Goal: Task Accomplishment & Management: Manage account settings

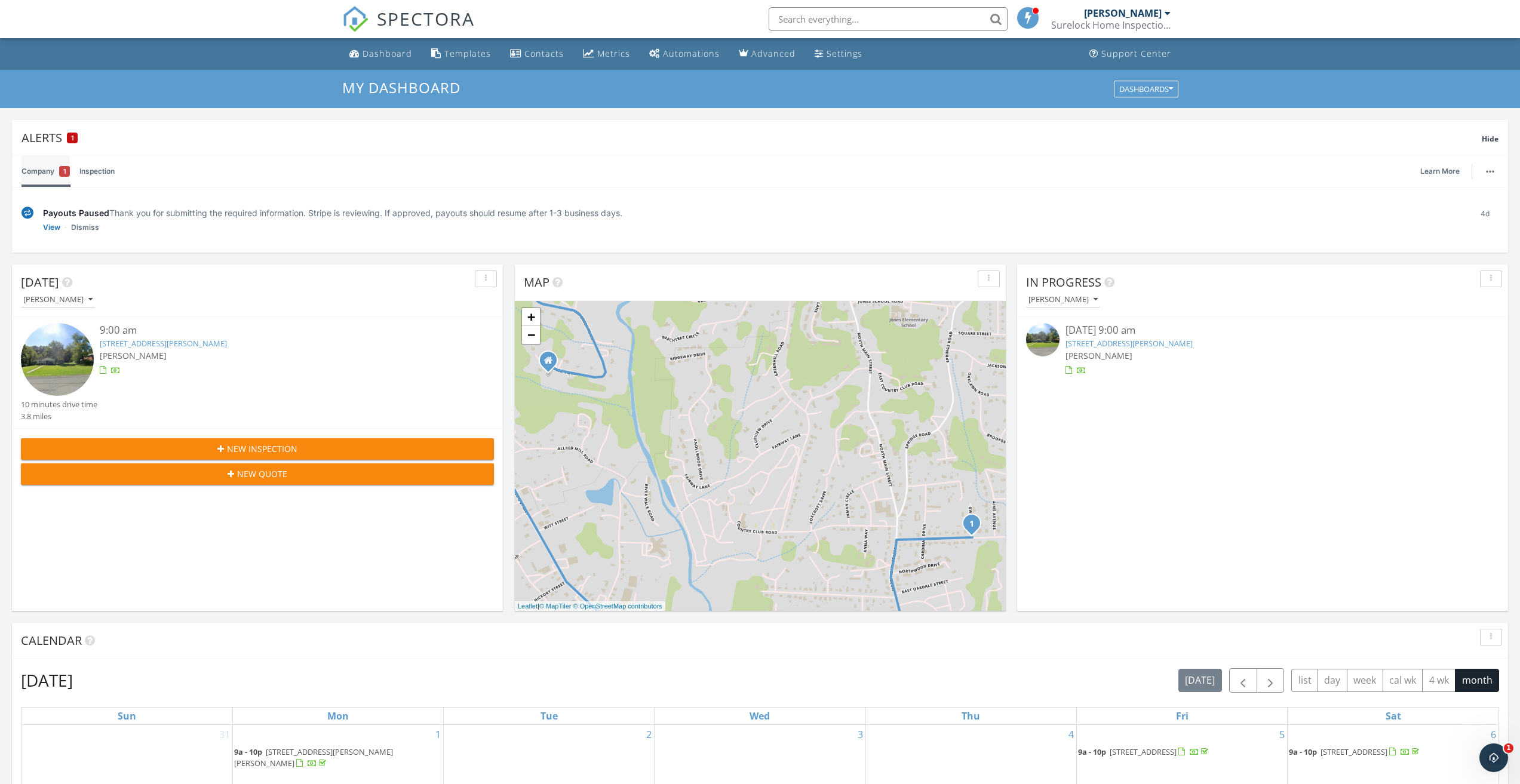
scroll to position [6, 6]
click at [40, 169] on link "Company 1" at bounding box center [46, 171] width 48 height 31
click at [48, 226] on link "View" at bounding box center [52, 227] width 17 height 12
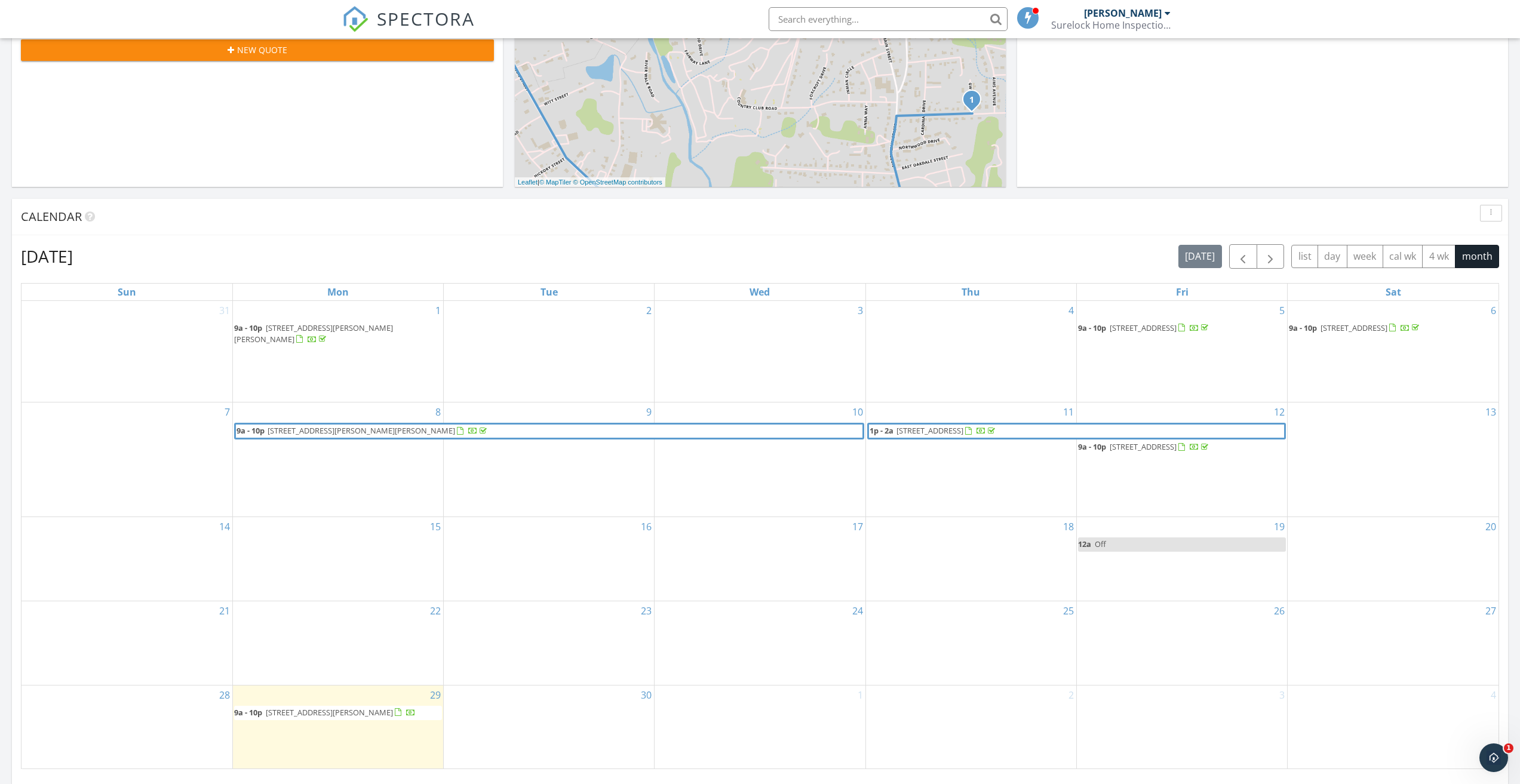
scroll to position [418, 0]
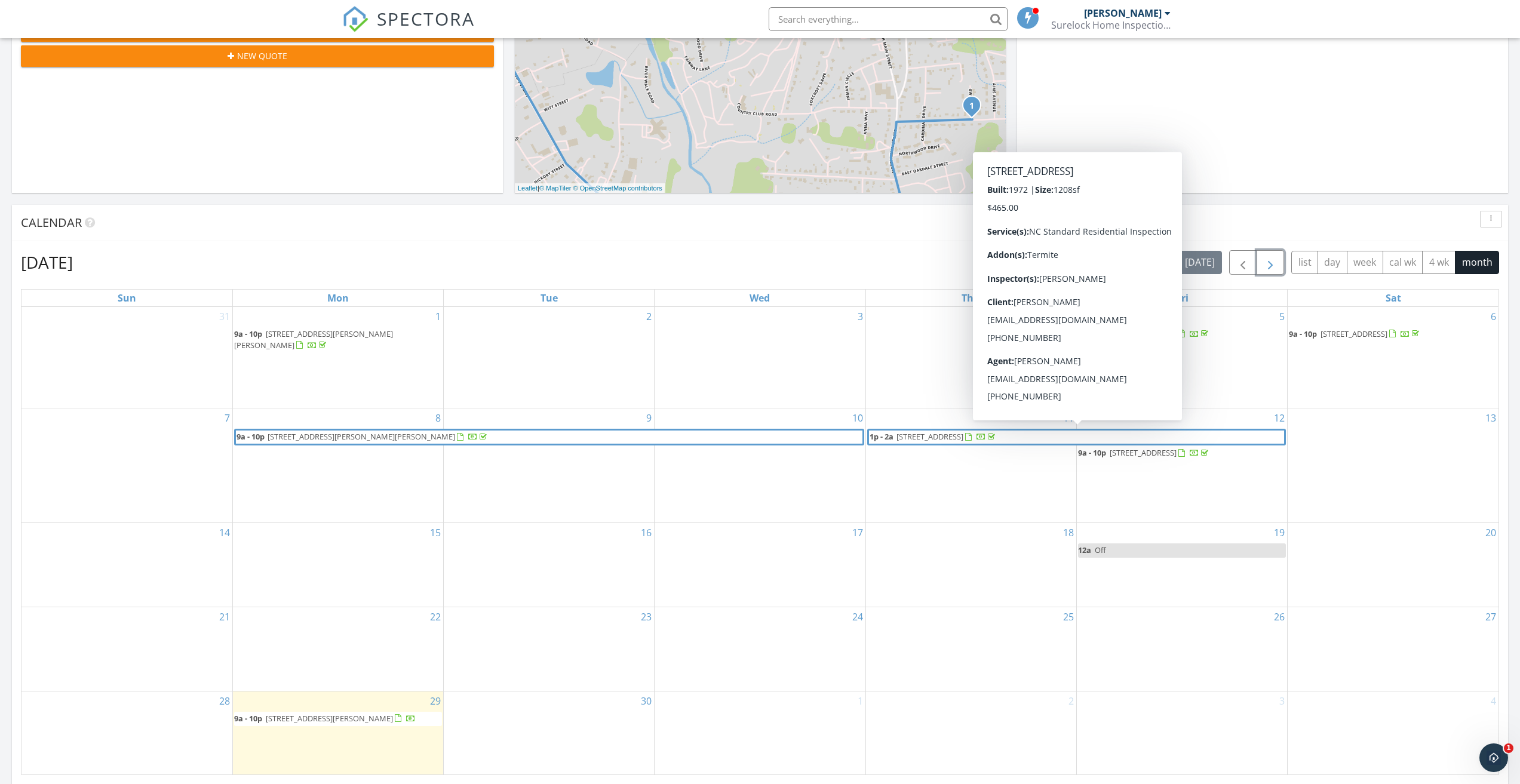
click at [1272, 266] on span "button" at bounding box center [1270, 262] width 15 height 15
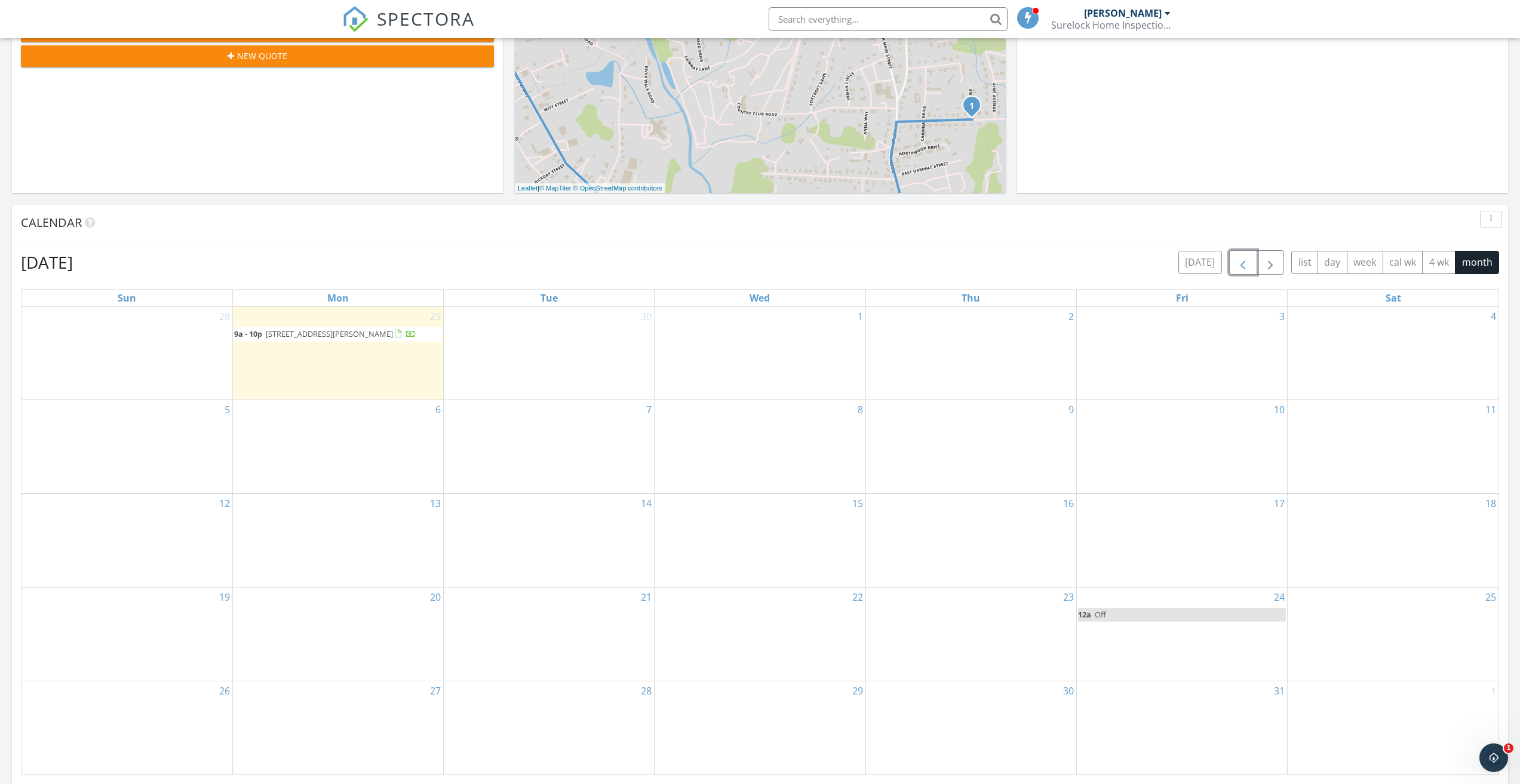
click at [1241, 263] on span "button" at bounding box center [1242, 262] width 15 height 15
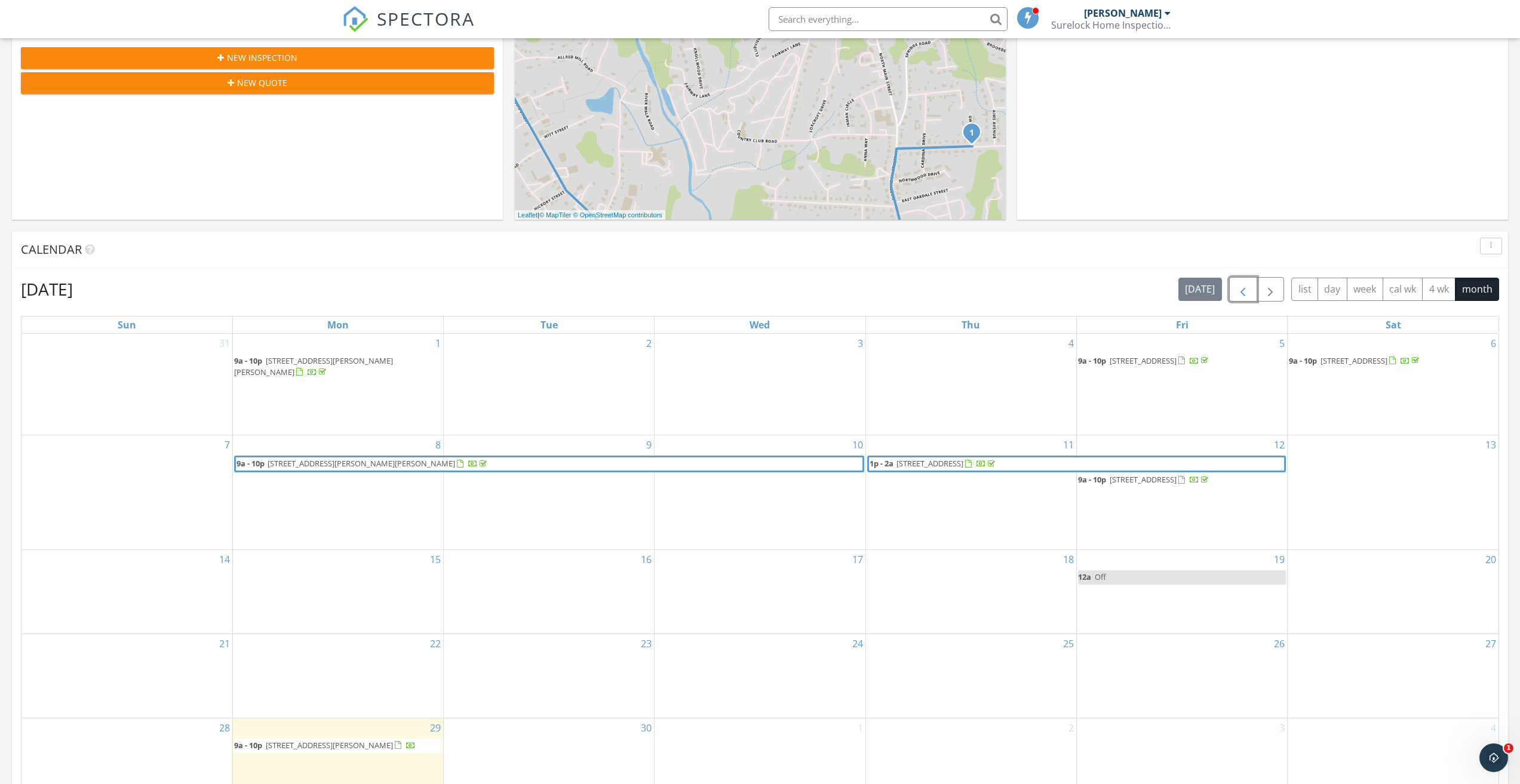
scroll to position [239, 0]
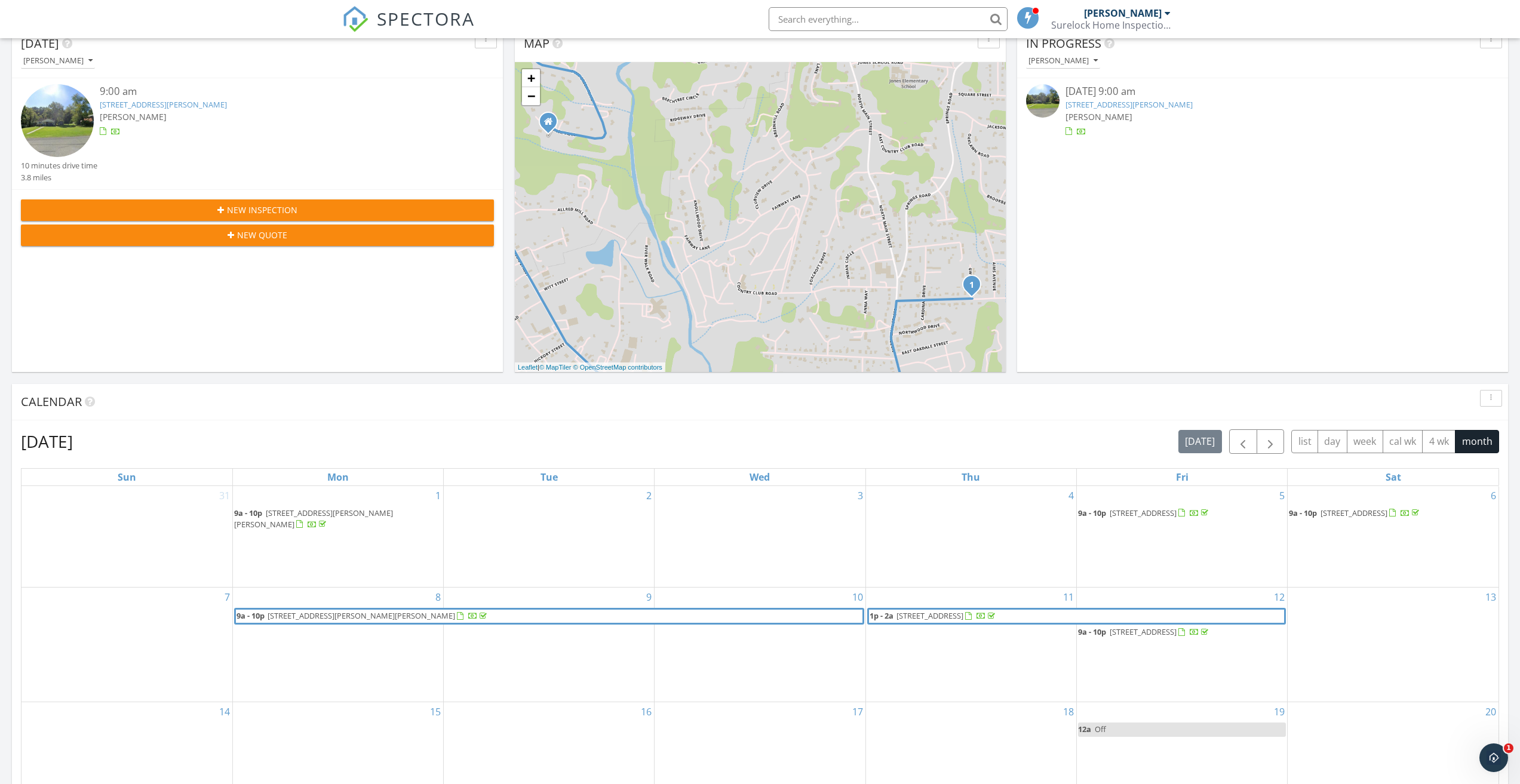
click at [241, 208] on span "New Inspection" at bounding box center [262, 210] width 70 height 12
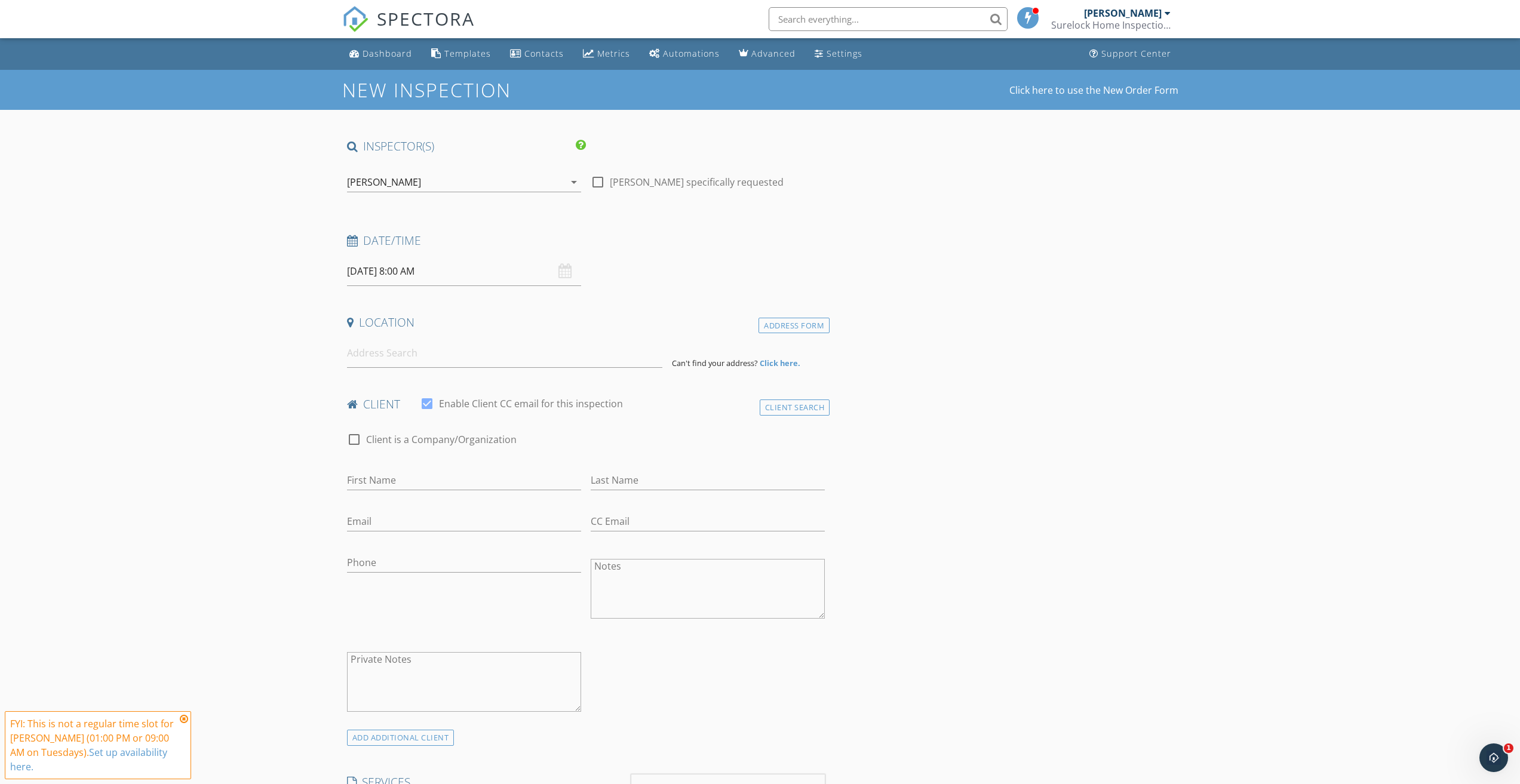
click at [347, 237] on icon at bounding box center [352, 241] width 11 height 12
click at [564, 272] on div "09/30/2025 8:00 AM" at bounding box center [464, 272] width 234 height 29
click at [402, 270] on input "09/30/2025 8:00 AM" at bounding box center [464, 272] width 234 height 29
type input "09"
type input "[DATE] 9:00 AM"
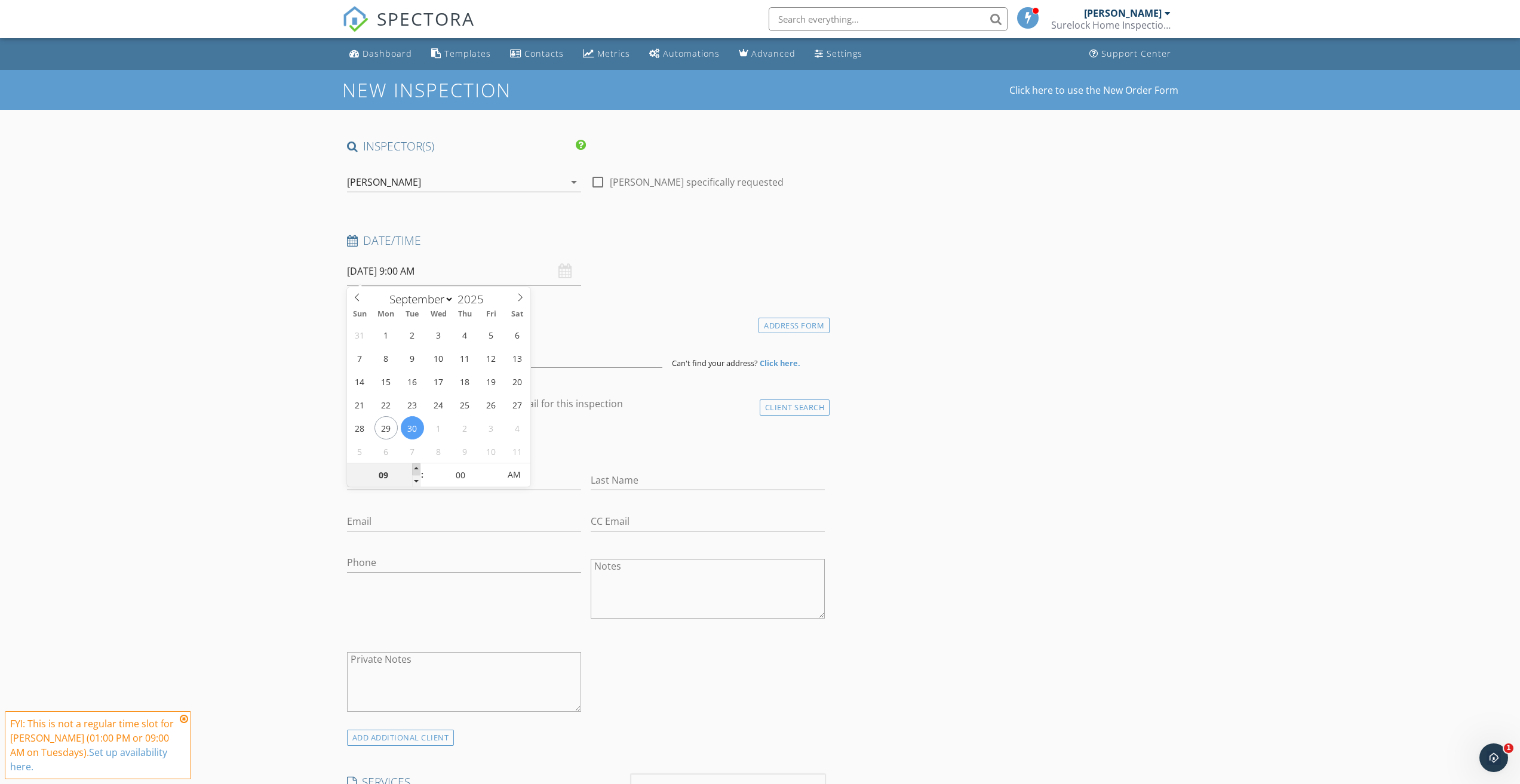
click at [416, 467] on span at bounding box center [416, 469] width 9 height 12
click at [669, 271] on div "Date/Time 09/30/2025 9:00 AM" at bounding box center [586, 259] width 488 height 53
click at [448, 354] on input at bounding box center [504, 353] width 315 height 29
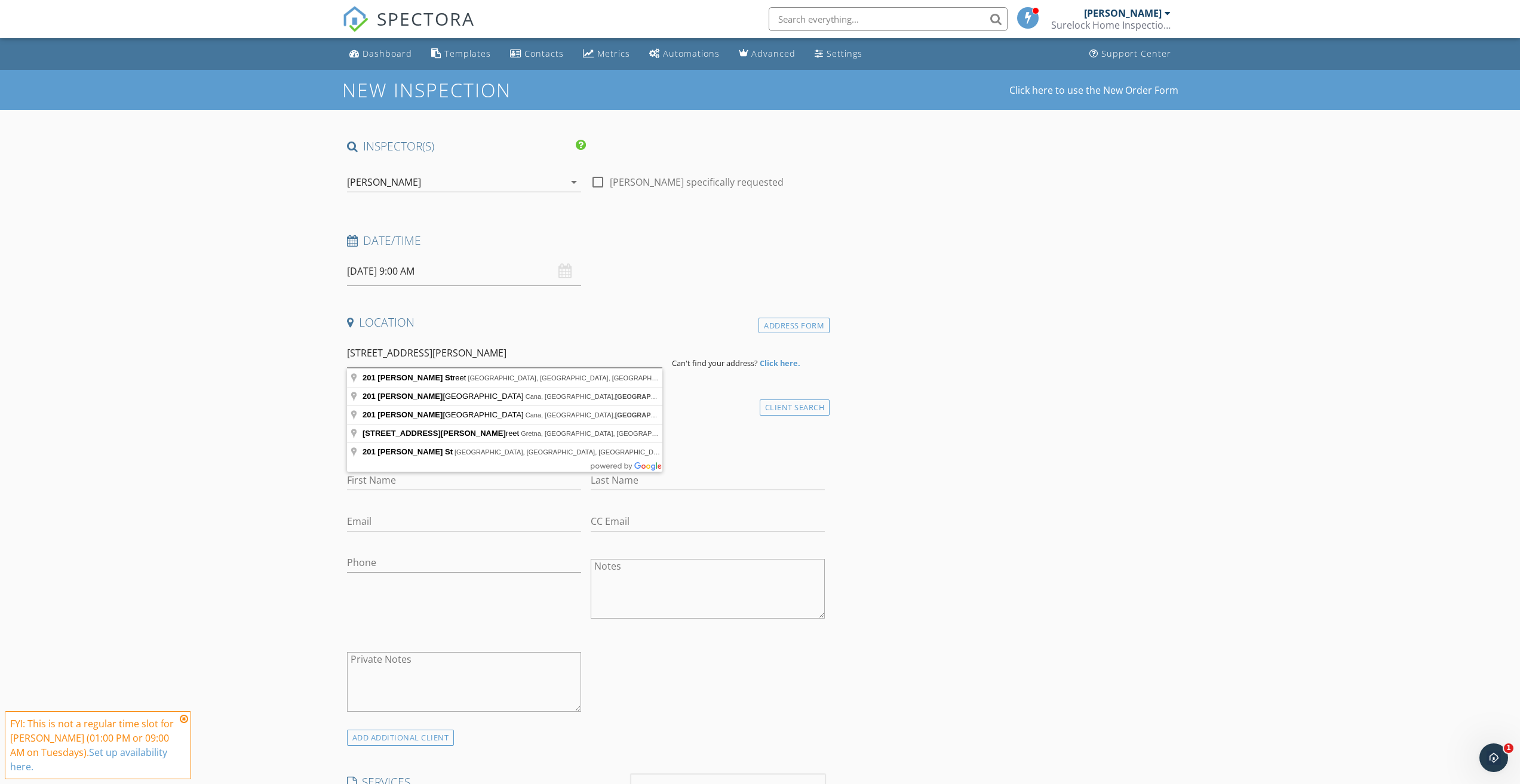
type input "201 Leftwich Street, Greensboro, NC, USA"
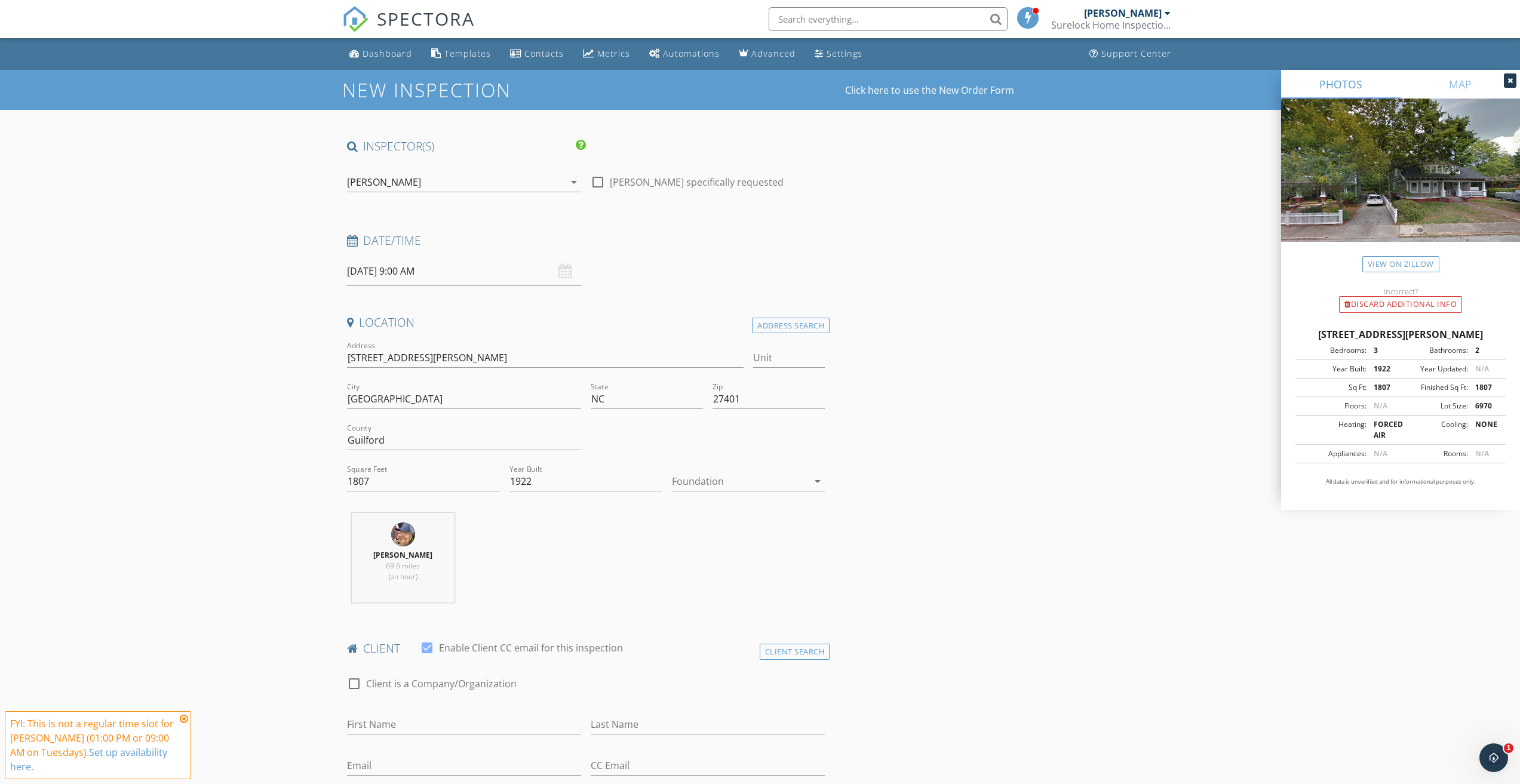
click at [716, 482] on div at bounding box center [740, 481] width 136 height 19
click at [699, 570] on div "Crawlspace" at bounding box center [748, 572] width 134 height 15
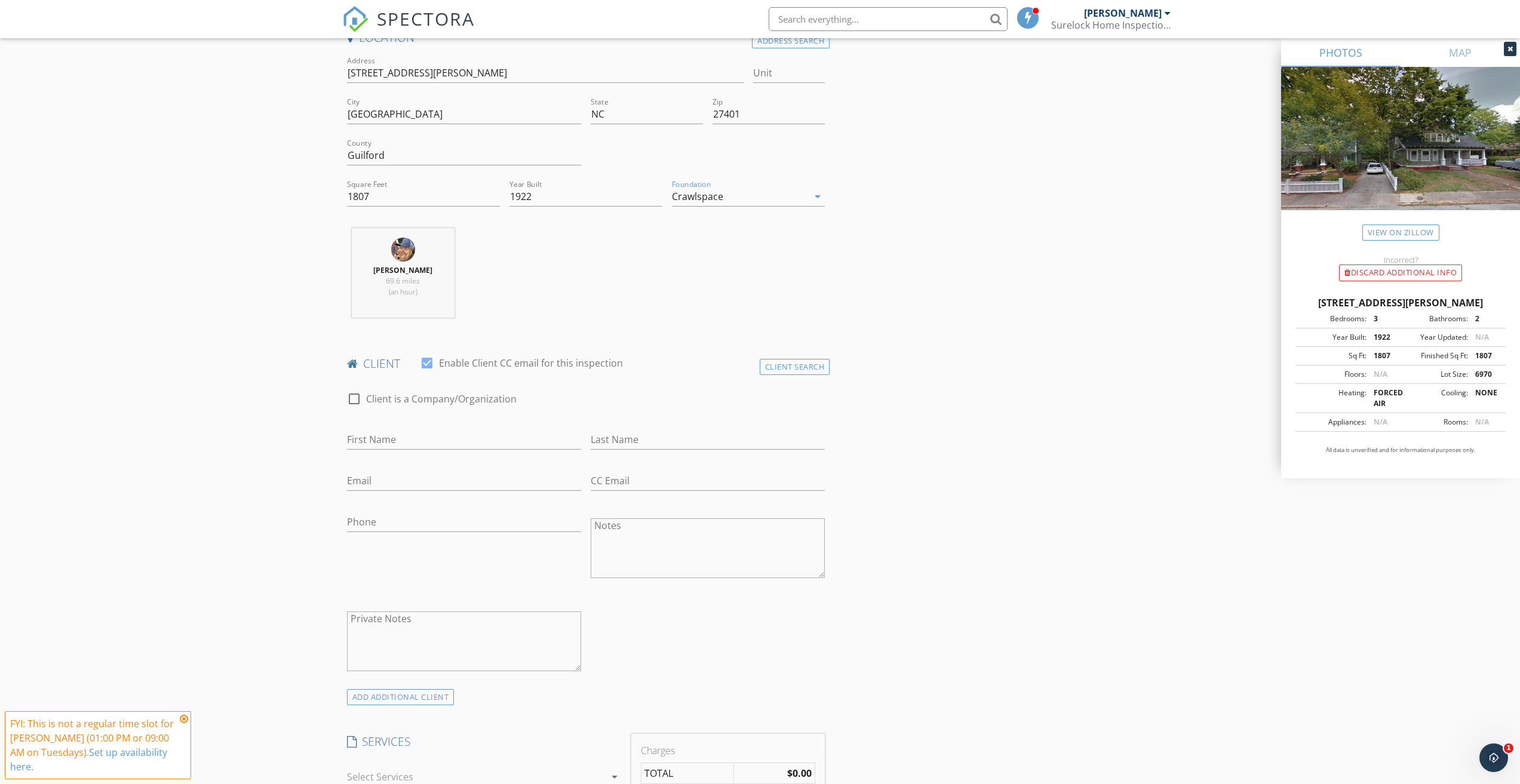
scroll to position [299, 0]
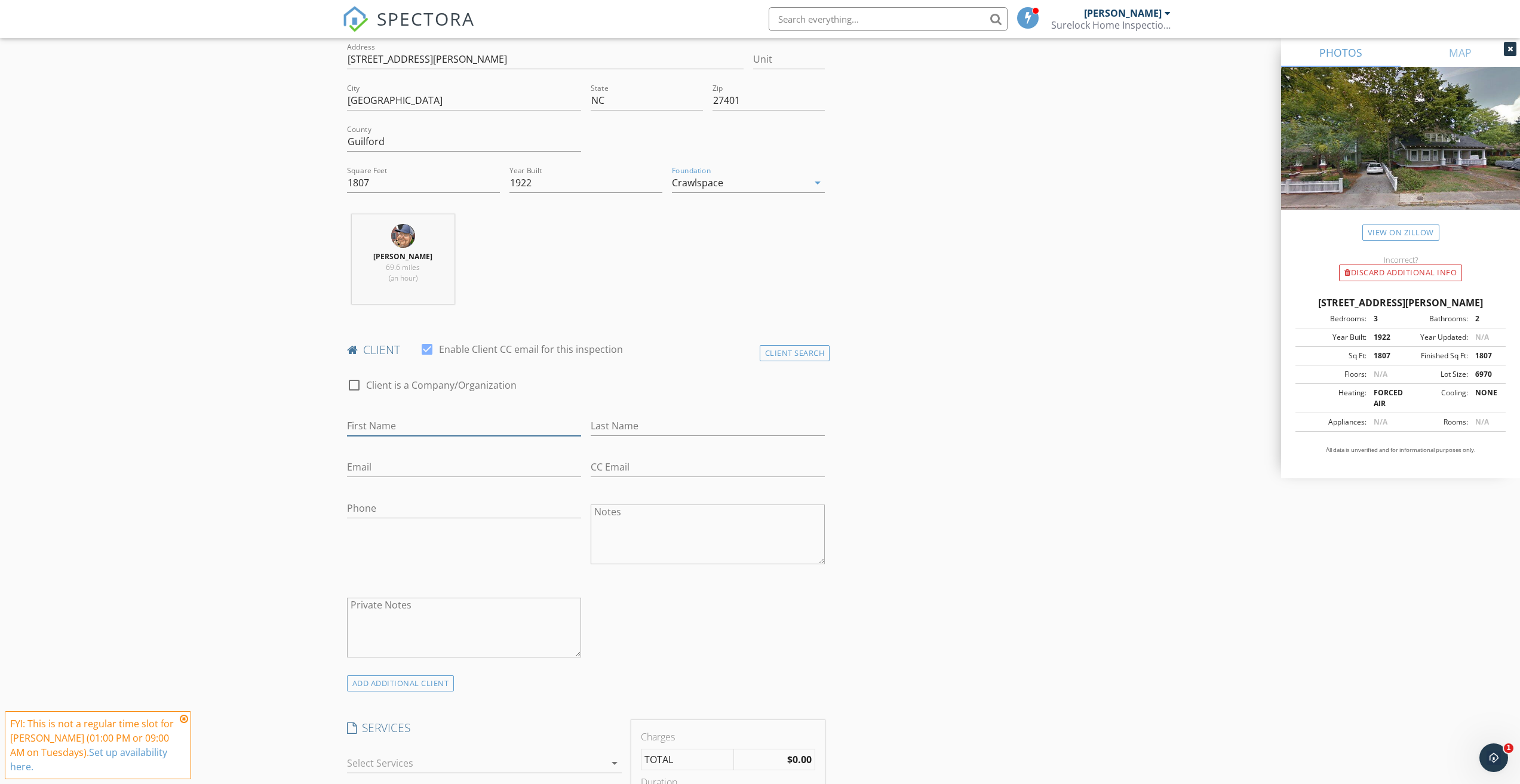
click at [430, 427] on input "First Name" at bounding box center [464, 426] width 234 height 19
type input "Katie"
type input "Clark"
type input "kclark_uk@hotmail.com"
type input "207-698-0080"
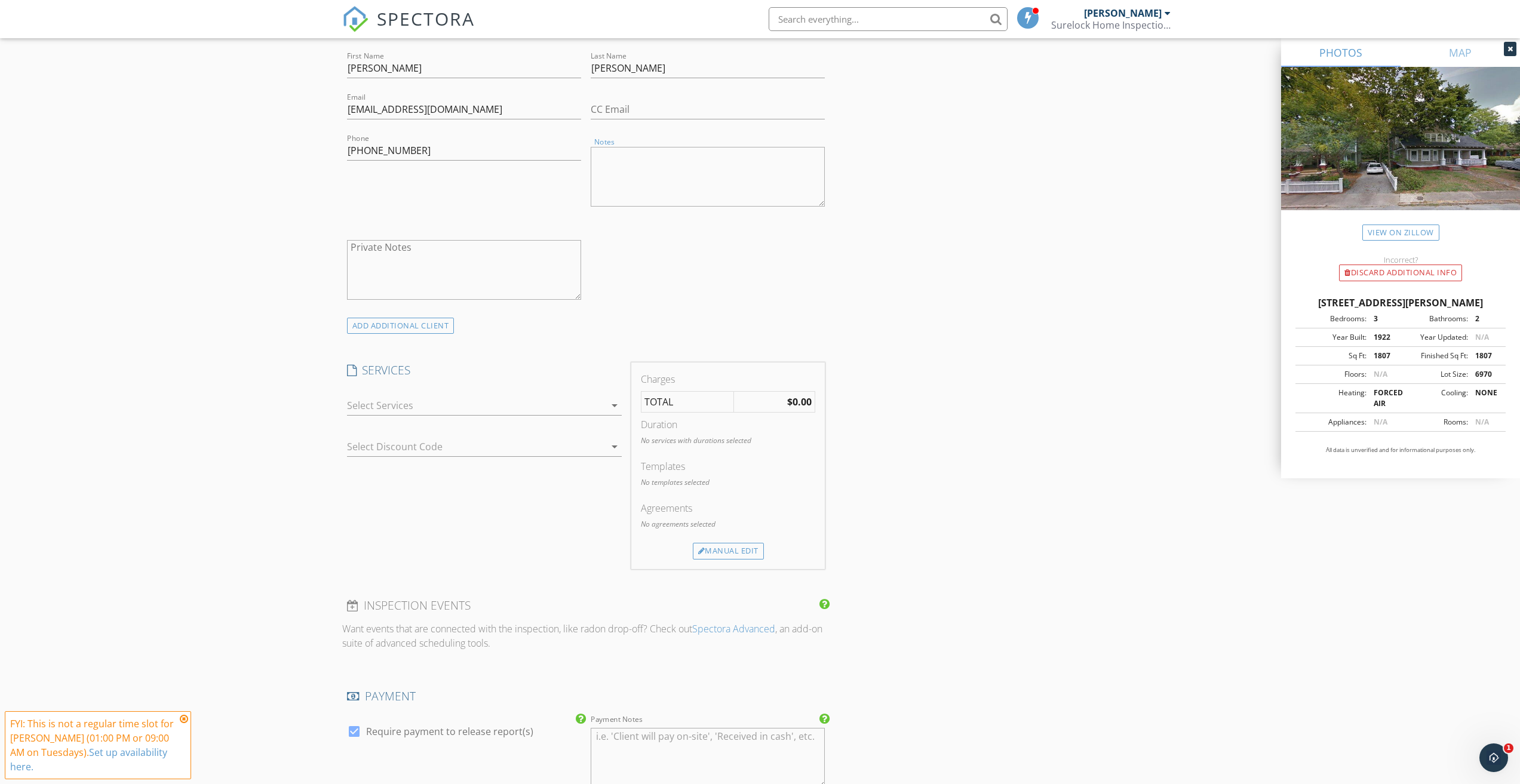
scroll to position [657, 0]
click at [554, 405] on div at bounding box center [475, 405] width 258 height 19
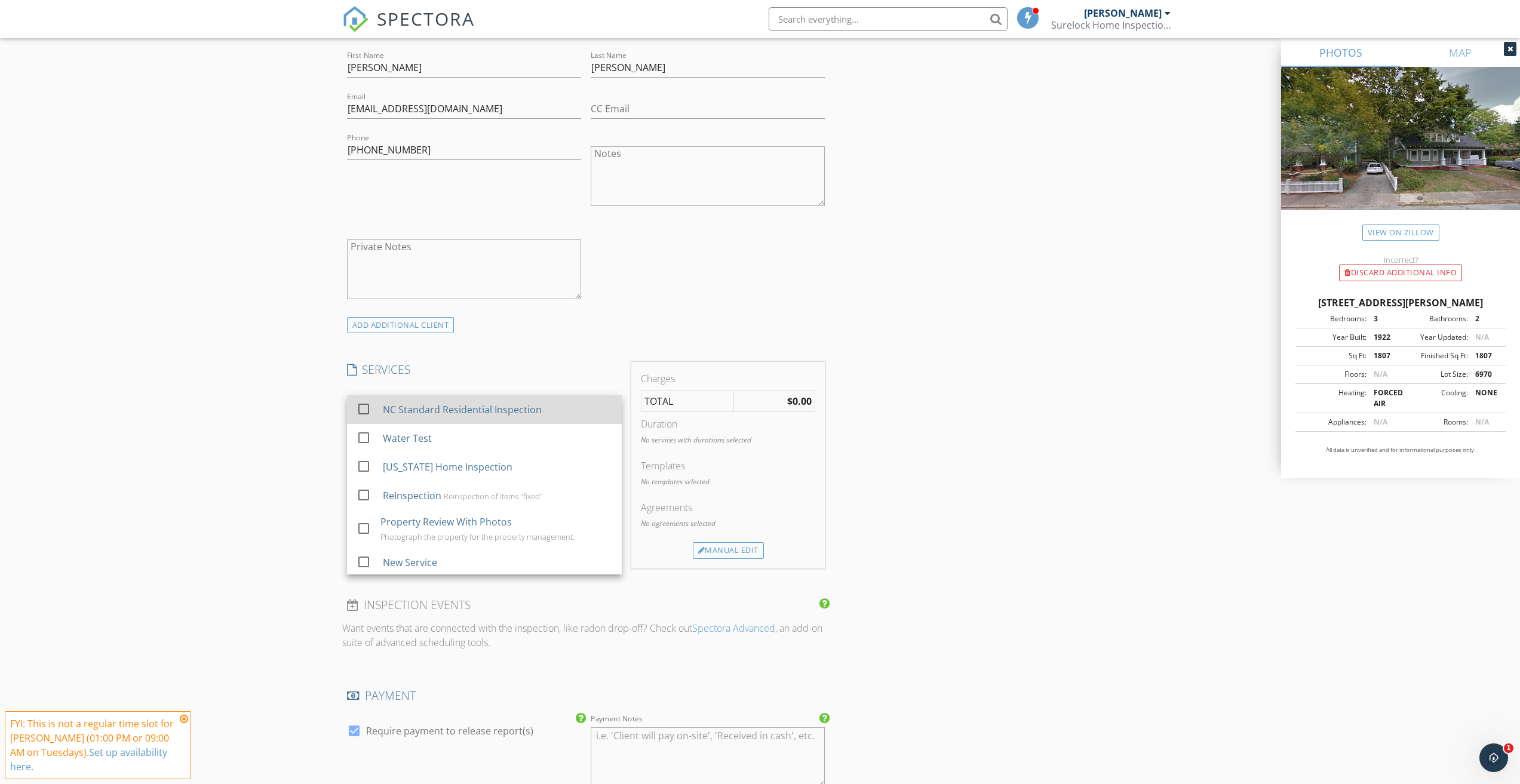
click at [361, 409] on div at bounding box center [364, 409] width 20 height 20
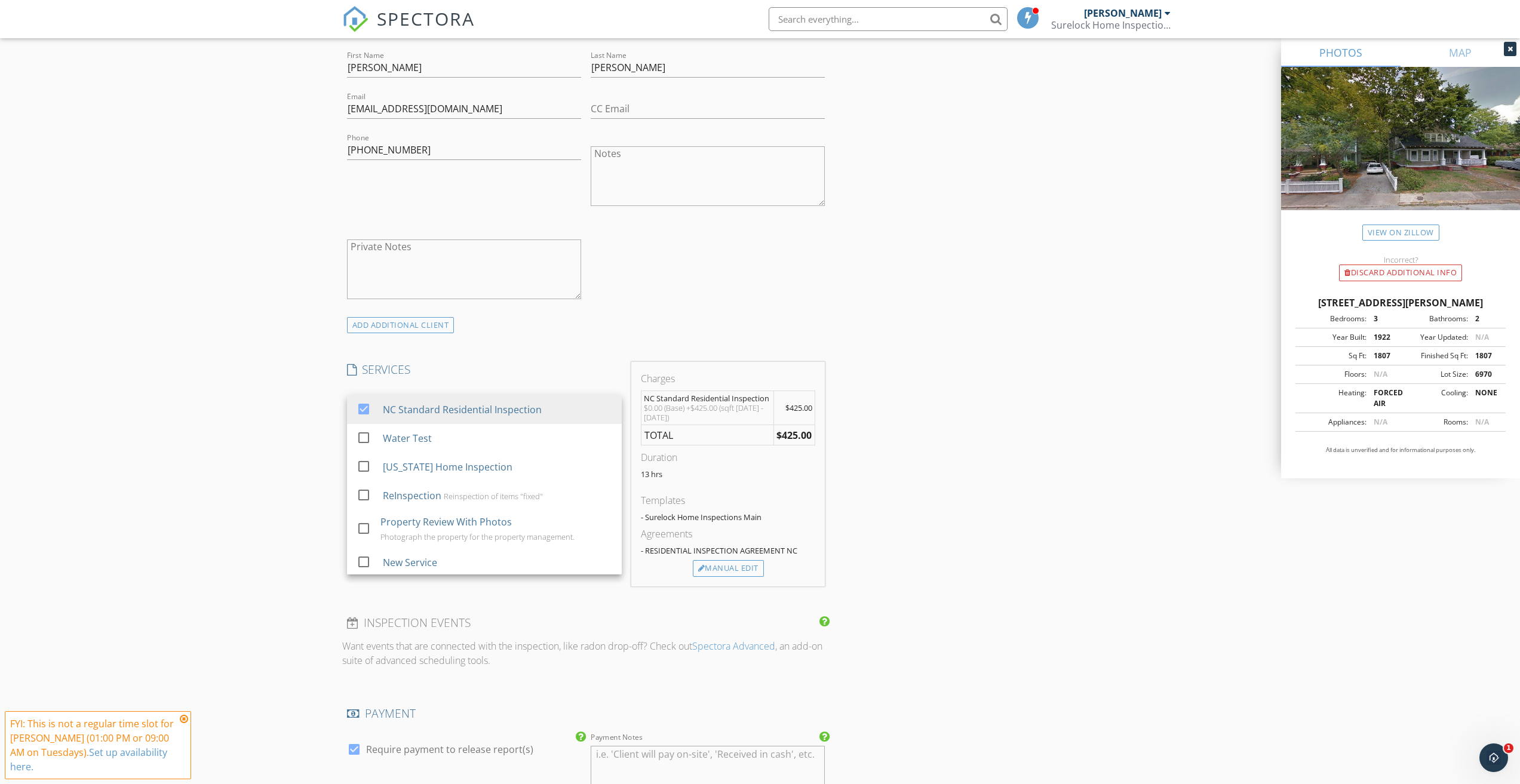
click at [560, 350] on div "INSPECTOR(S) check_box Cory Holder PRIMARY Cory Holder arrow_drop_down check_bo…" at bounding box center [586, 434] width 488 height 1906
click at [474, 446] on div at bounding box center [475, 446] width 258 height 19
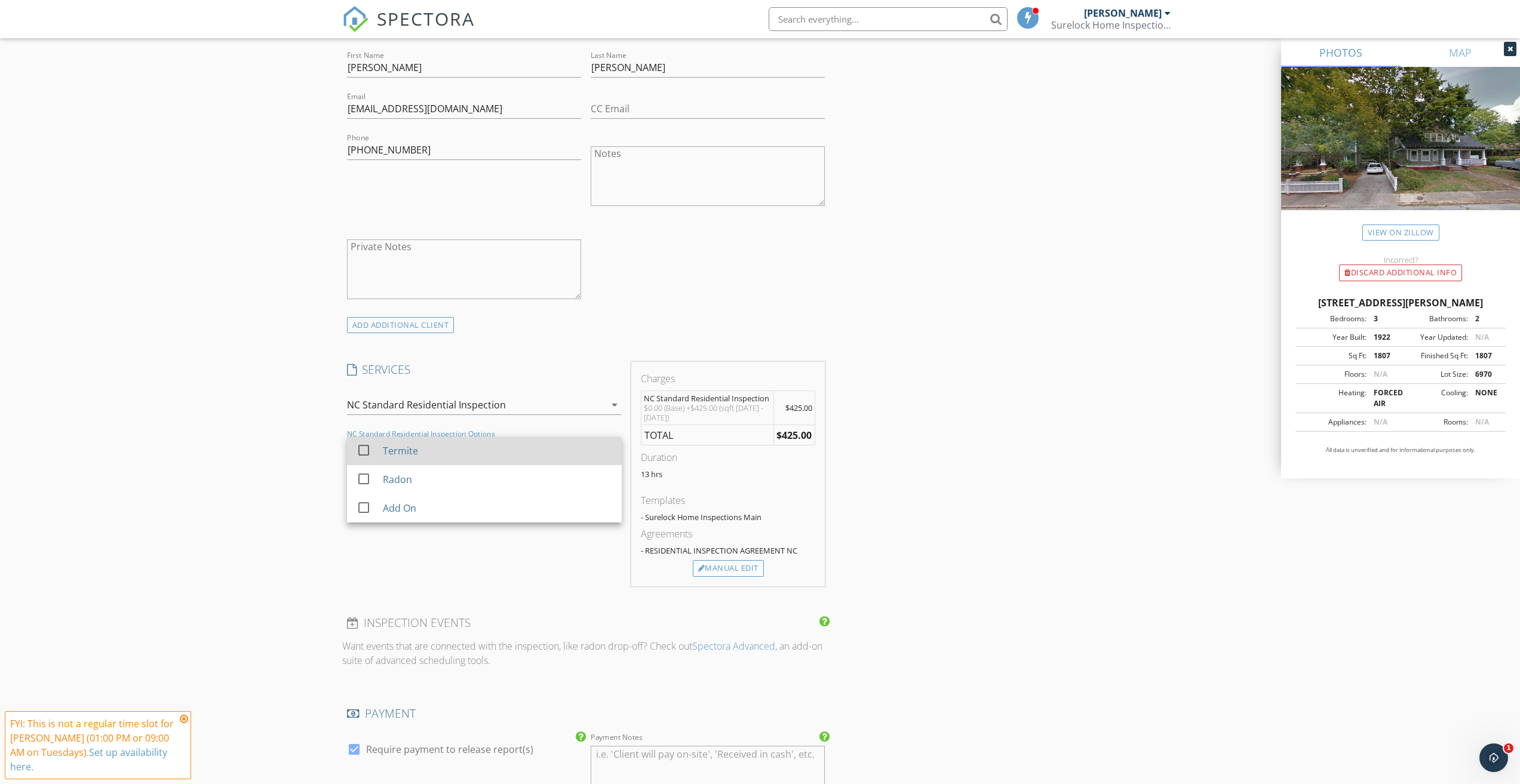
click at [368, 449] on div at bounding box center [364, 450] width 20 height 20
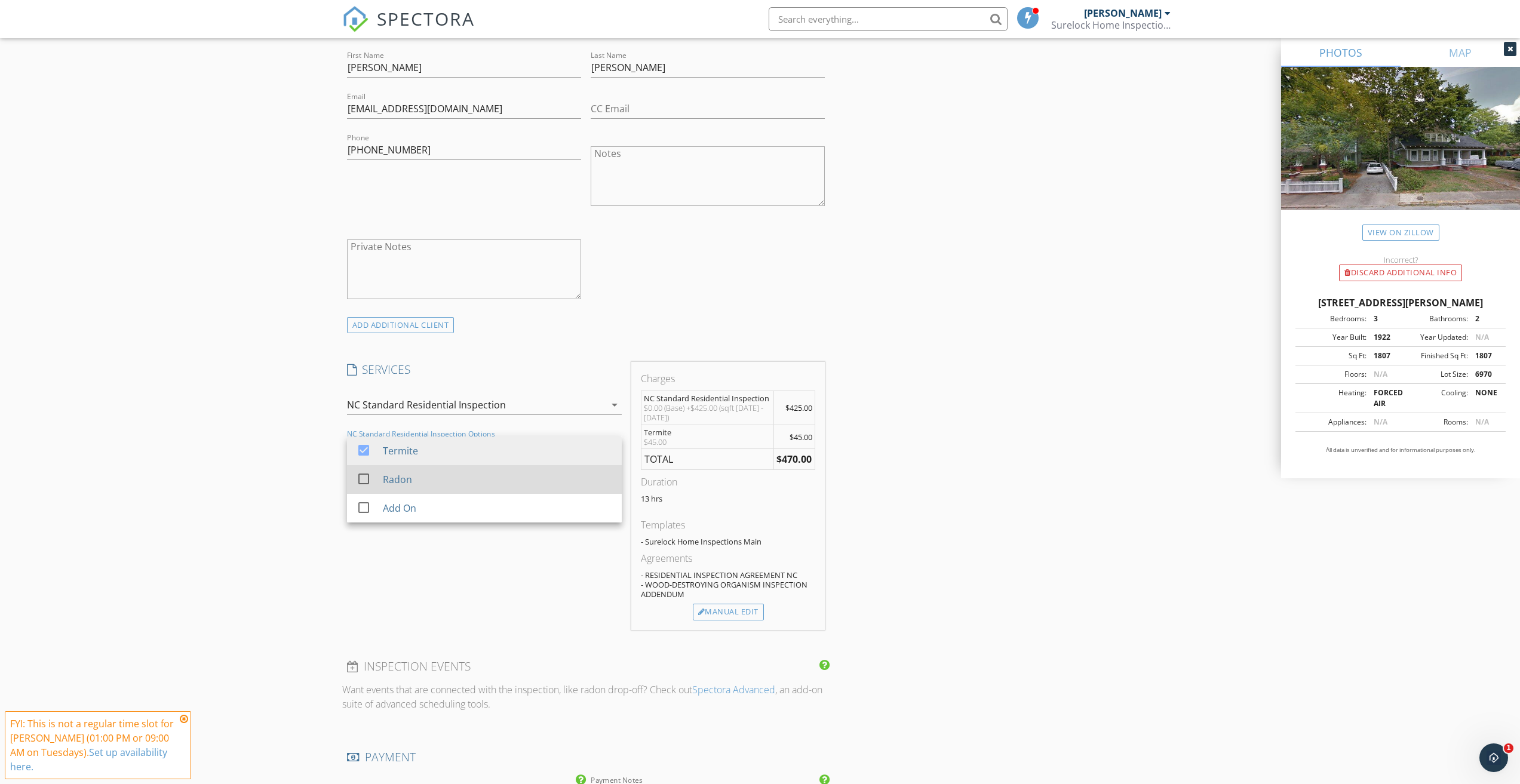
click at [361, 475] on div at bounding box center [364, 479] width 20 height 20
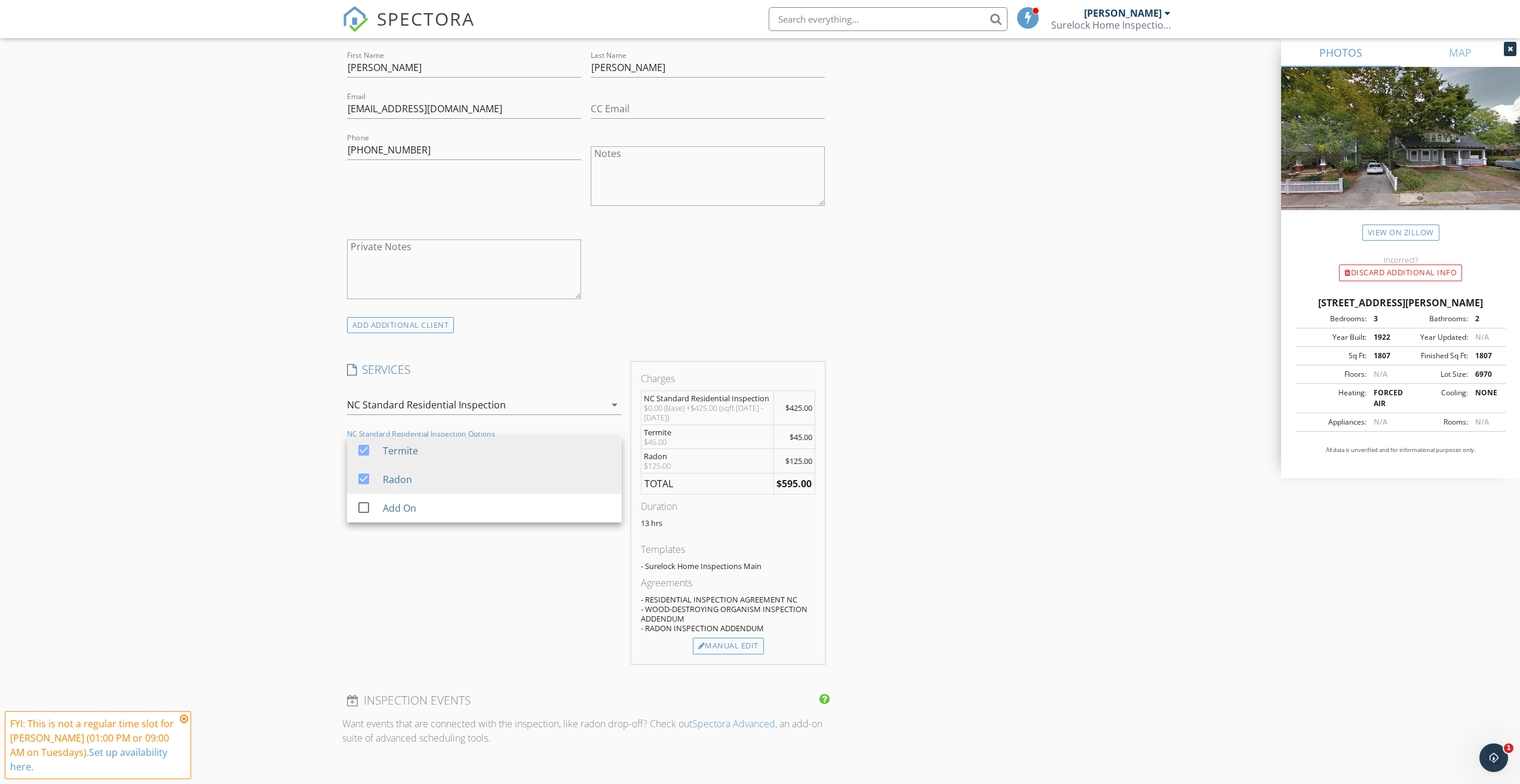
click at [296, 487] on div "New Inspection Click here to use the New Order Form INSPECTOR(S) check_box Cory…" at bounding box center [760, 488] width 1520 height 2151
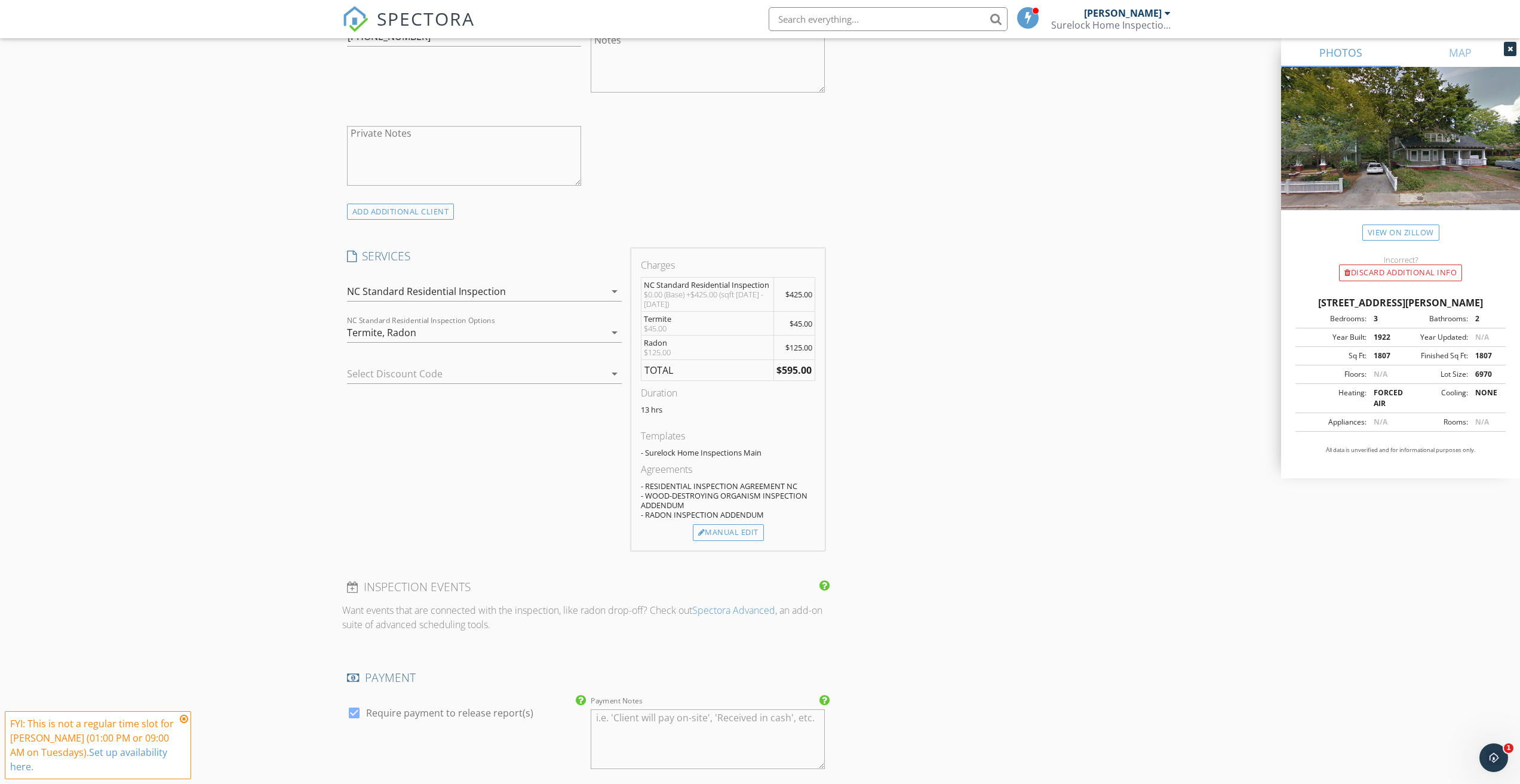
scroll to position [776, 0]
click at [736, 526] on div "Manual Edit" at bounding box center [728, 527] width 71 height 17
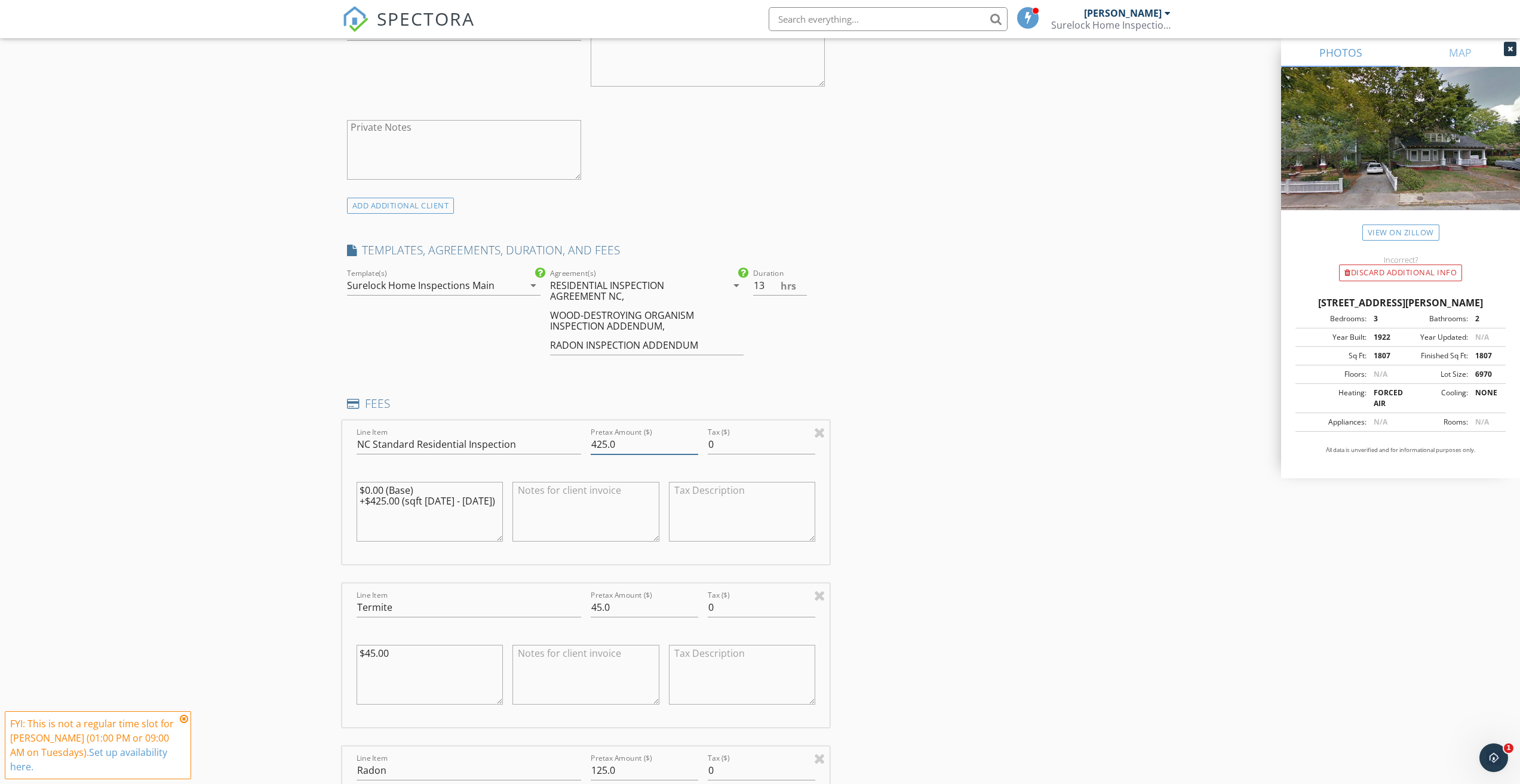
click at [607, 441] on input "425.0" at bounding box center [644, 444] width 108 height 19
type input "450.0"
click at [958, 489] on div "INSPECTOR(S) check_box Cory Holder PRIMARY Cory Holder arrow_drop_down check_bo…" at bounding box center [760, 599] width 836 height 2474
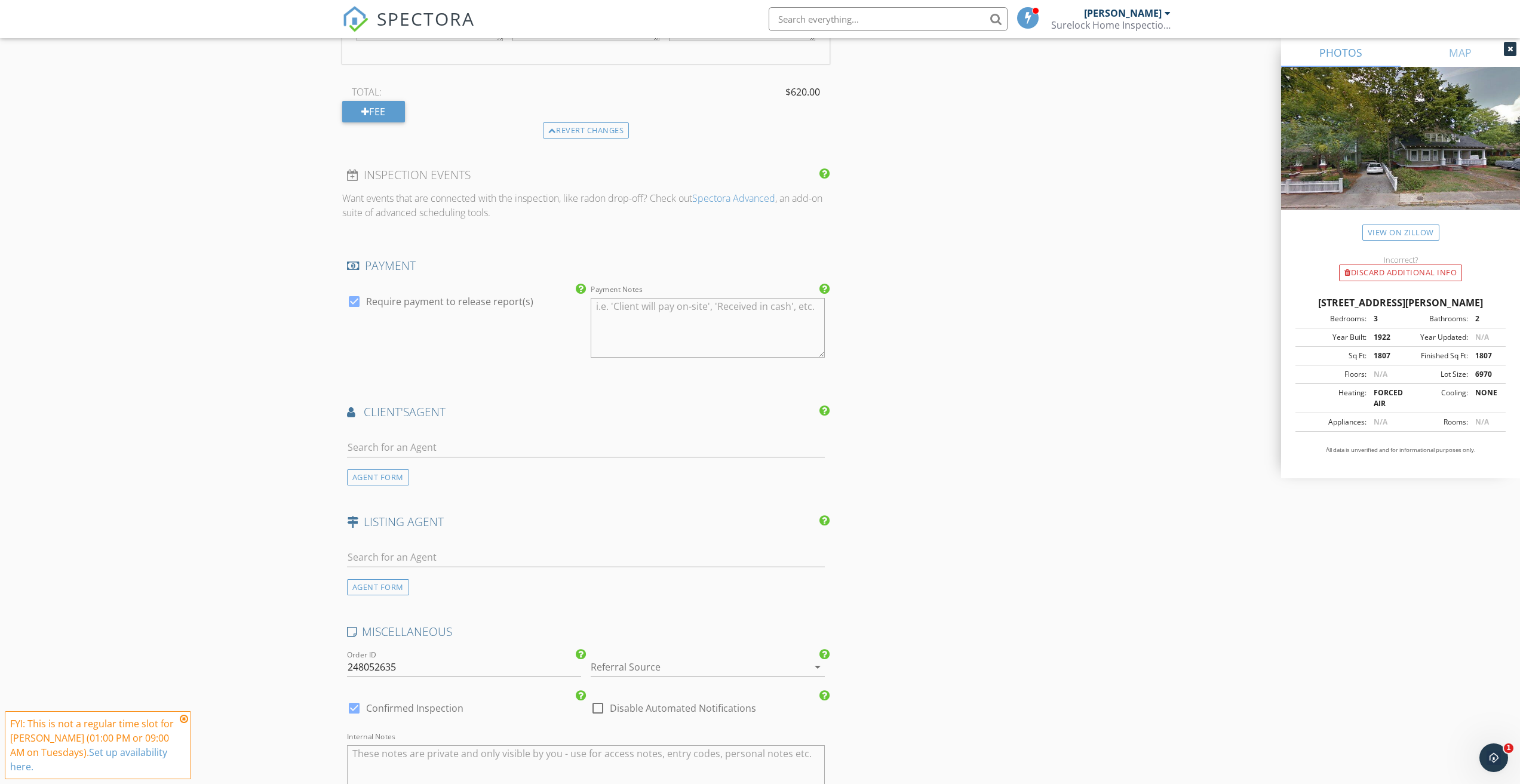
scroll to position [1612, 0]
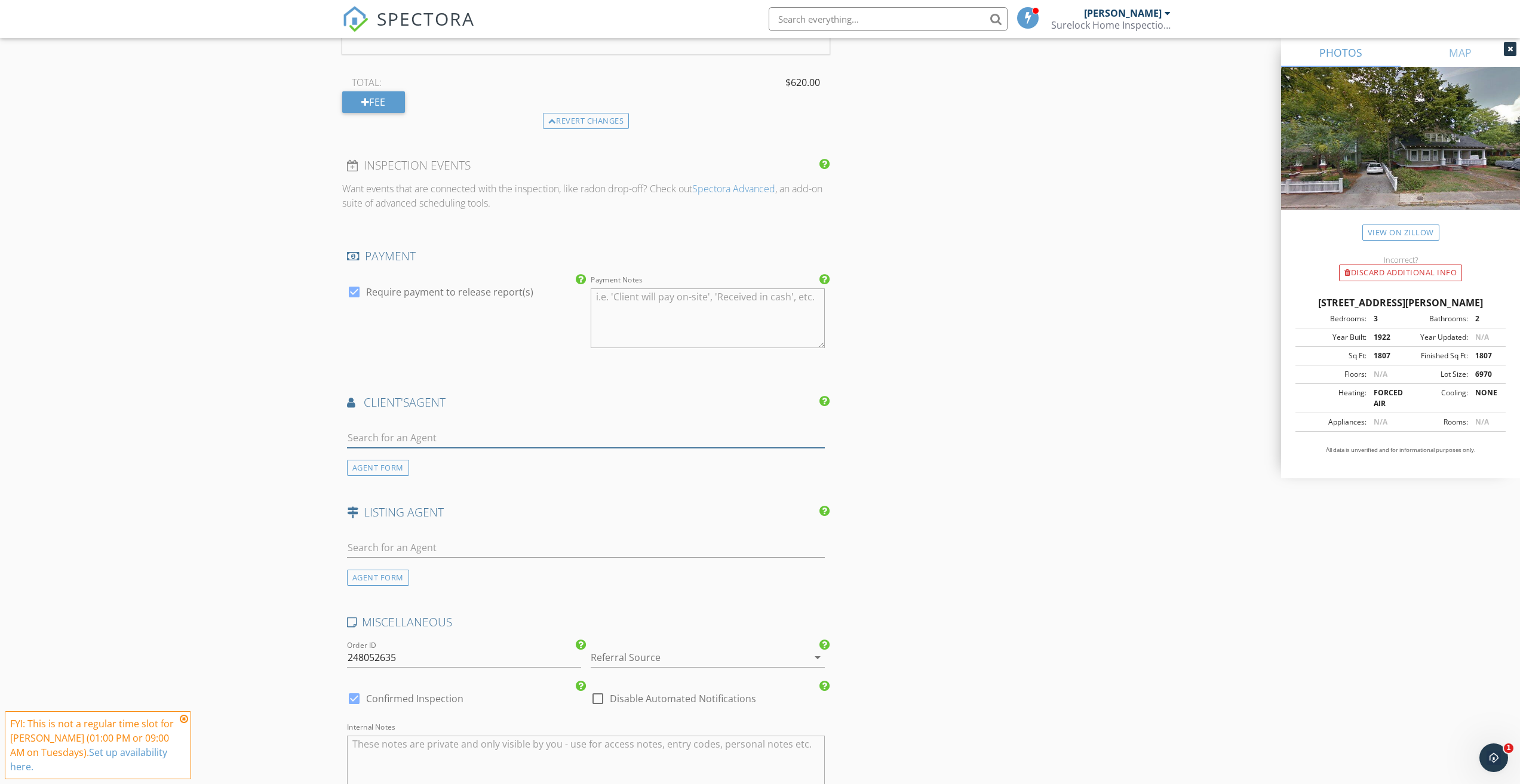
click at [438, 438] on input "text" at bounding box center [586, 437] width 478 height 19
type input "cox"
drag, startPoint x: 406, startPoint y: 443, endPoint x: 313, endPoint y: 435, distance: 93.3
type input "can"
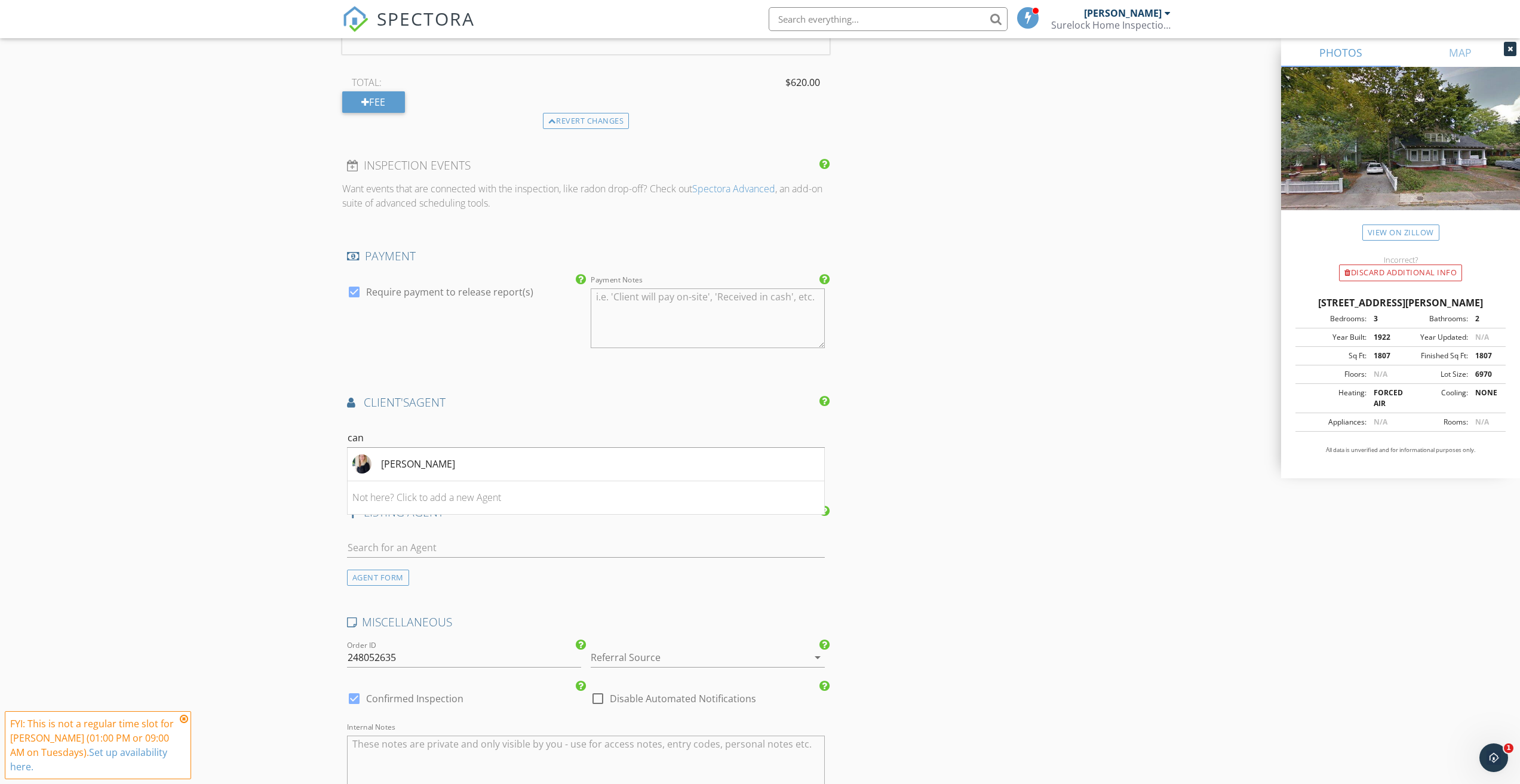
click at [417, 467] on div "Candler Moore" at bounding box center [418, 464] width 74 height 15
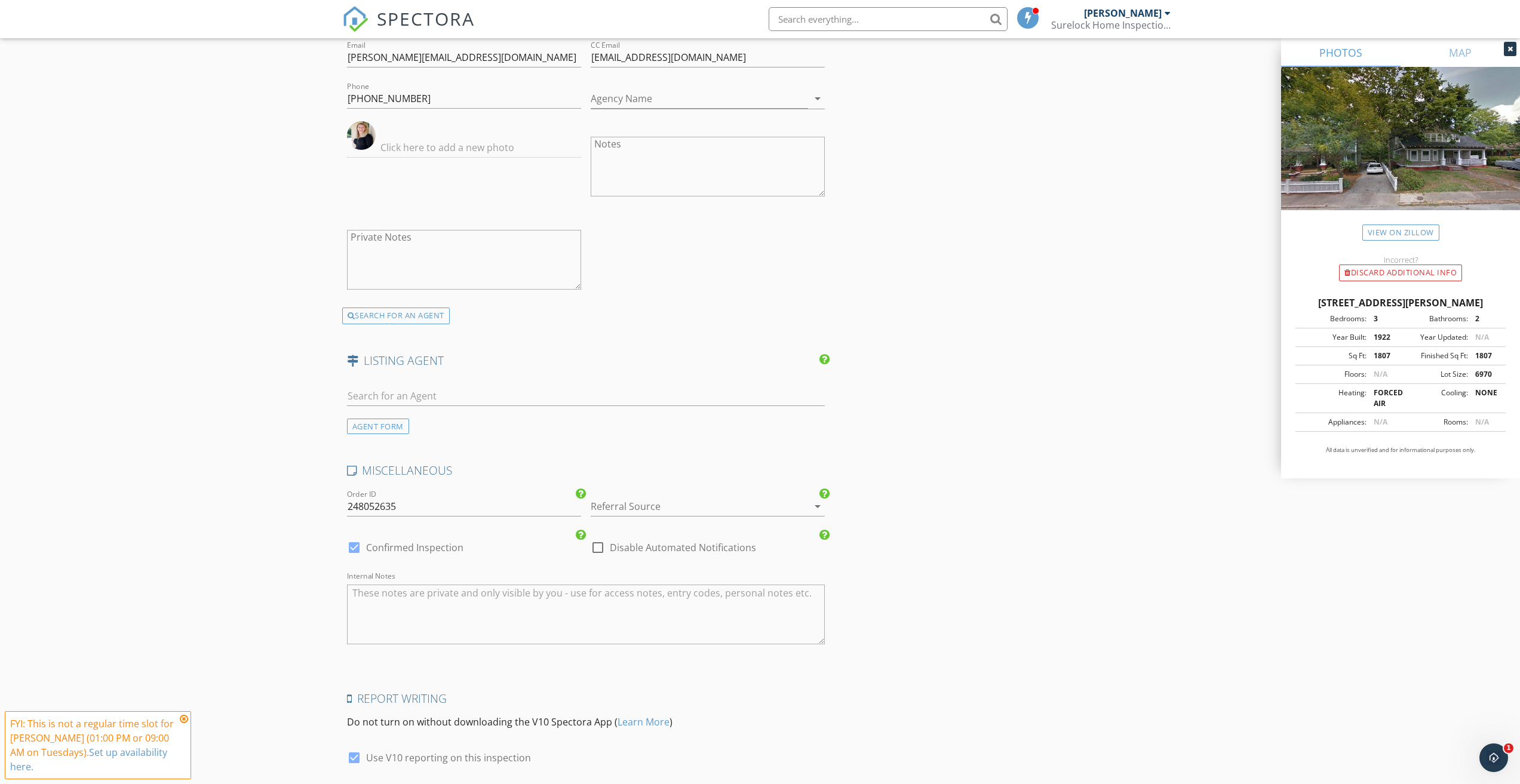
scroll to position [2130, 0]
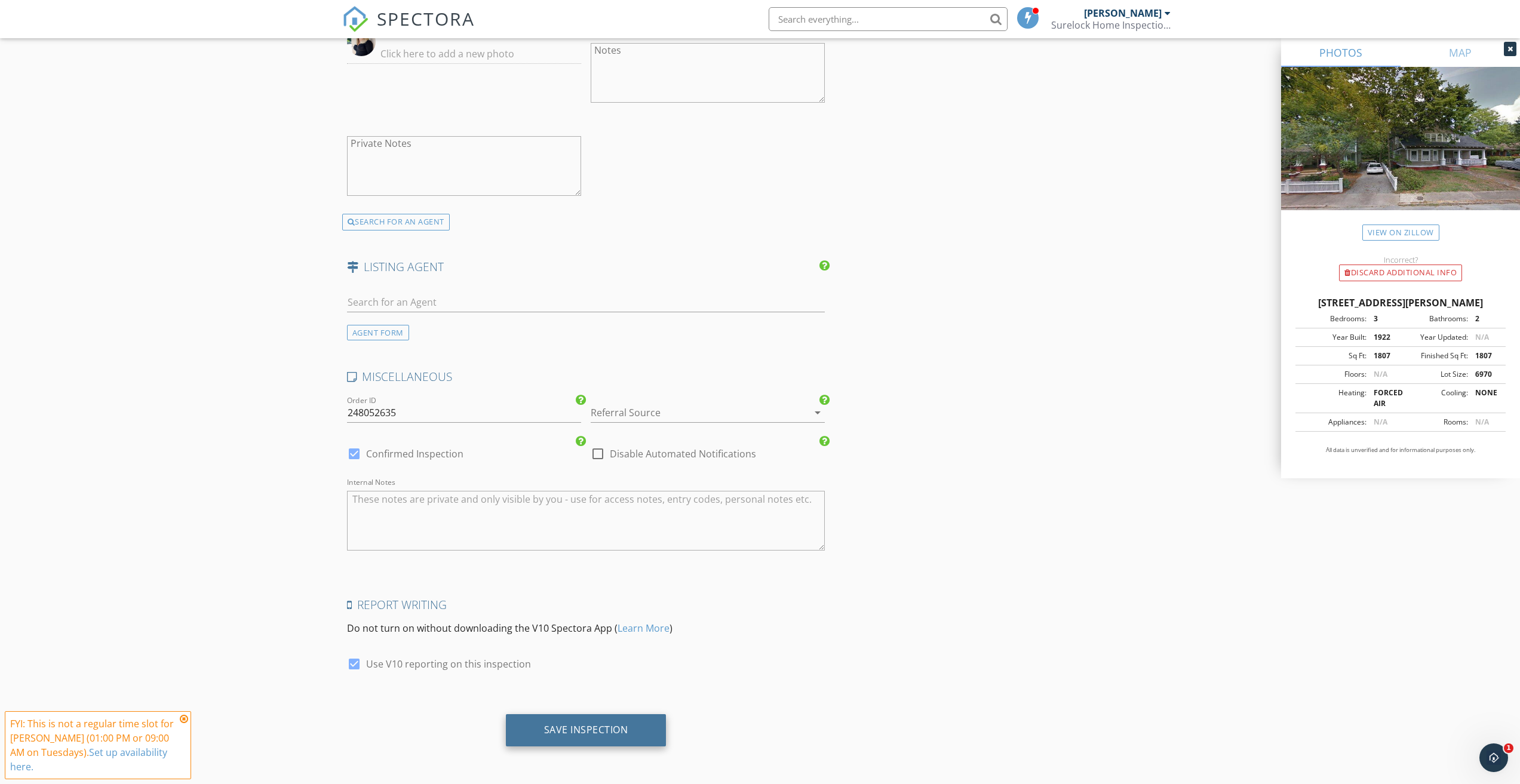
click at [592, 728] on div "Save Inspection" at bounding box center [586, 729] width 84 height 12
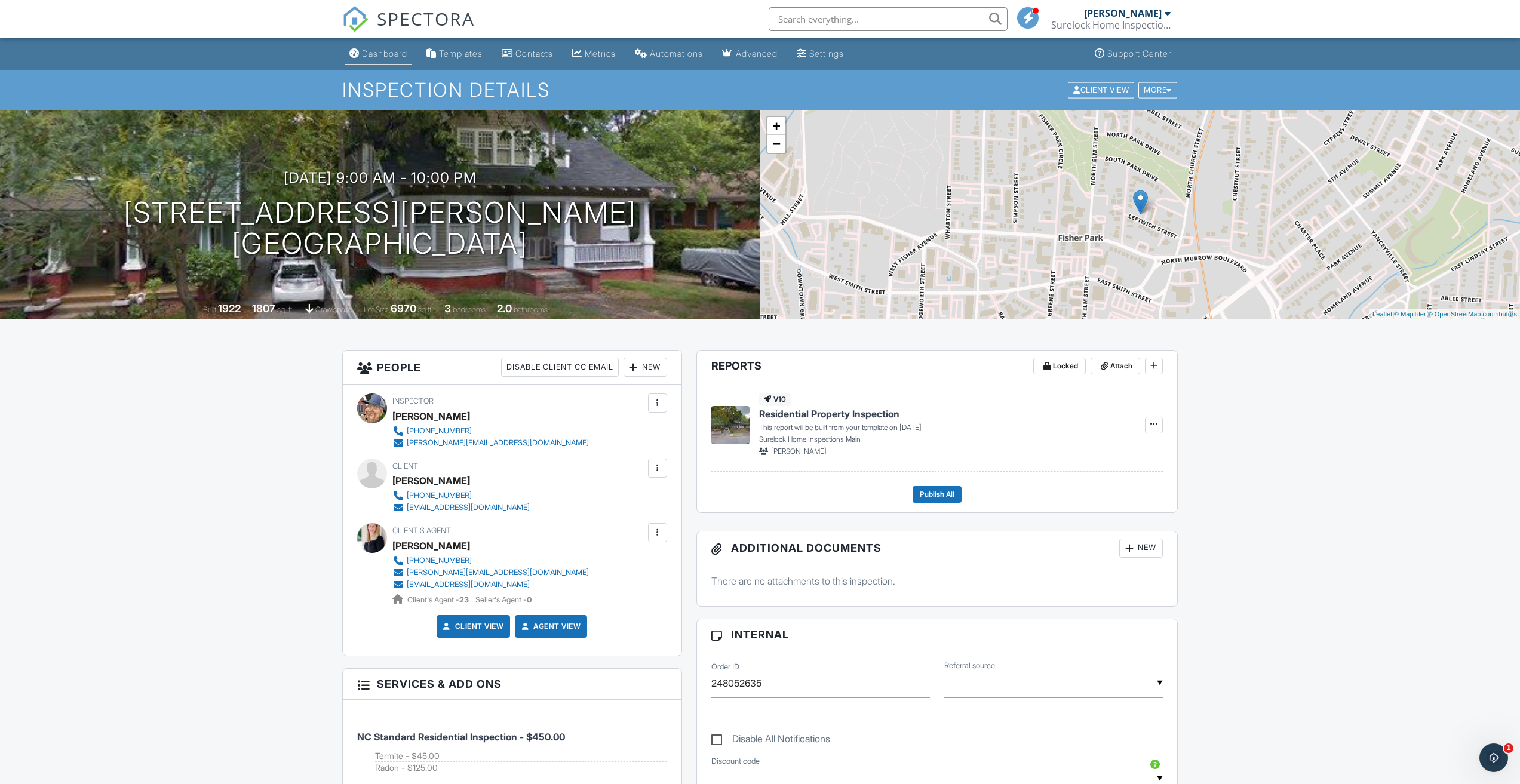
click at [394, 53] on div "Dashboard" at bounding box center [385, 53] width 46 height 10
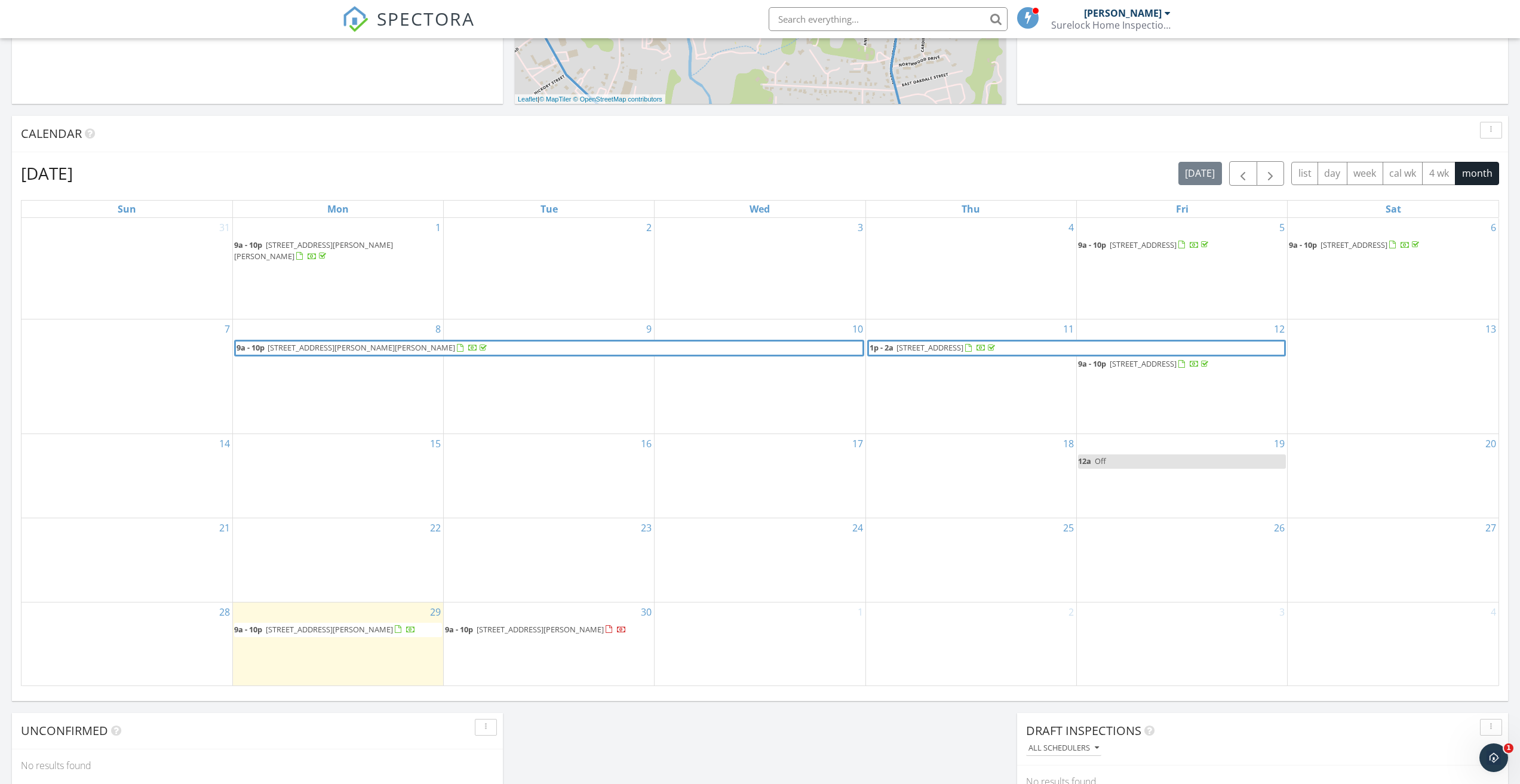
scroll to position [447, 0]
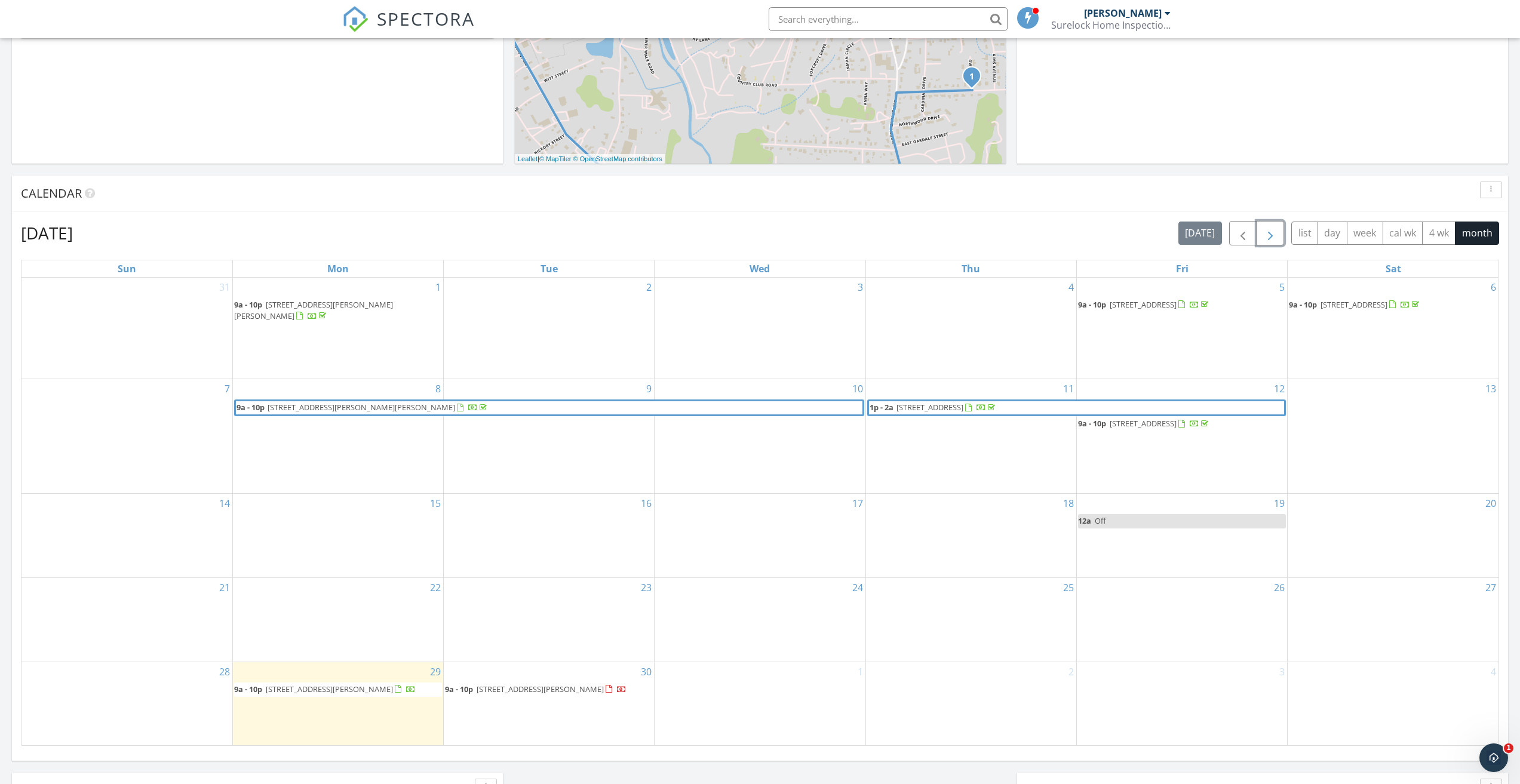
click at [1269, 233] on span "button" at bounding box center [1270, 233] width 15 height 15
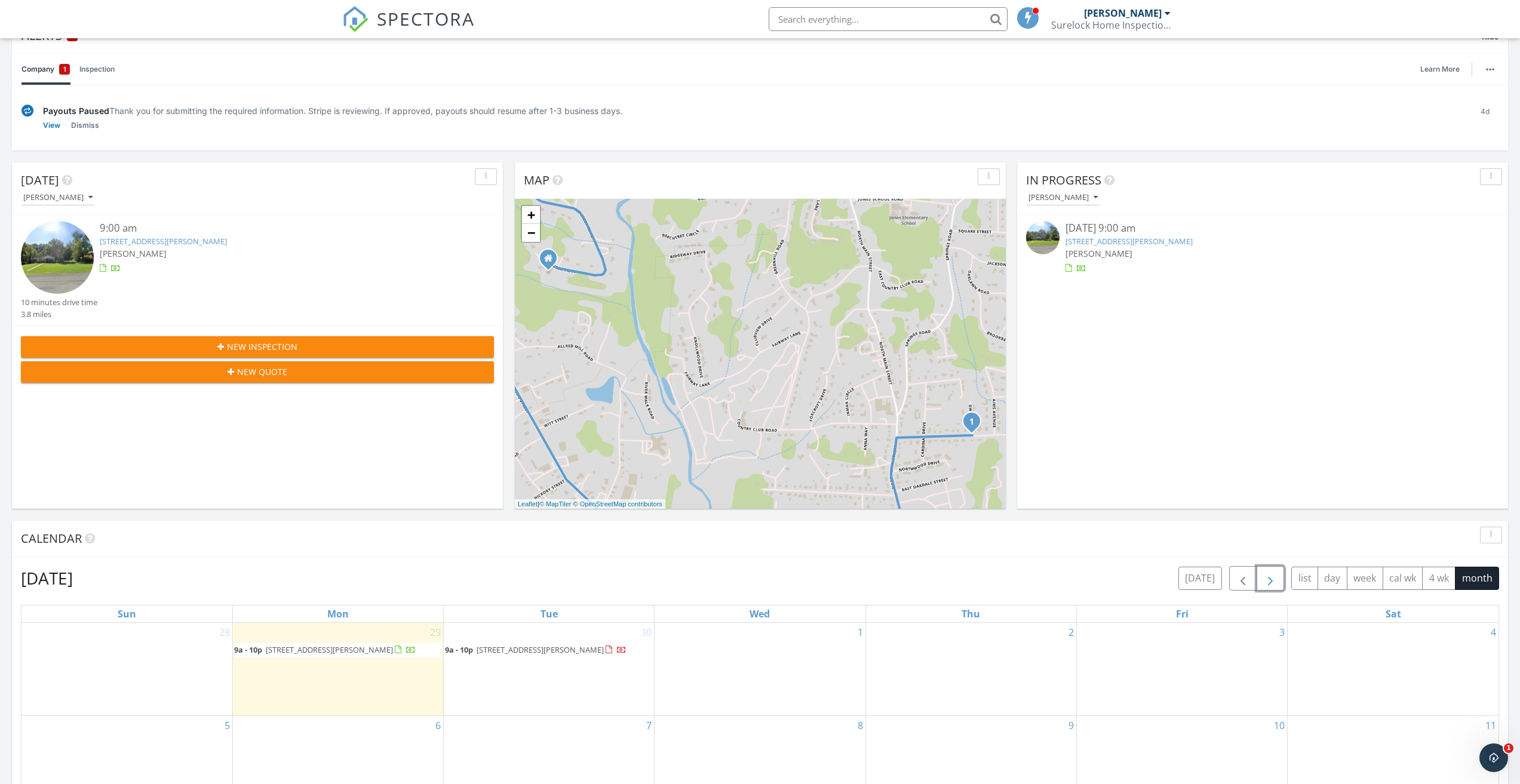
scroll to position [29, 0]
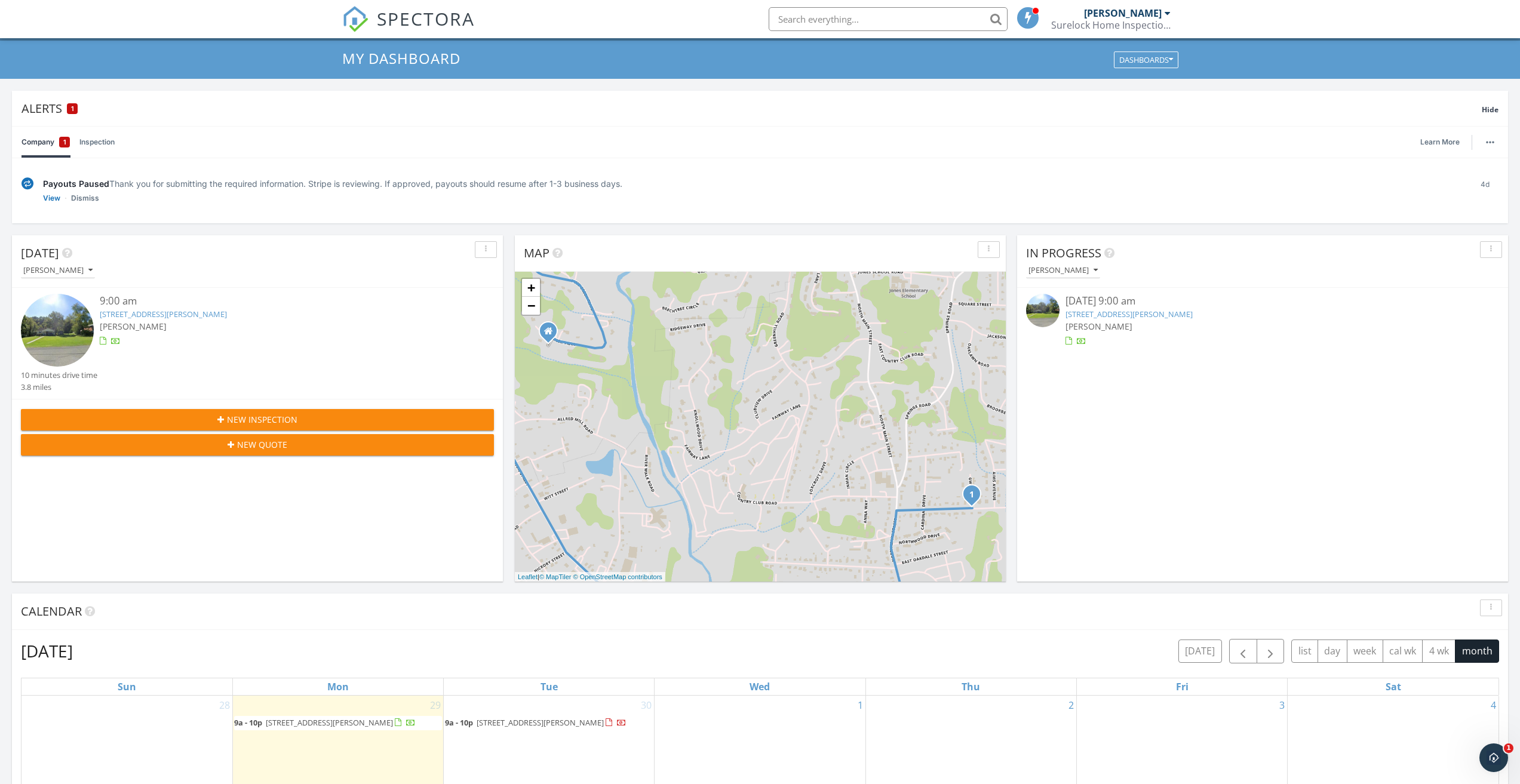
click at [188, 416] on div "New Inspection" at bounding box center [257, 419] width 454 height 12
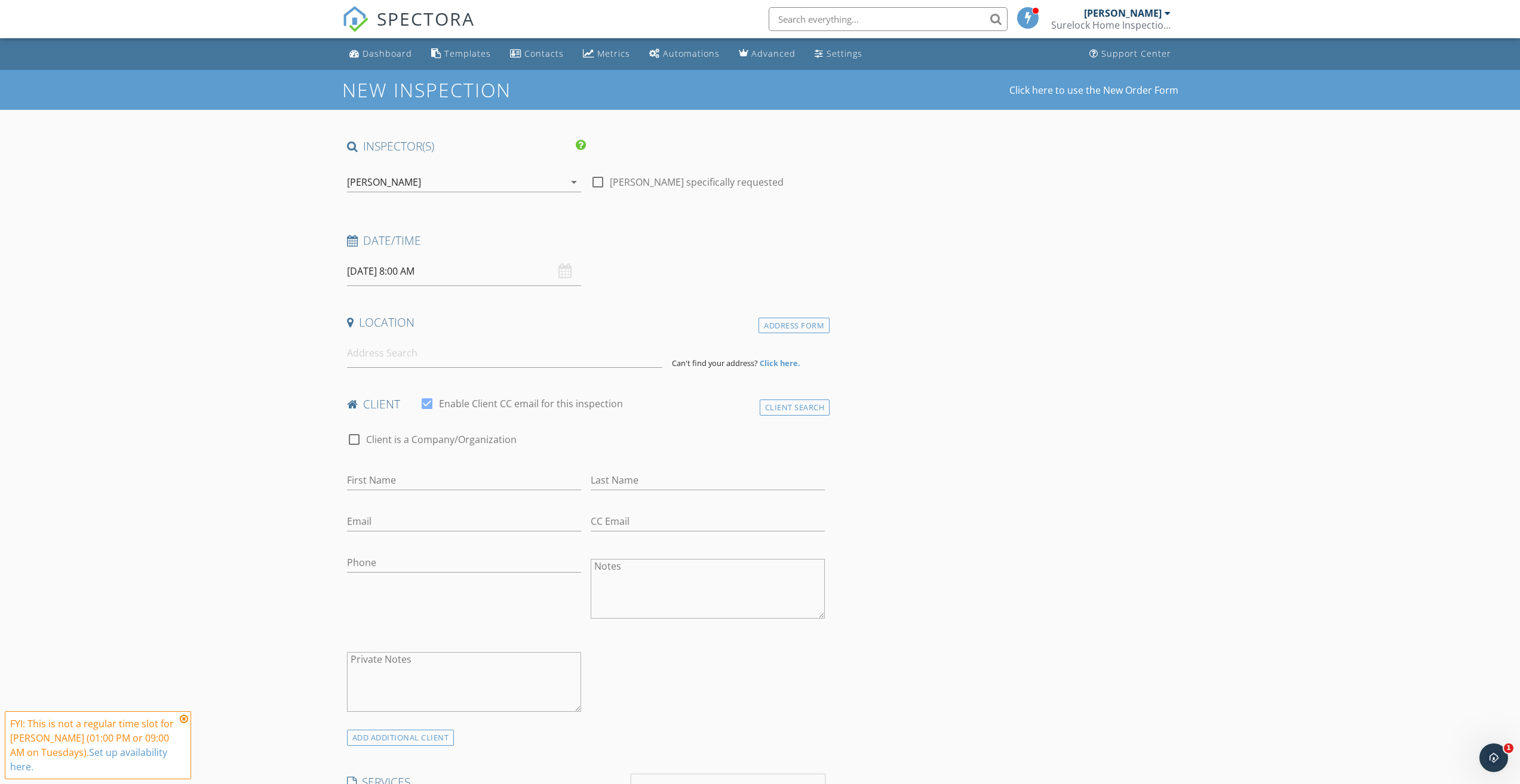
click at [400, 269] on input "09/30/2025 8:00 AM" at bounding box center [464, 272] width 234 height 29
select select "9"
click at [520, 296] on icon at bounding box center [520, 297] width 9 height 9
type input "10/02/2025 8:00 AM"
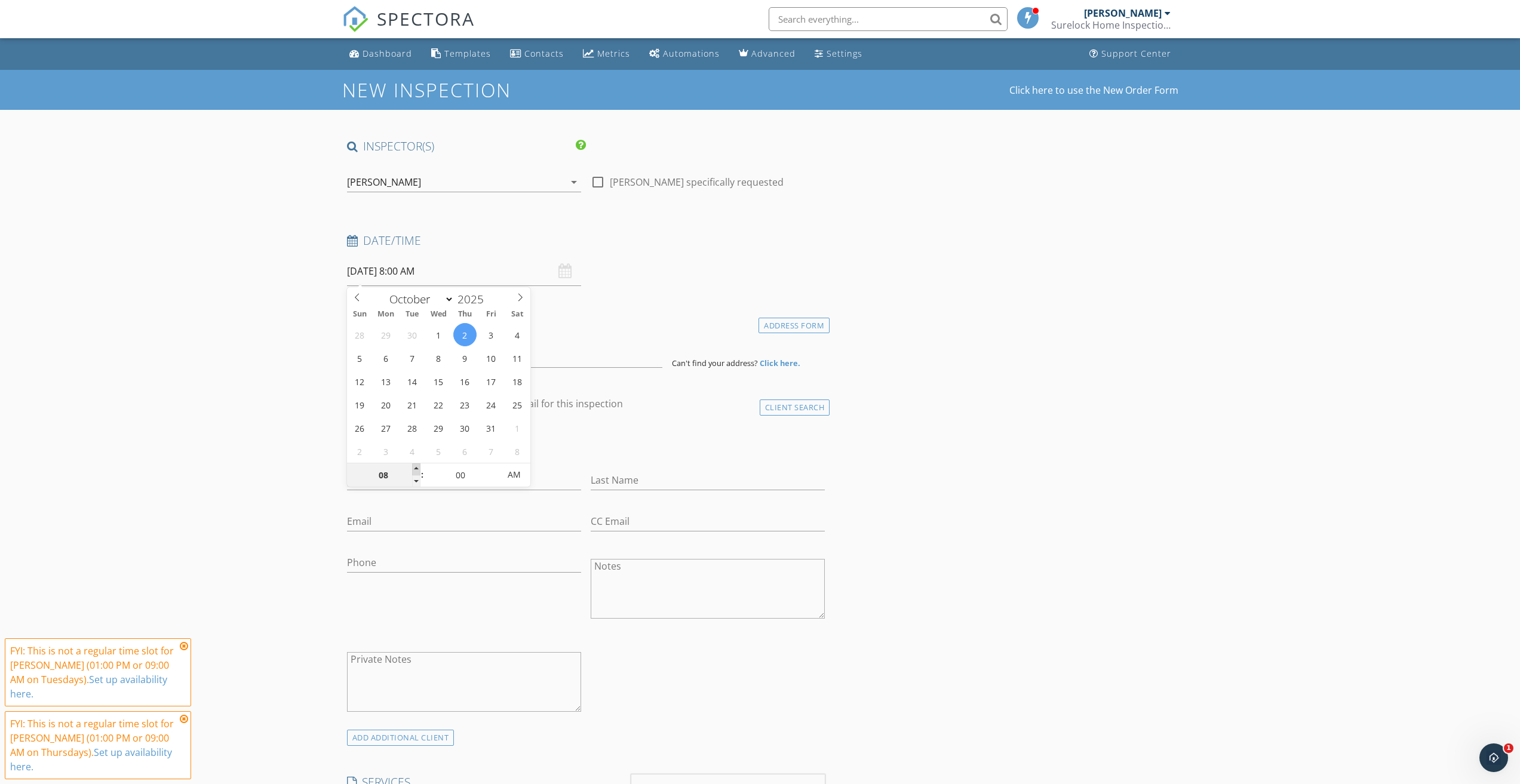
type input "09"
type input "[DATE] 9:00 AM"
click at [417, 469] on span at bounding box center [416, 469] width 9 height 12
click at [692, 435] on div "check_box_outline_blank Client is a Company/Organization" at bounding box center [586, 446] width 478 height 31
drag, startPoint x: 409, startPoint y: 354, endPoint x: 425, endPoint y: 357, distance: 16.3
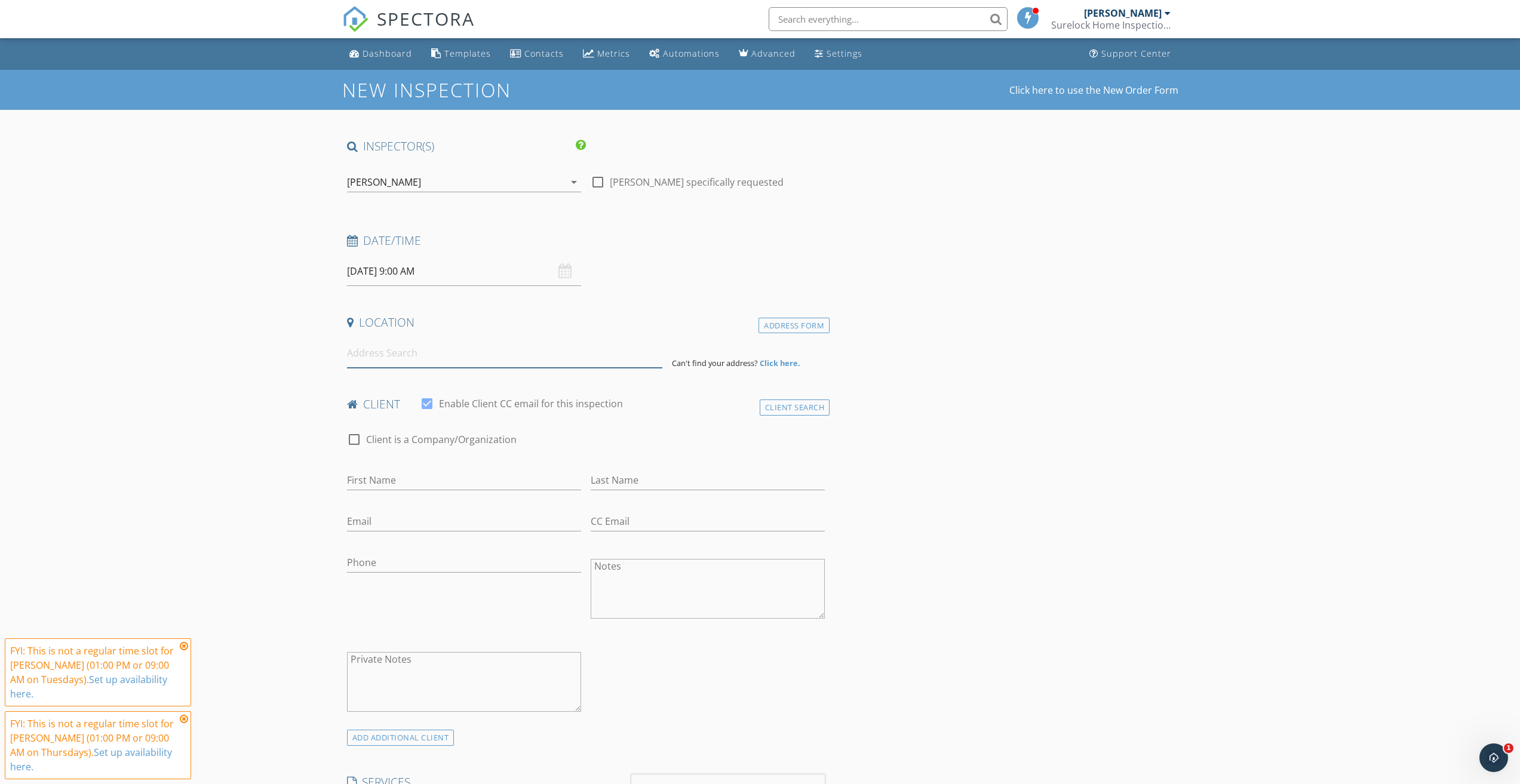
click at [409, 354] on input at bounding box center [504, 353] width 315 height 29
paste input "2836 Shadowbrook"
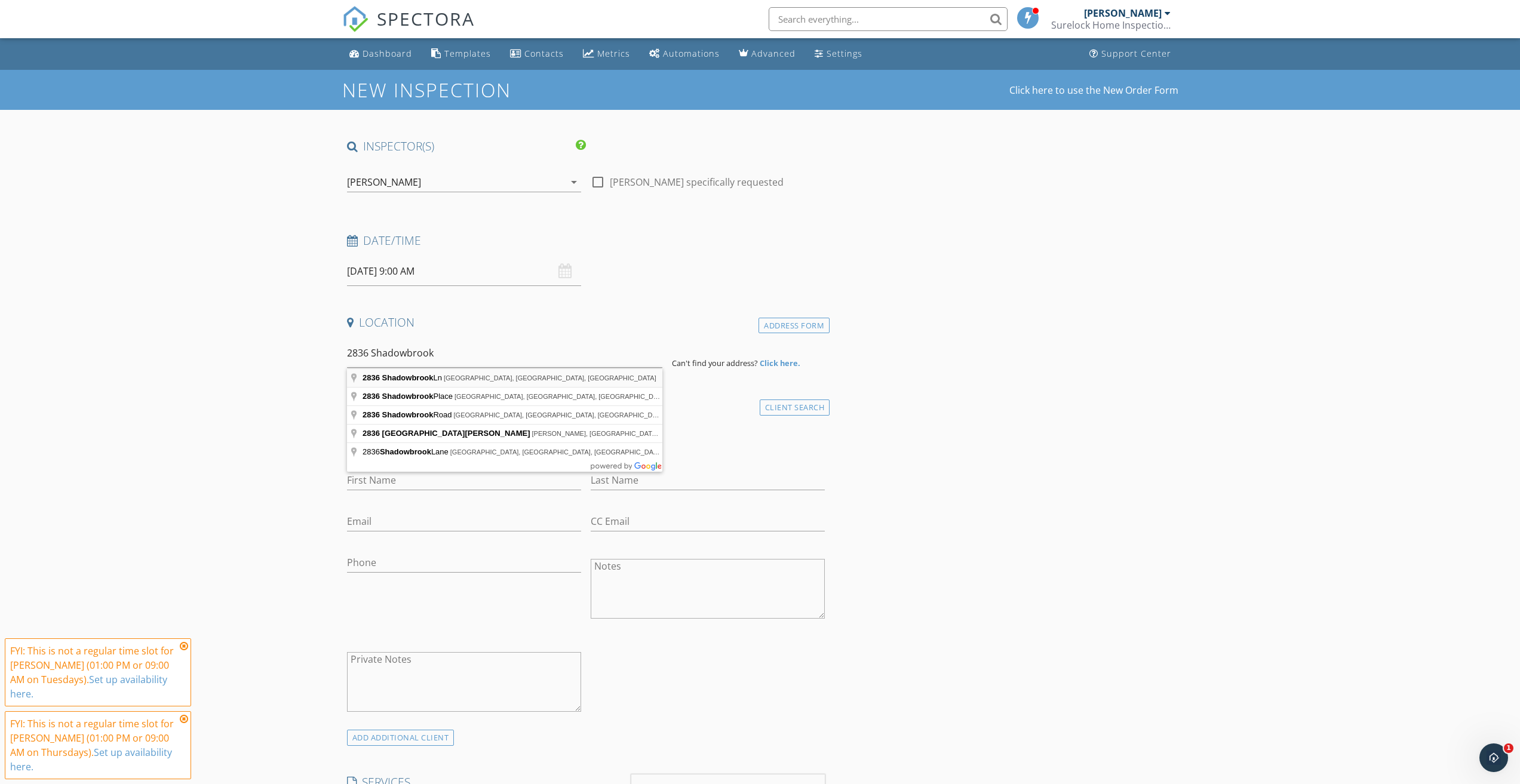
type input "2836 Shadowbrook Ln, Winston-Salem, NC, USA"
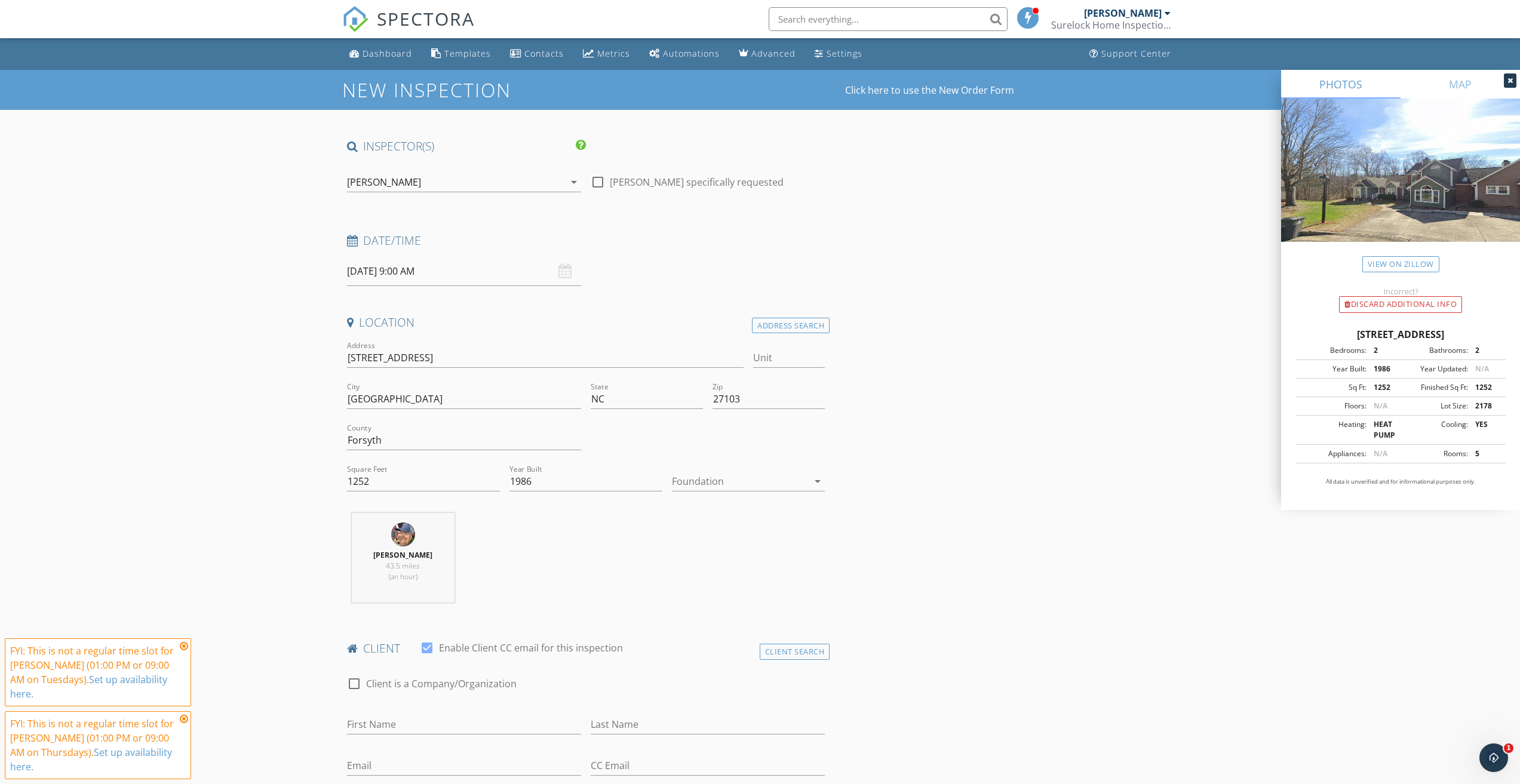
click at [699, 481] on div at bounding box center [740, 481] width 136 height 19
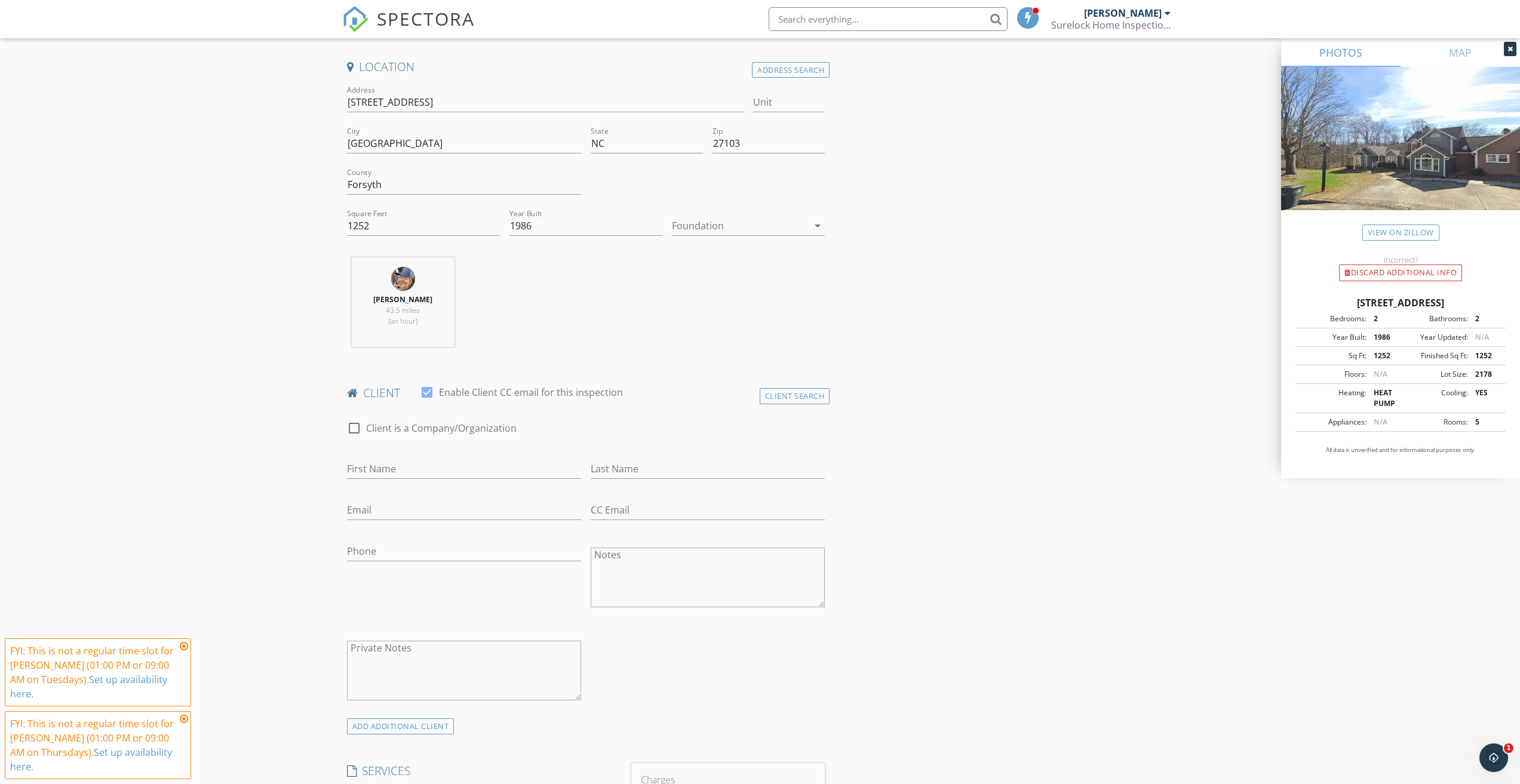
scroll to position [299, 0]
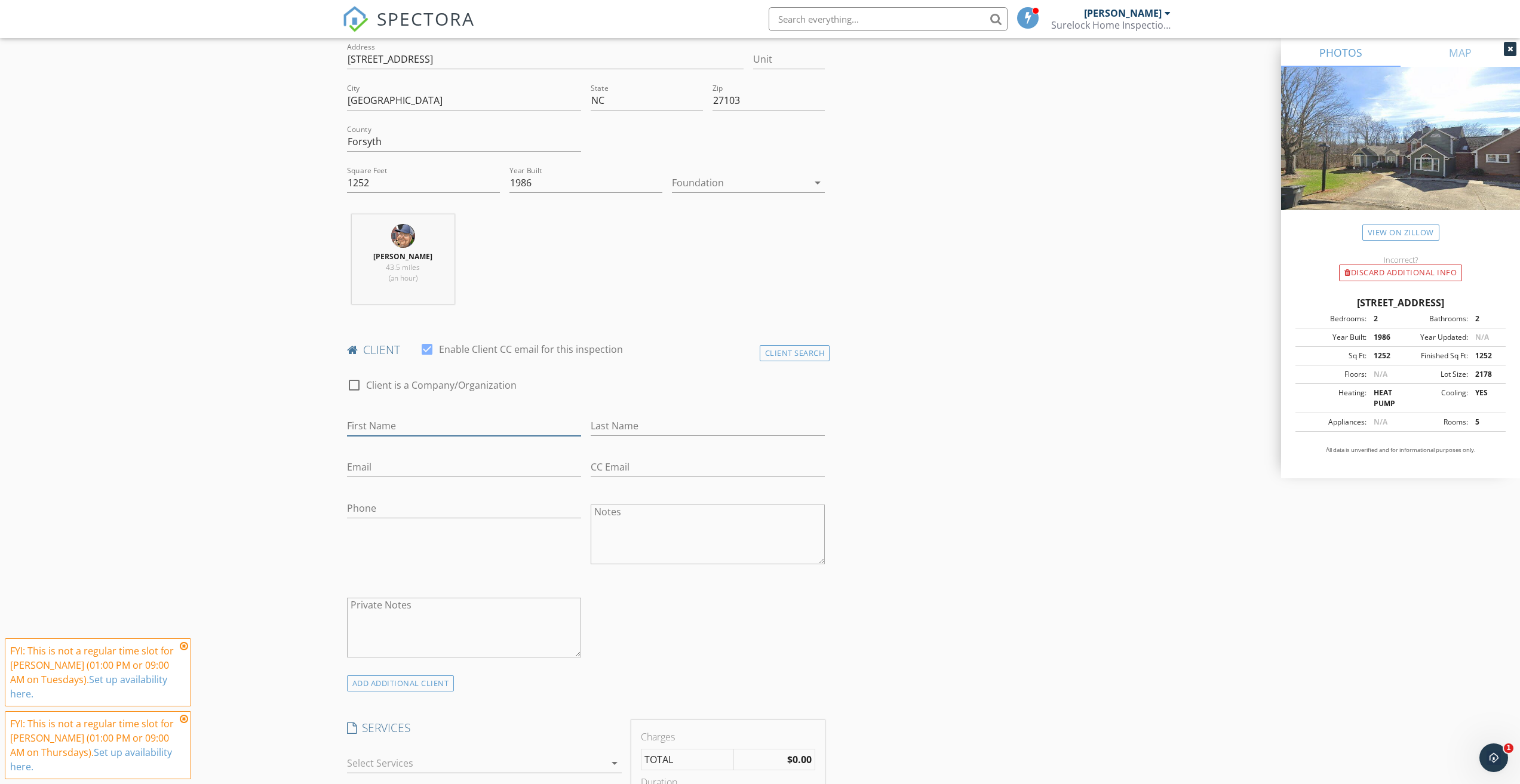
click at [417, 419] on input "First Name" at bounding box center [464, 426] width 234 height 19
paste input "Barbara Spivack"
drag, startPoint x: 387, startPoint y: 423, endPoint x: 443, endPoint y: 420, distance: 56.1
click at [443, 420] on input "Barbara Spivack" at bounding box center [464, 426] width 234 height 19
type input "Barbara"
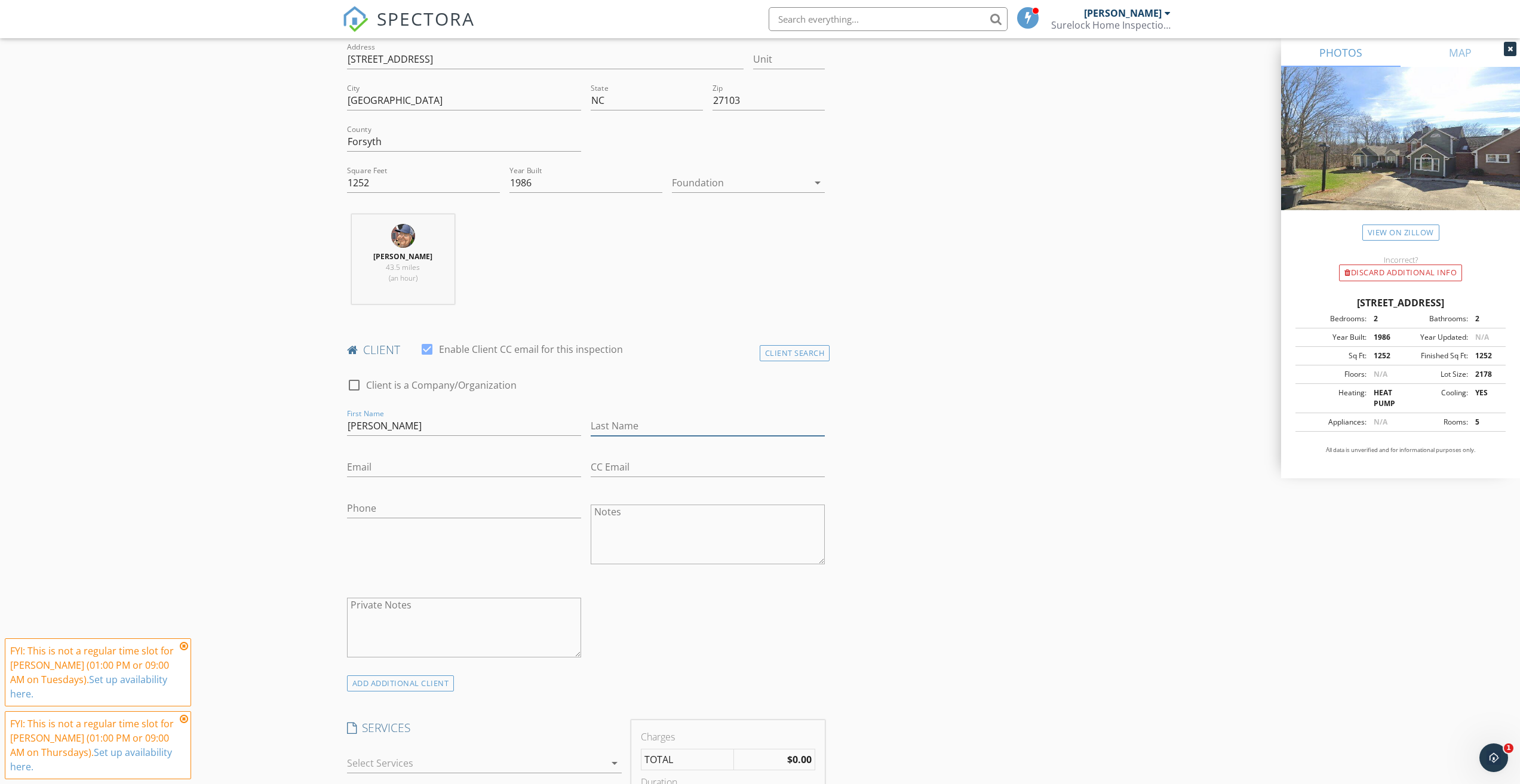
drag, startPoint x: 630, startPoint y: 417, endPoint x: 639, endPoint y: 419, distance: 9.2
click at [631, 417] on input "Last Name" at bounding box center [707, 426] width 234 height 19
click at [618, 432] on input "Last Name" at bounding box center [707, 426] width 234 height 19
paste input "Spivack"
type input "Spivack"
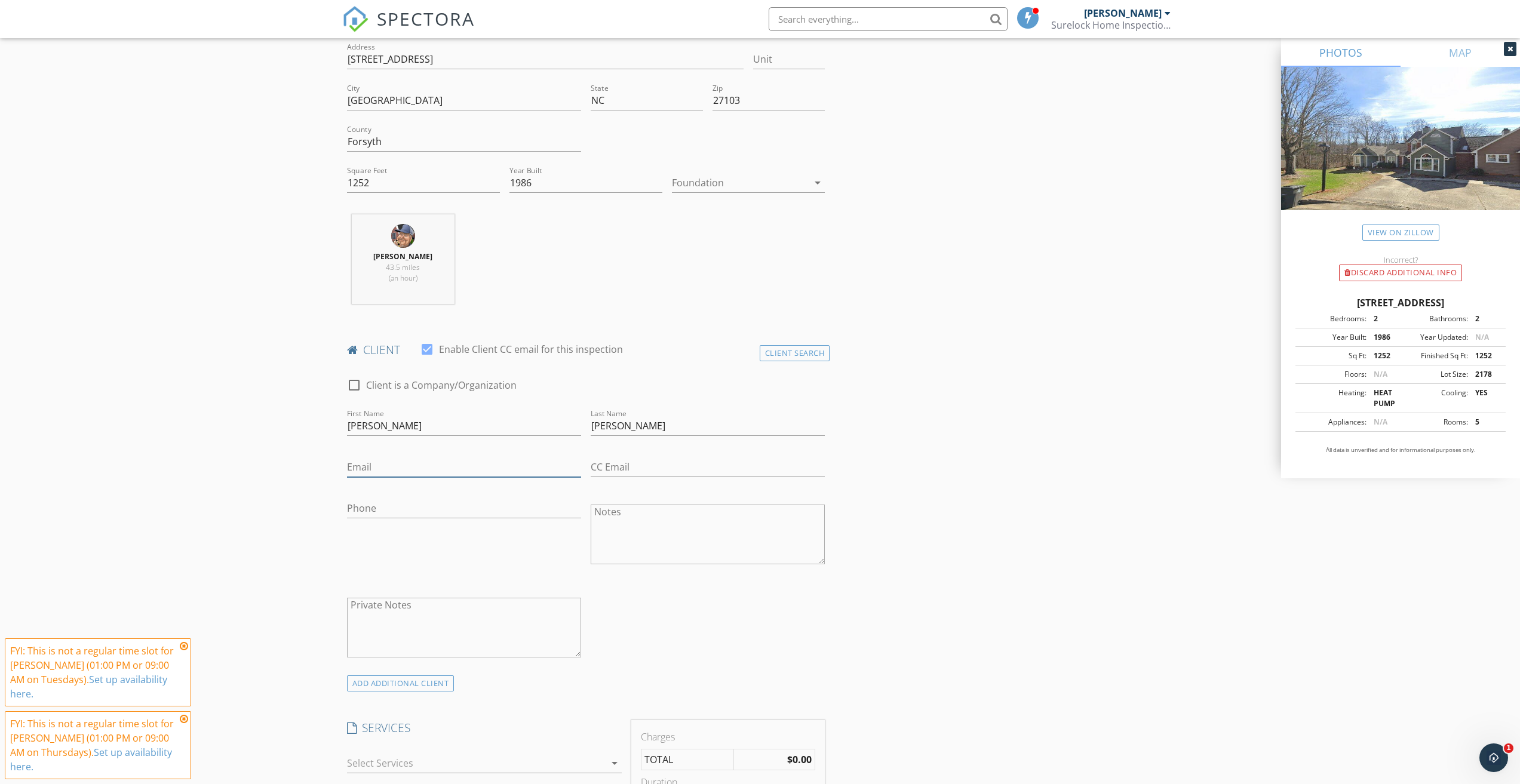
click at [396, 466] on input "Email" at bounding box center [464, 467] width 234 height 19
paste input "byron.spivack@gmail.com"
type input "byron.spivack@gmail.com"
drag, startPoint x: 375, startPoint y: 503, endPoint x: 385, endPoint y: 503, distance: 10.0
click at [375, 503] on input "Phone" at bounding box center [464, 508] width 234 height 19
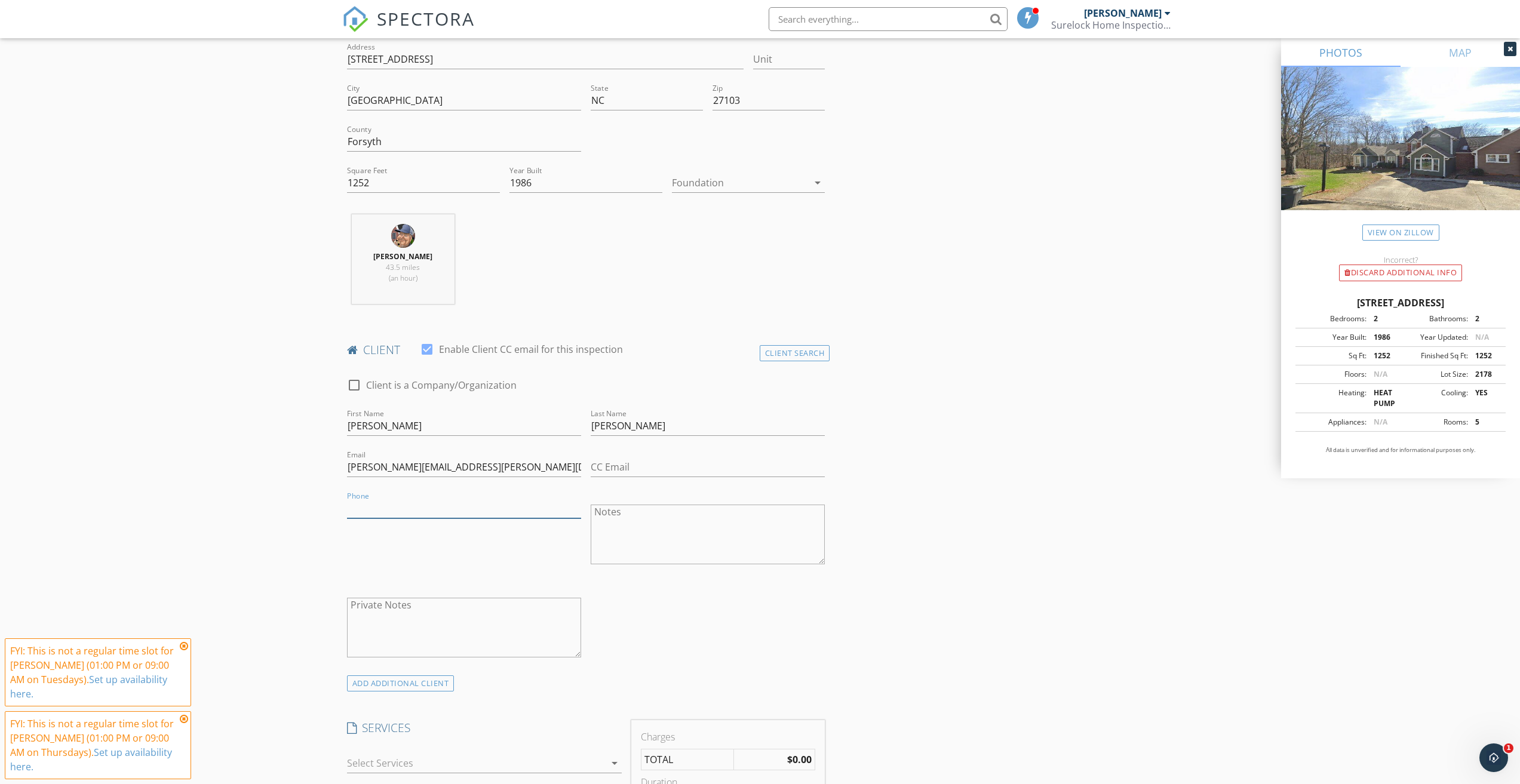
paste input "336-293-6025"
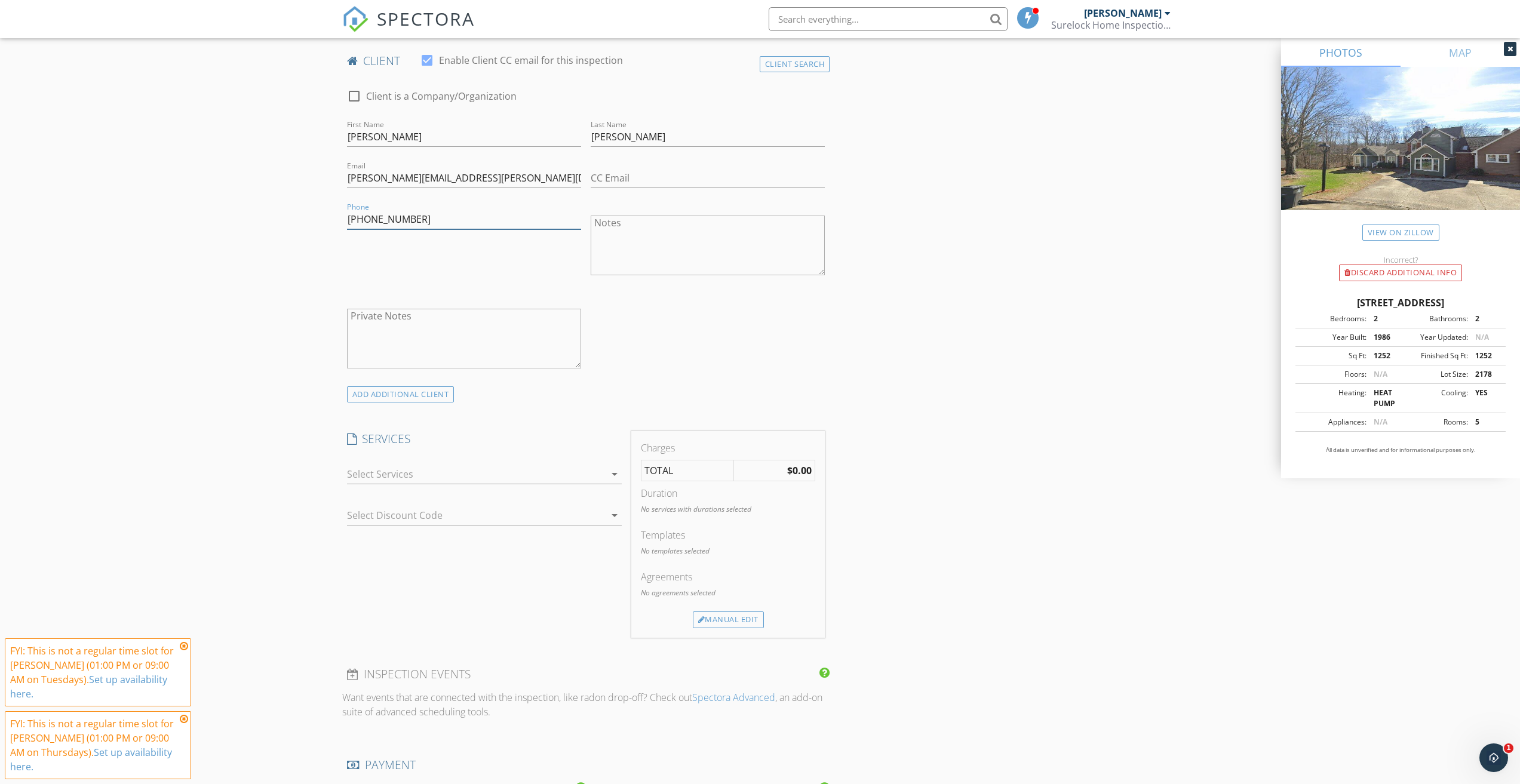
scroll to position [597, 0]
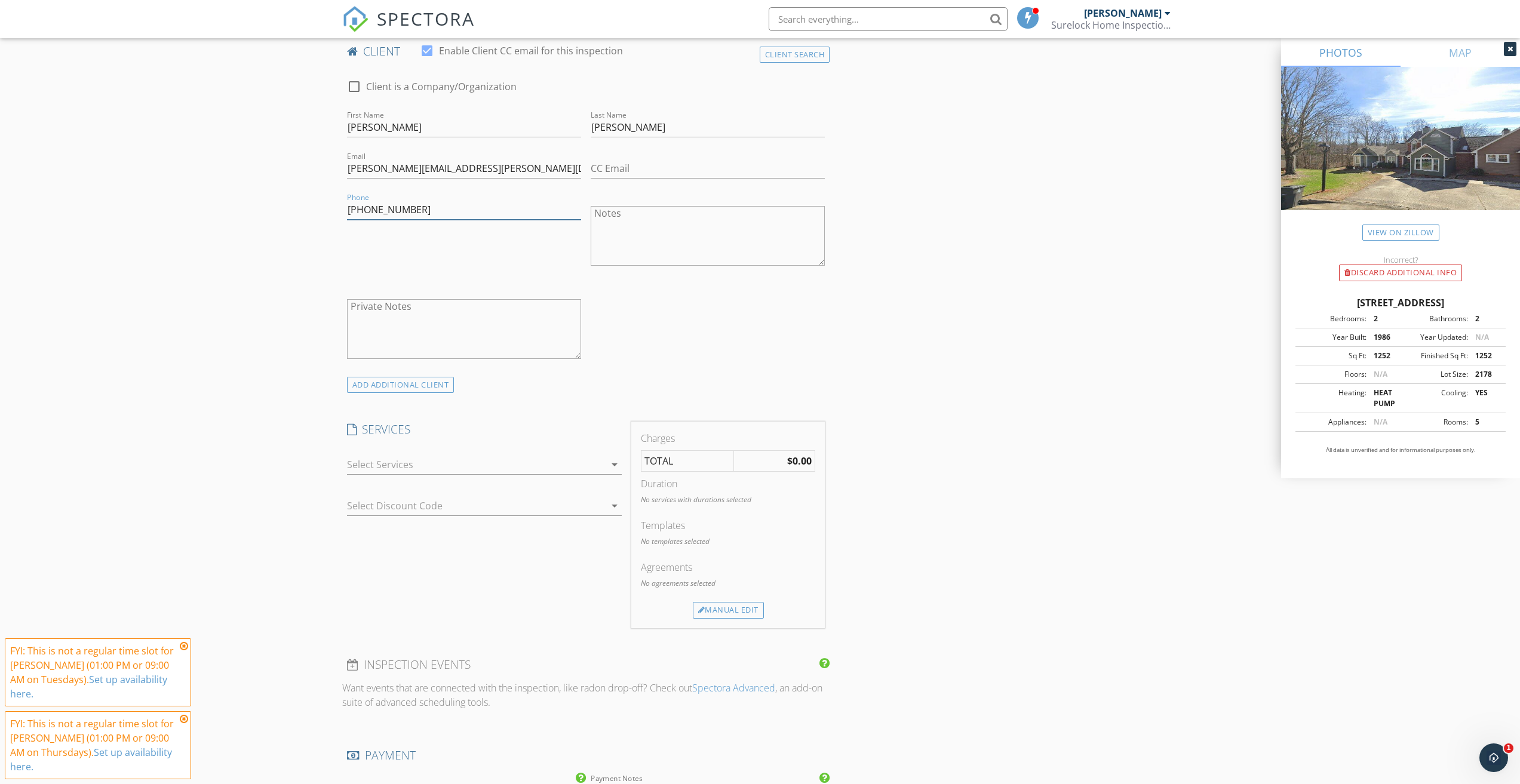
type input "336-293-6025"
click at [486, 464] on div at bounding box center [475, 464] width 258 height 19
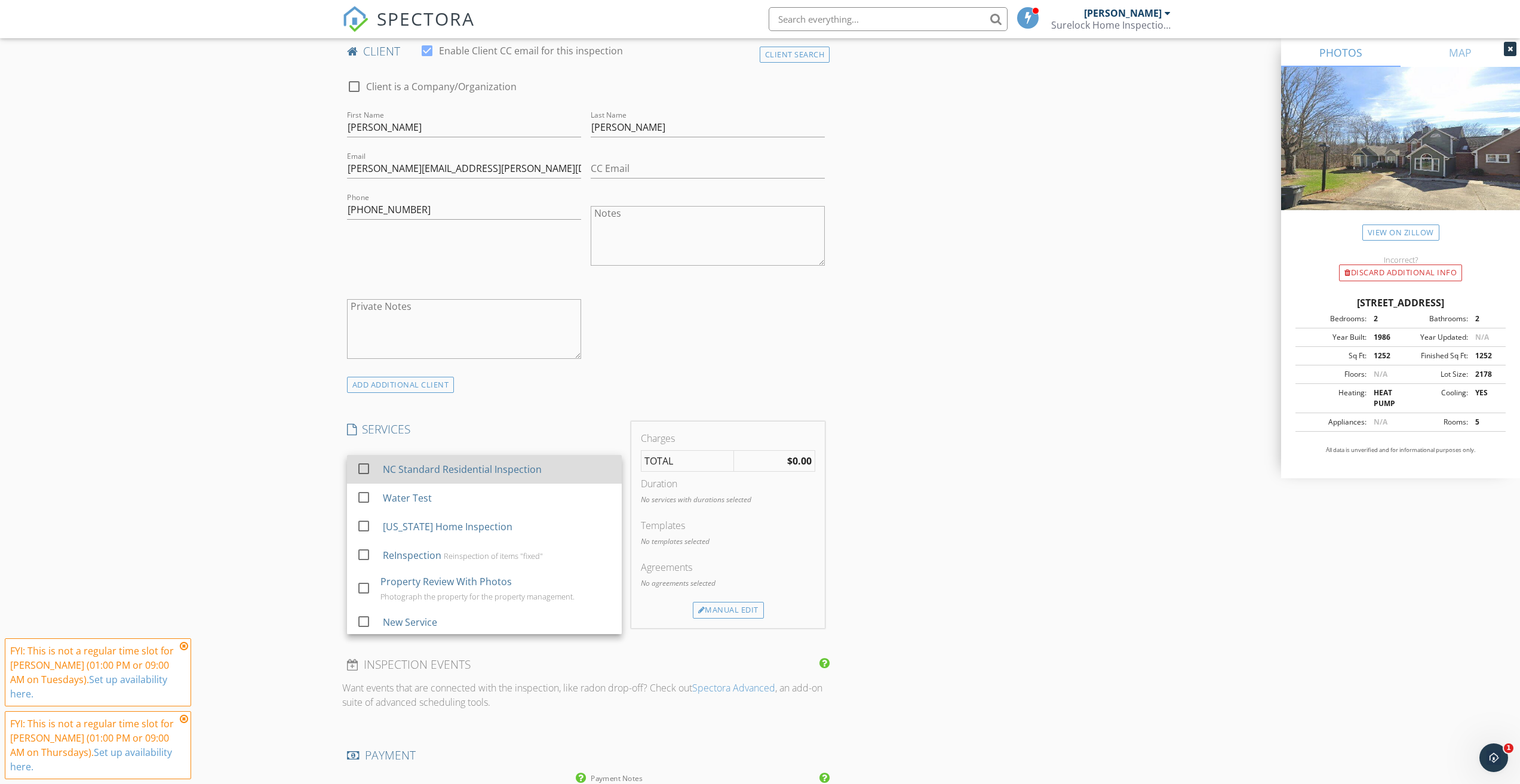
click at [406, 464] on div "NC Standard Residential Inspection" at bounding box center [461, 469] width 159 height 15
click at [589, 402] on div "INSPECTOR(S) check_box Cory Holder PRIMARY Cory Holder arrow_drop_down check_bo…" at bounding box center [586, 489] width 488 height 1897
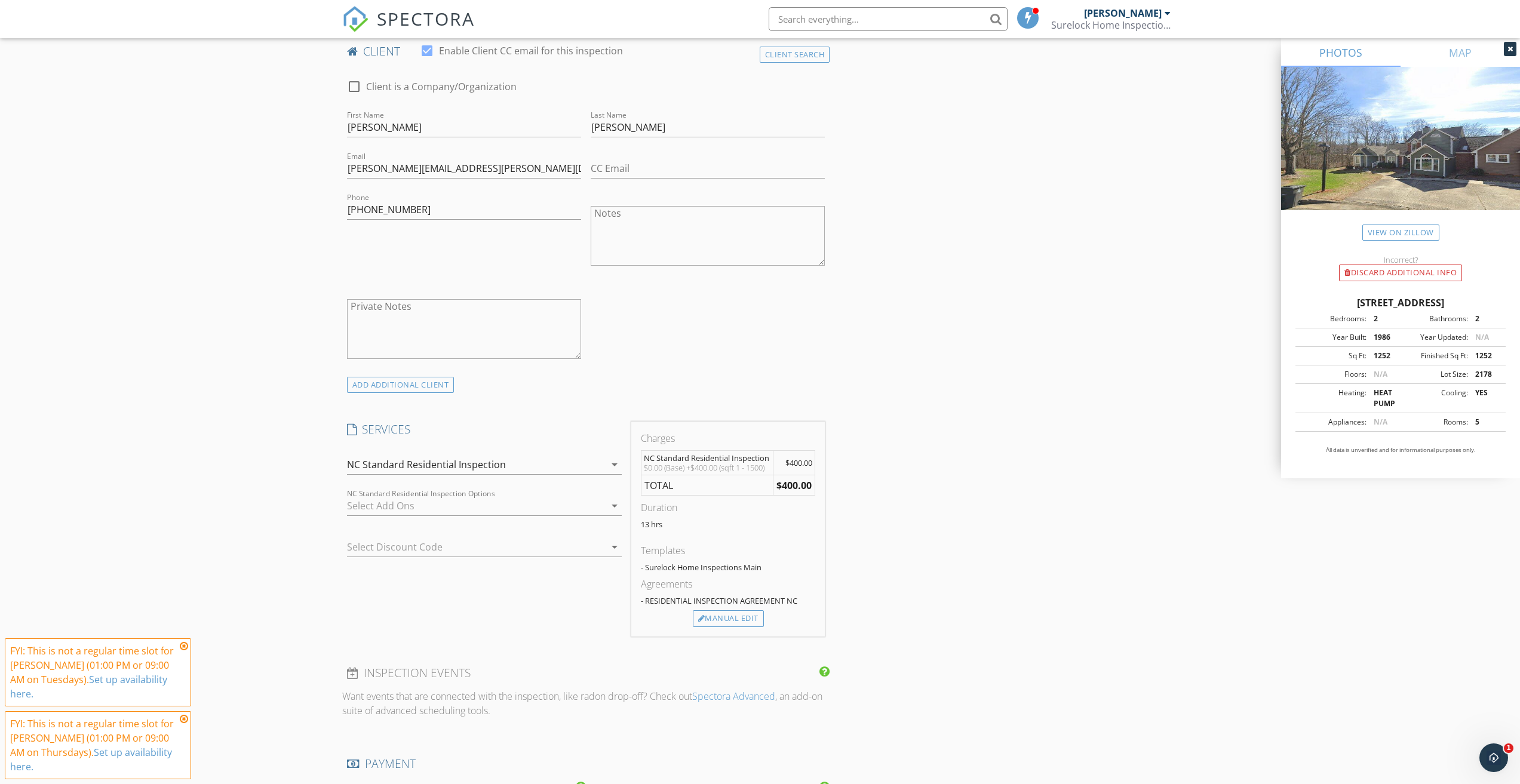
click at [521, 508] on div at bounding box center [475, 505] width 258 height 19
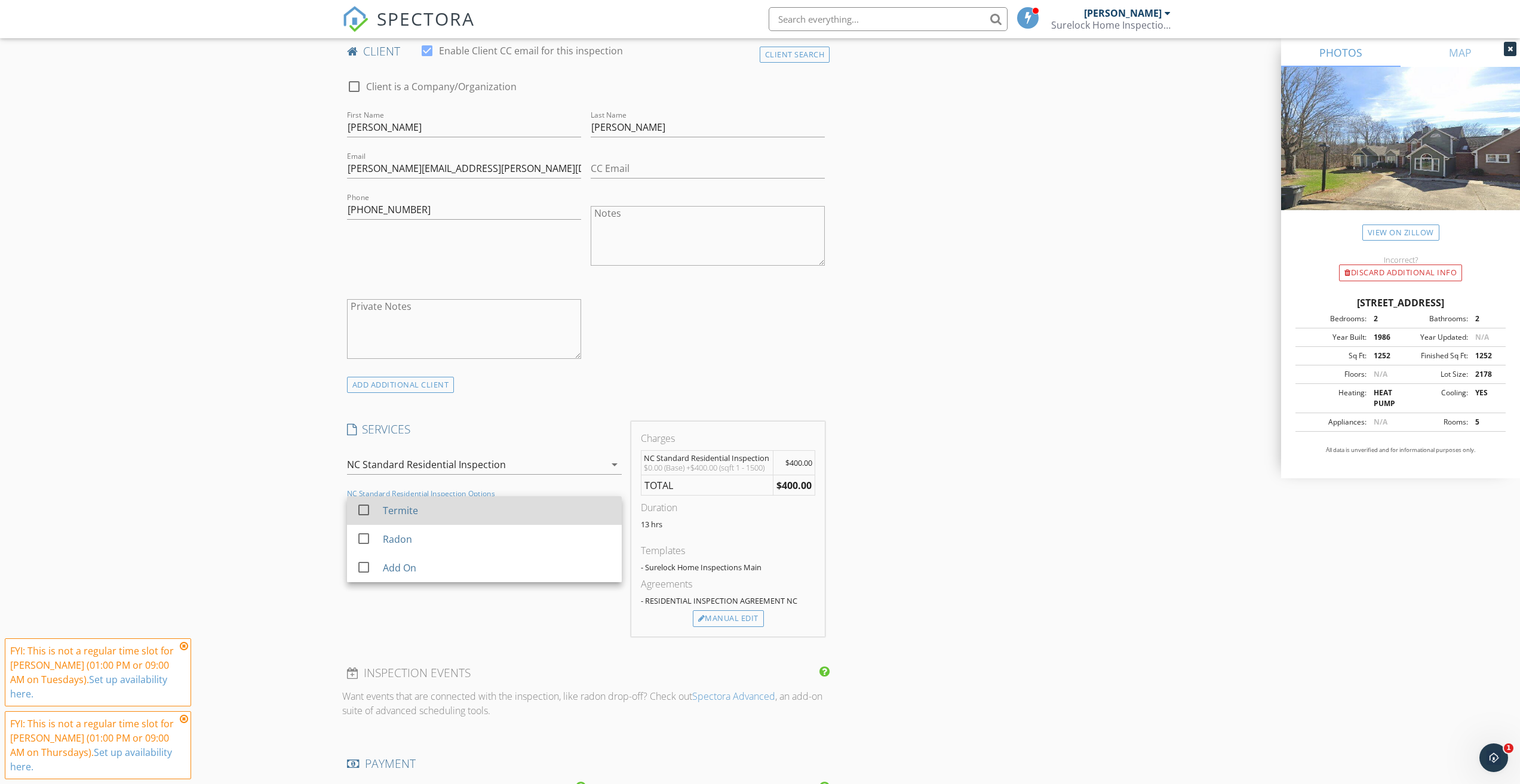
click at [456, 511] on div "Termite" at bounding box center [497, 510] width 229 height 24
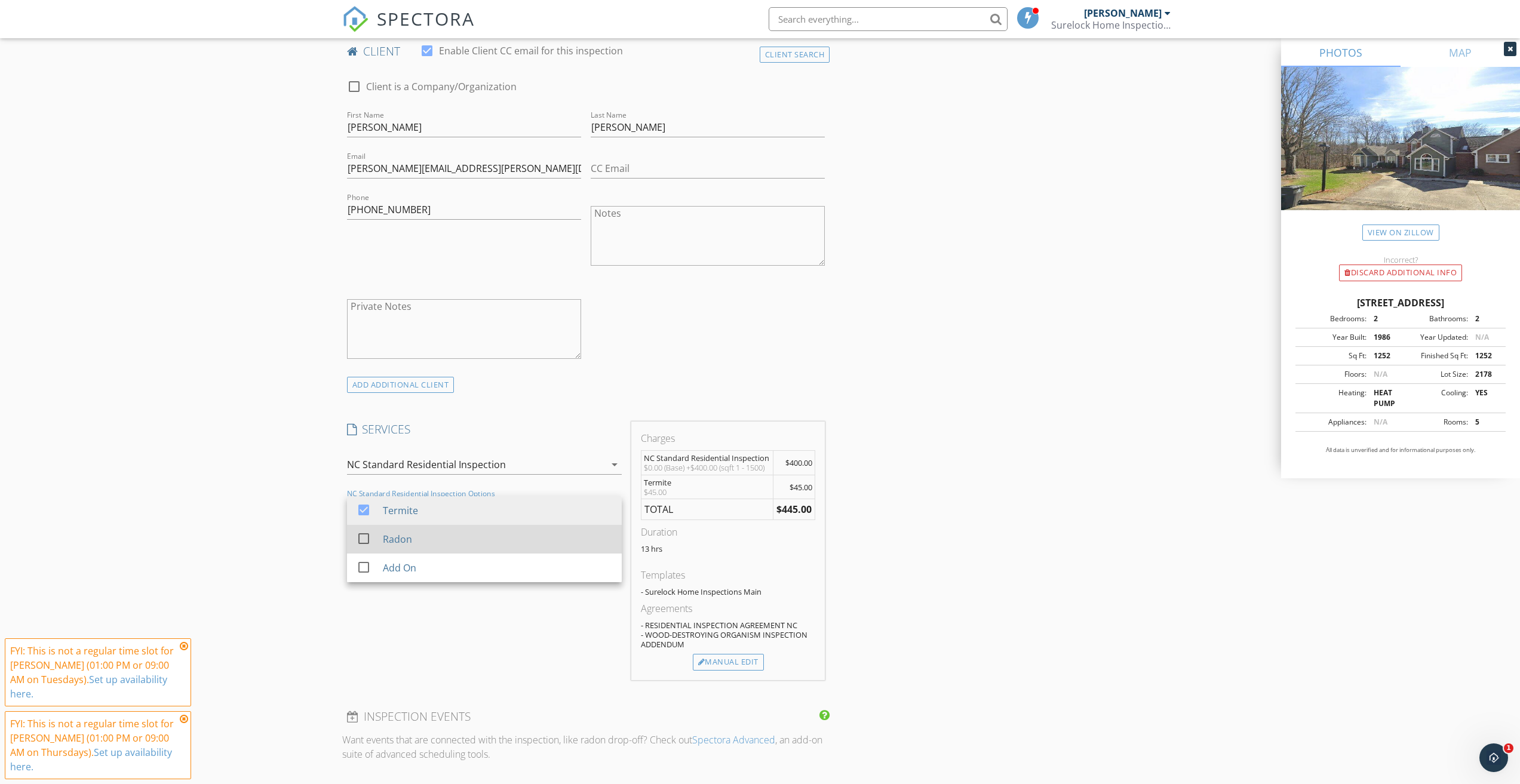
click at [472, 540] on div "Radon" at bounding box center [497, 539] width 229 height 24
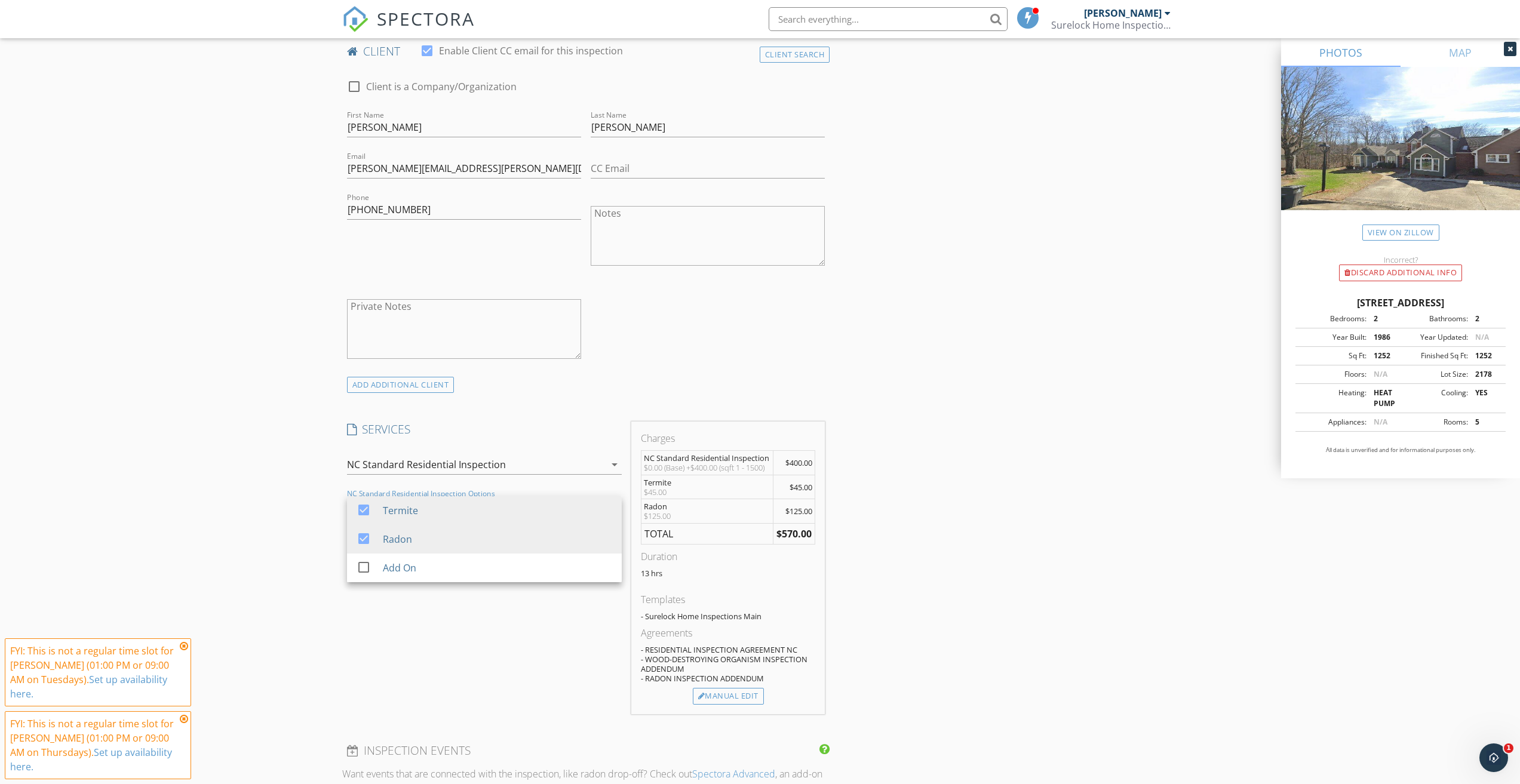
click at [1049, 406] on div "INSPECTOR(S) check_box Cory Holder PRIMARY Cory Holder arrow_drop_down check_bo…" at bounding box center [760, 563] width 836 height 2043
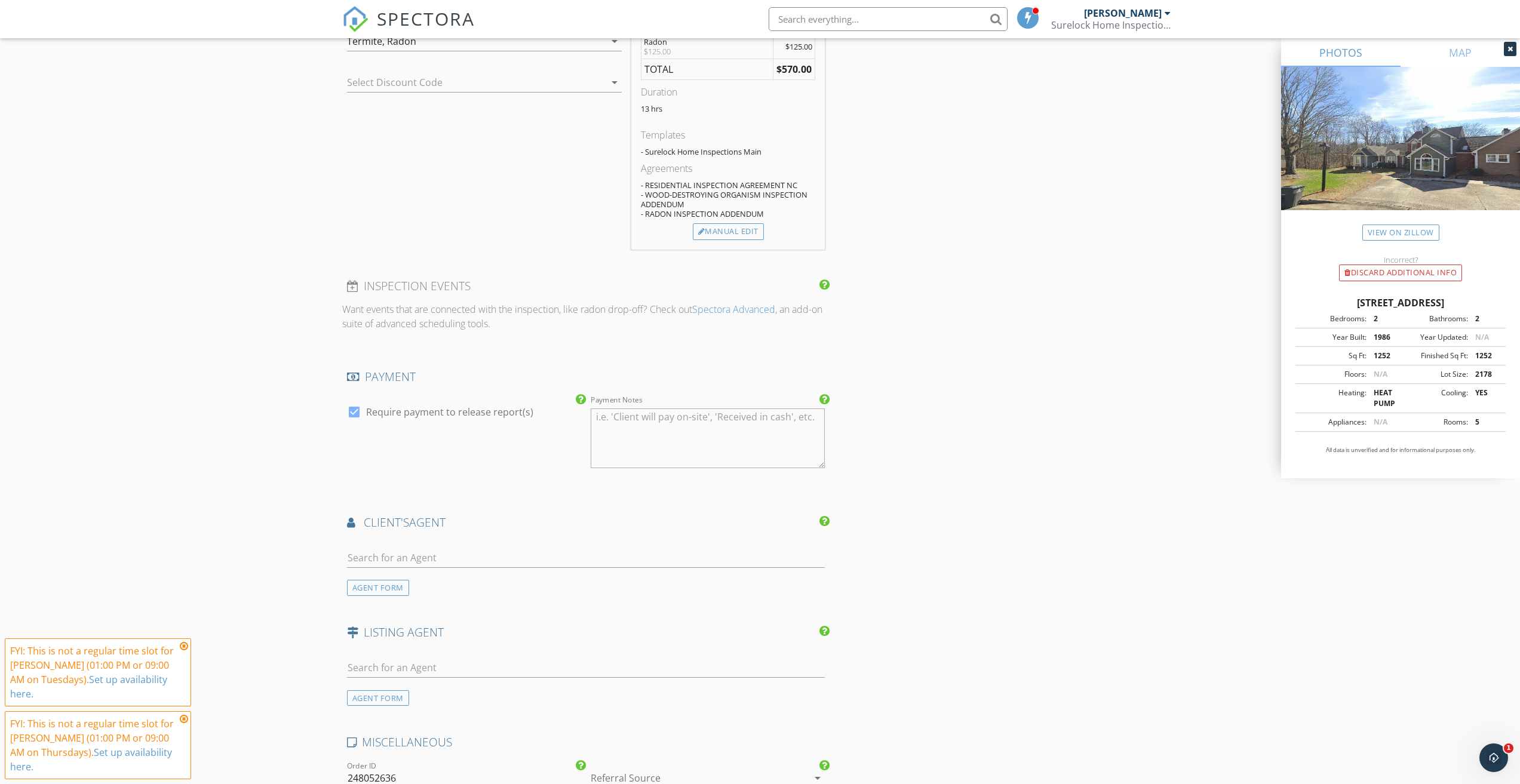
scroll to position [1075, 0]
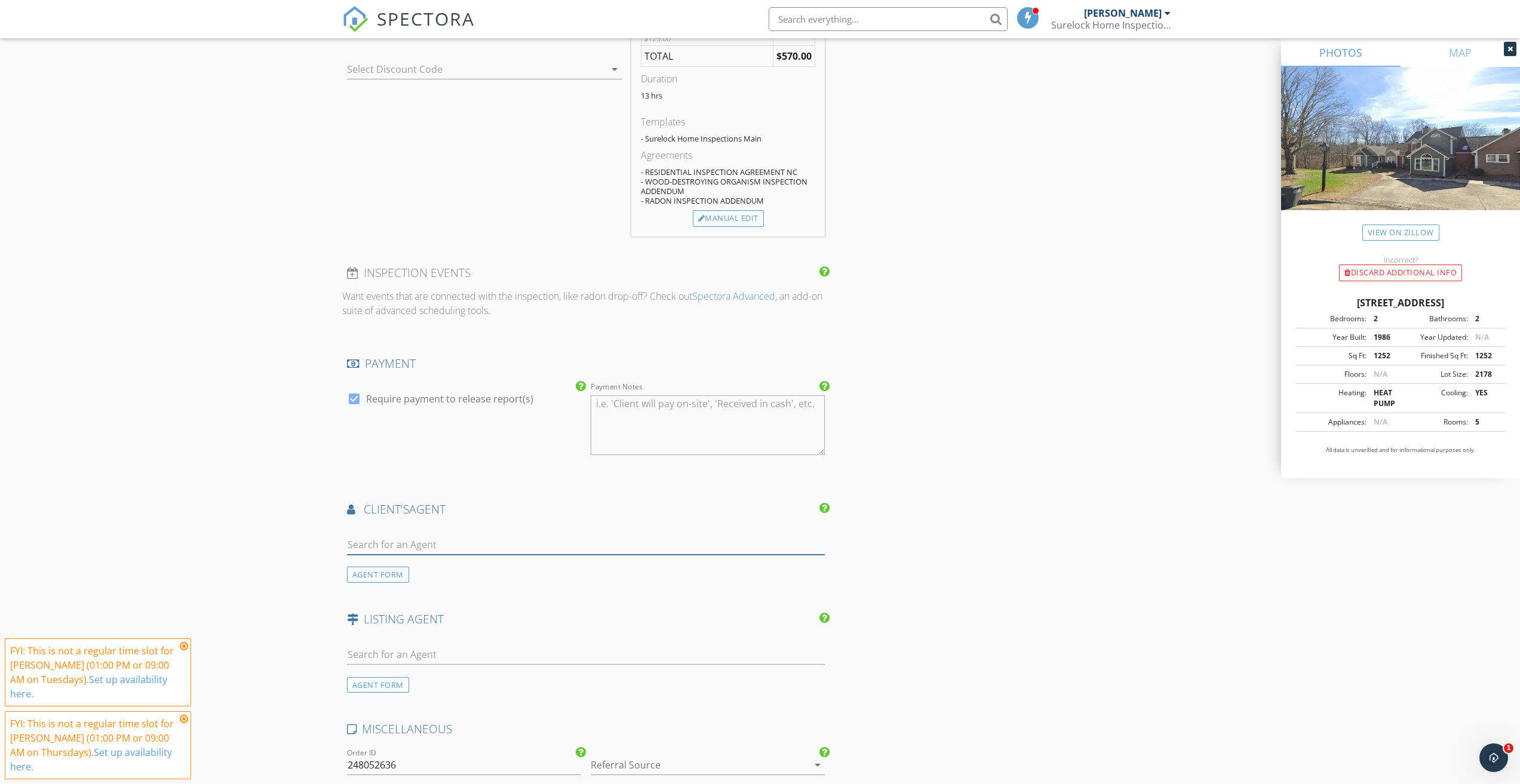
drag, startPoint x: 413, startPoint y: 548, endPoint x: 423, endPoint y: 546, distance: 10.2
click at [413, 548] on input "text" at bounding box center [586, 544] width 478 height 19
paste input "Danielle Osborne"
type input "Danielle Osborne"
click at [427, 569] on div "Danielle Osborne" at bounding box center [418, 571] width 74 height 15
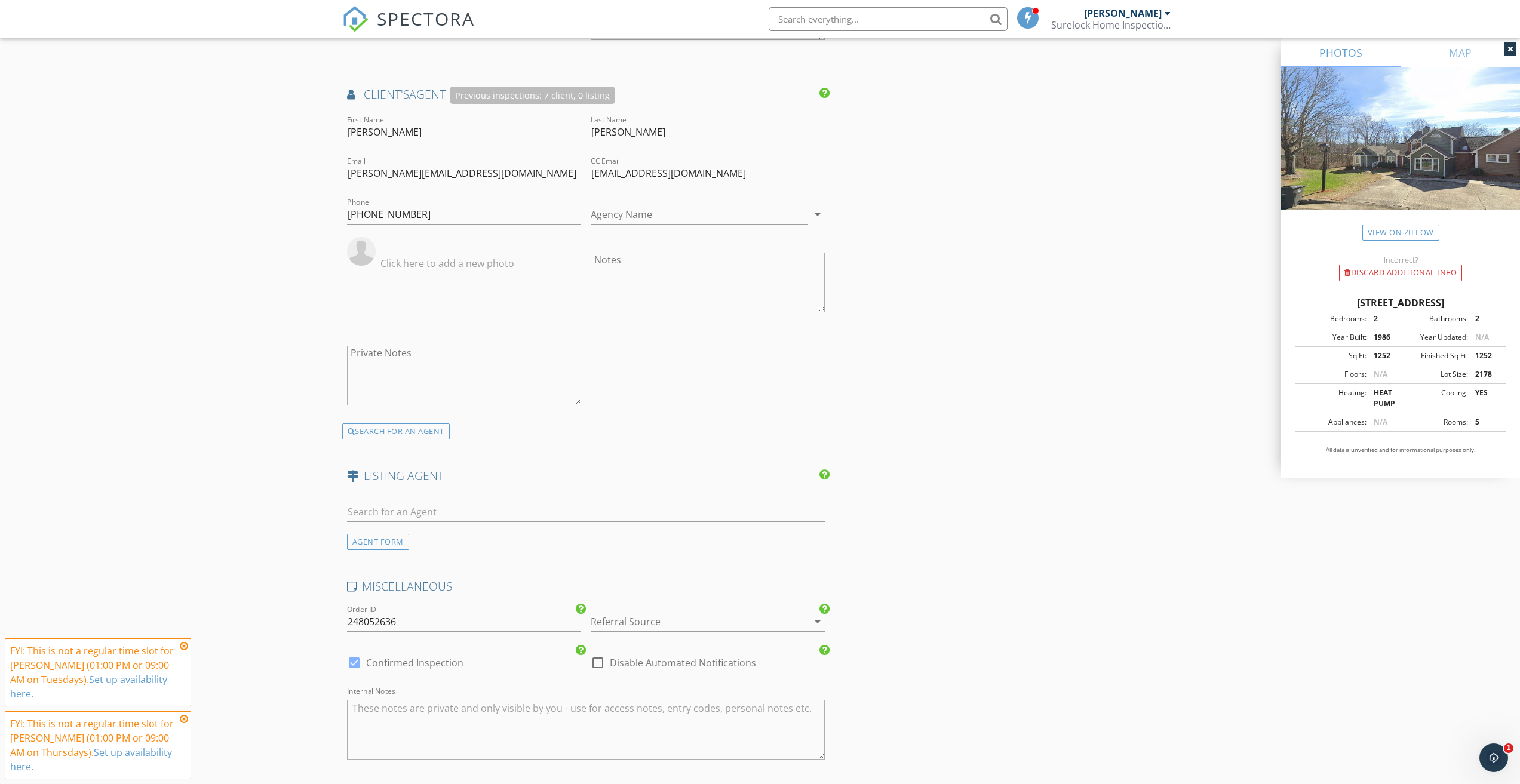
scroll to position [1699, 0]
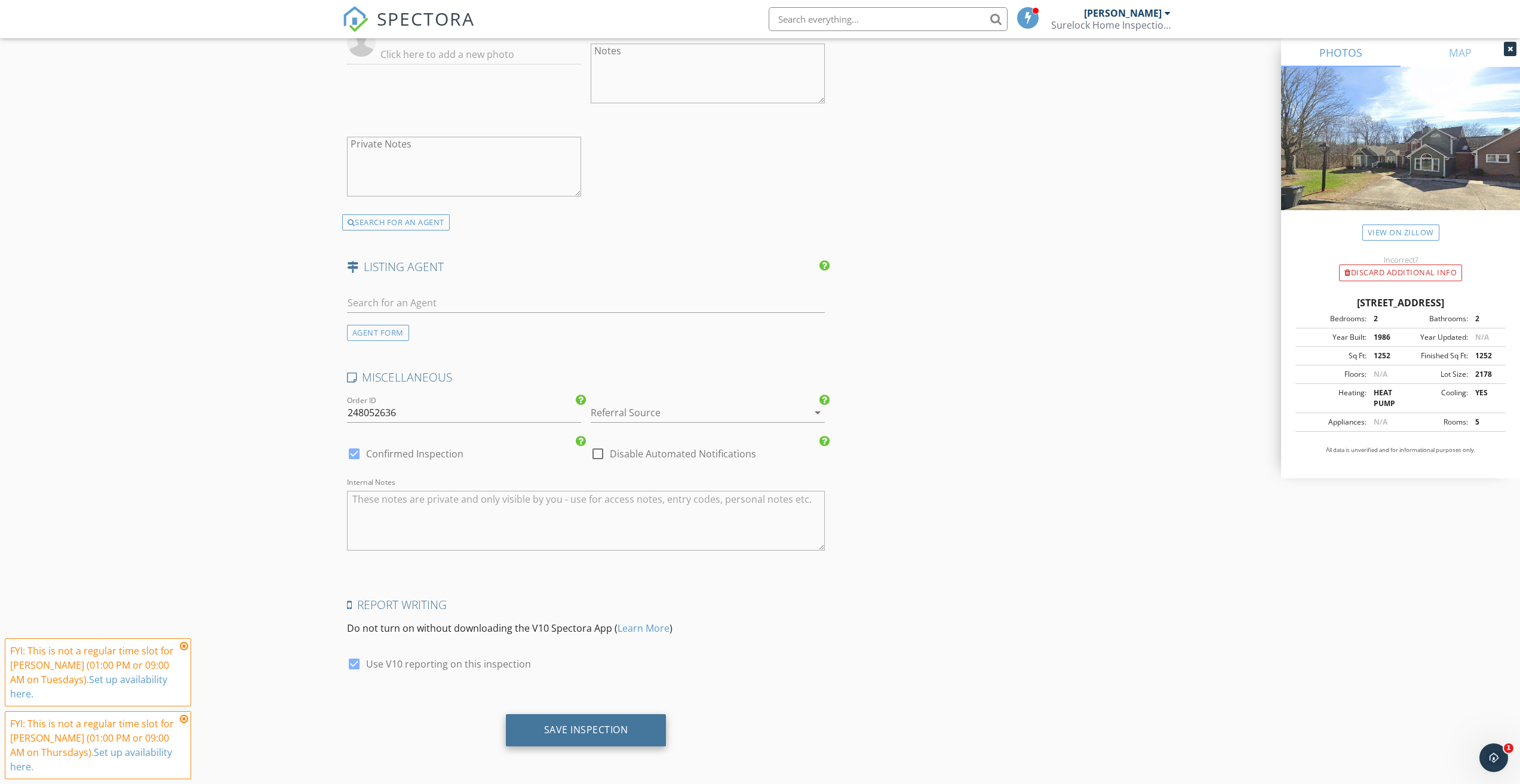
click at [595, 731] on div "Save Inspection" at bounding box center [586, 729] width 84 height 12
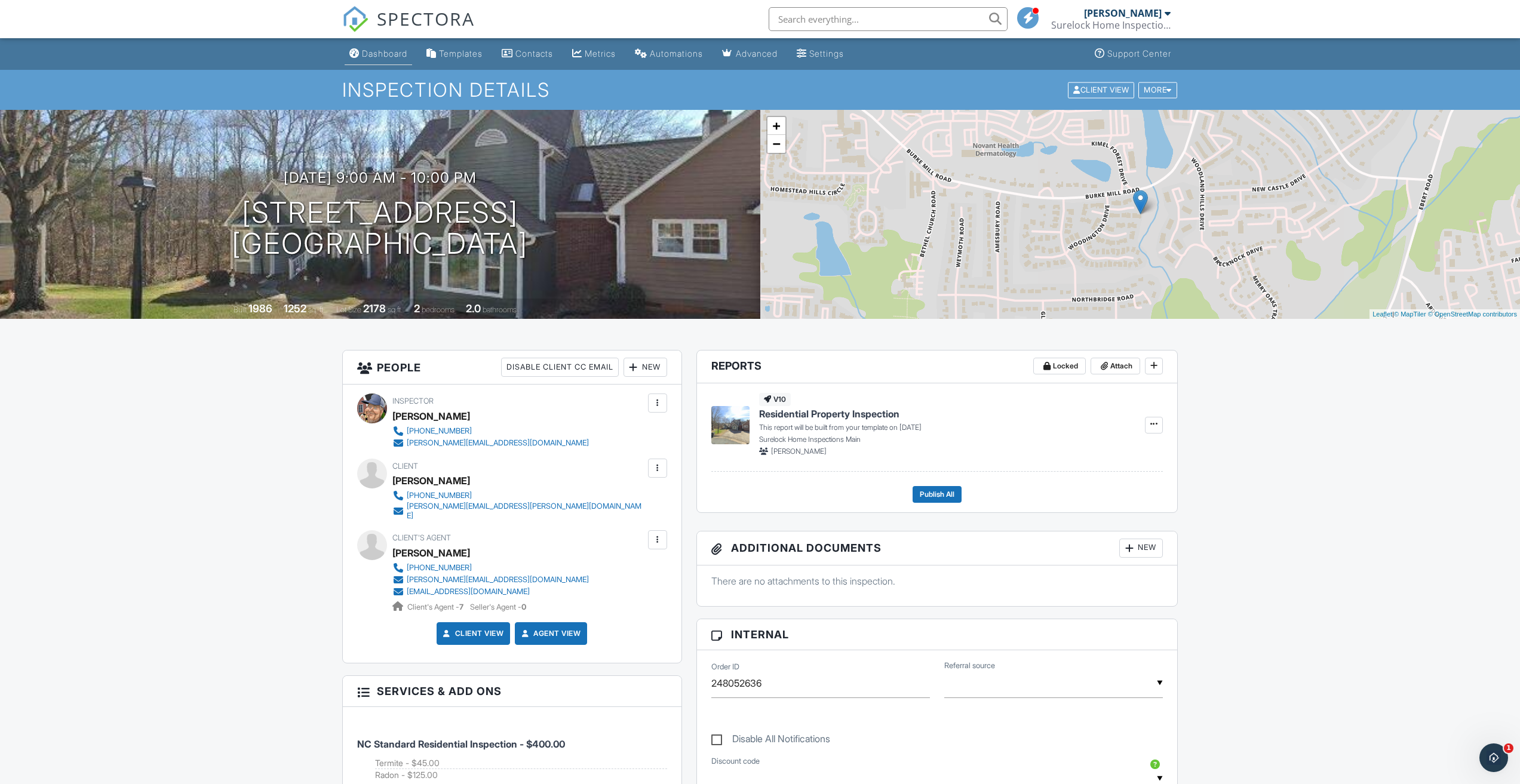
click at [392, 53] on div "Dashboard" at bounding box center [385, 53] width 46 height 10
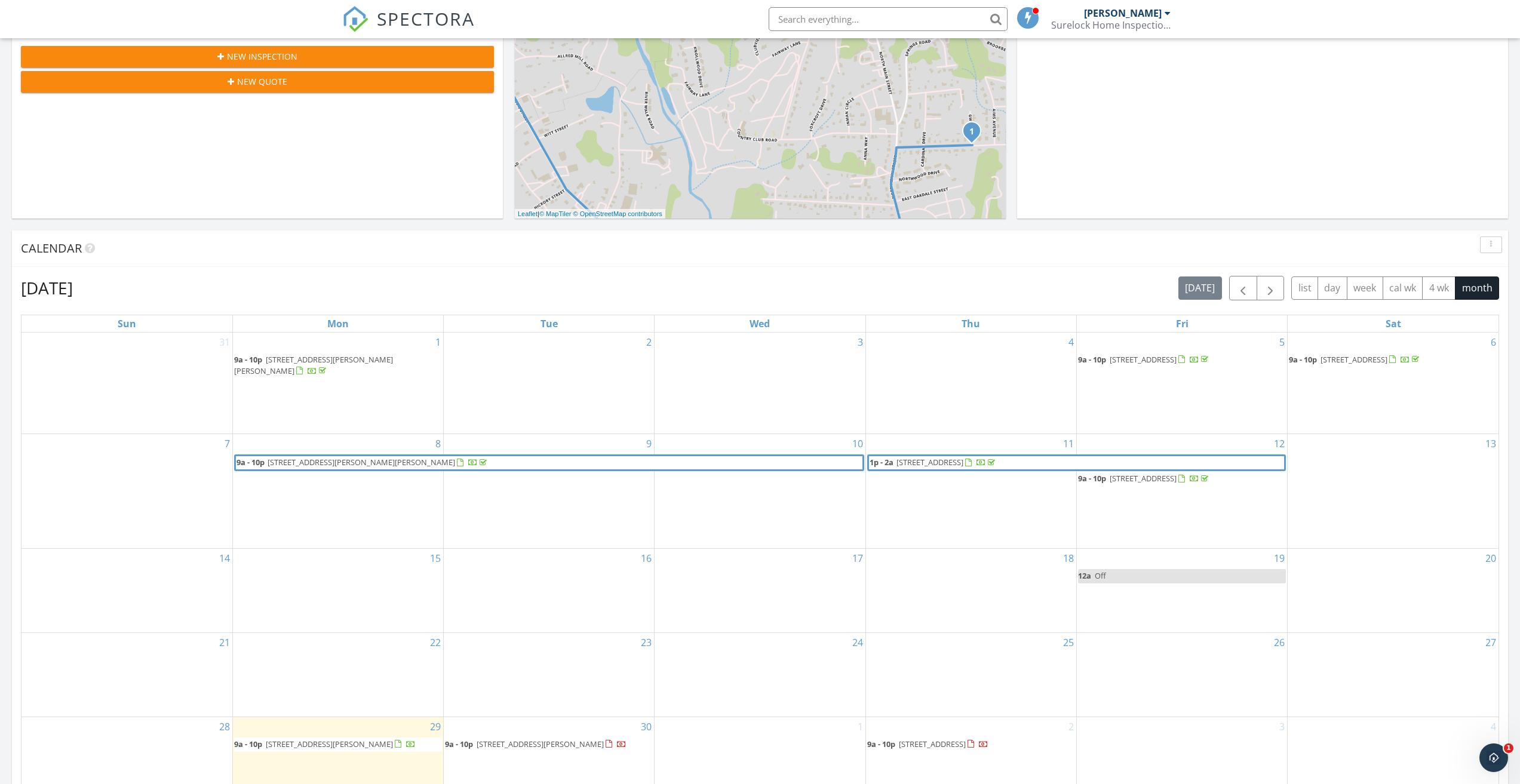
scroll to position [418, 0]
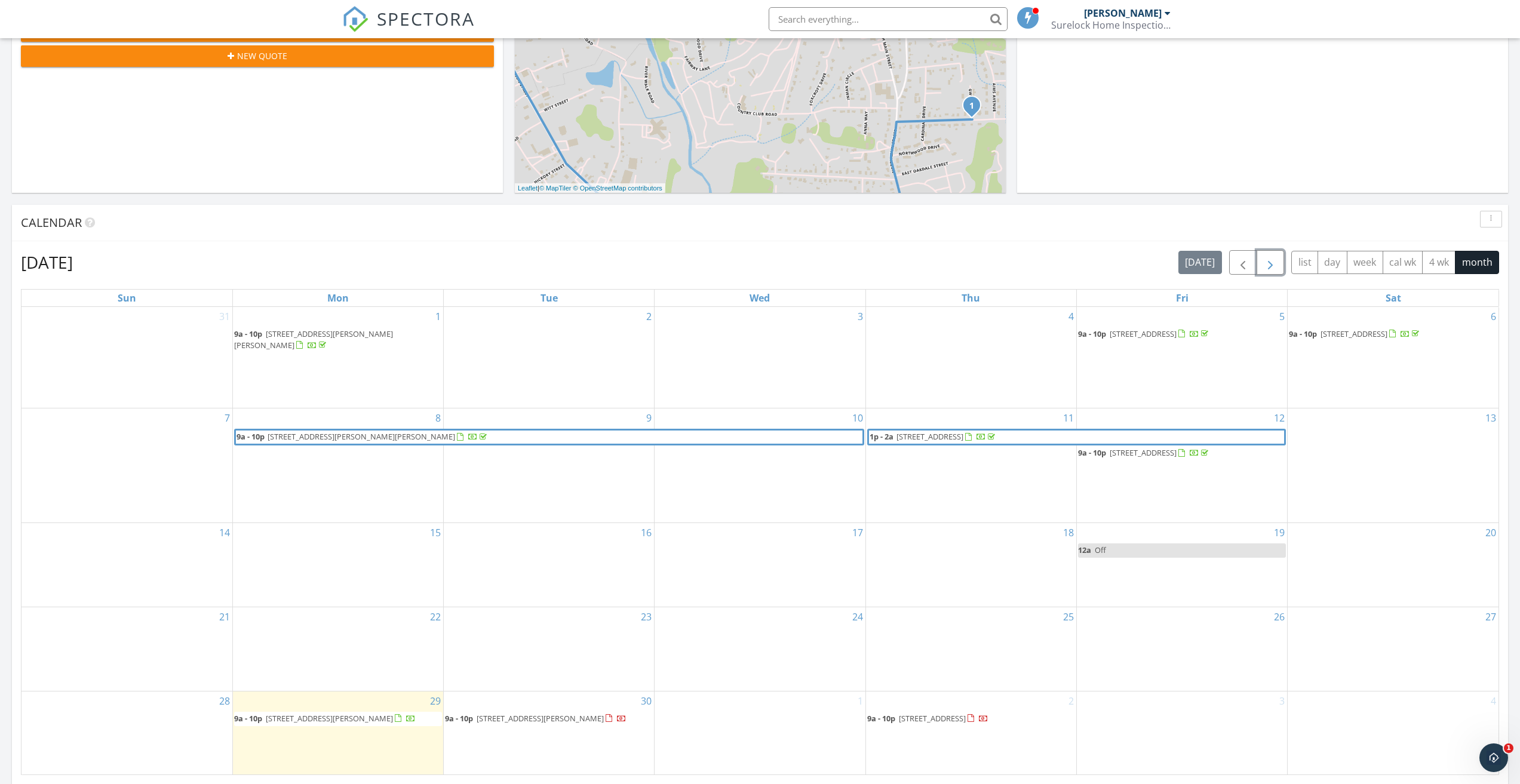
click at [1269, 262] on span "button" at bounding box center [1270, 262] width 15 height 15
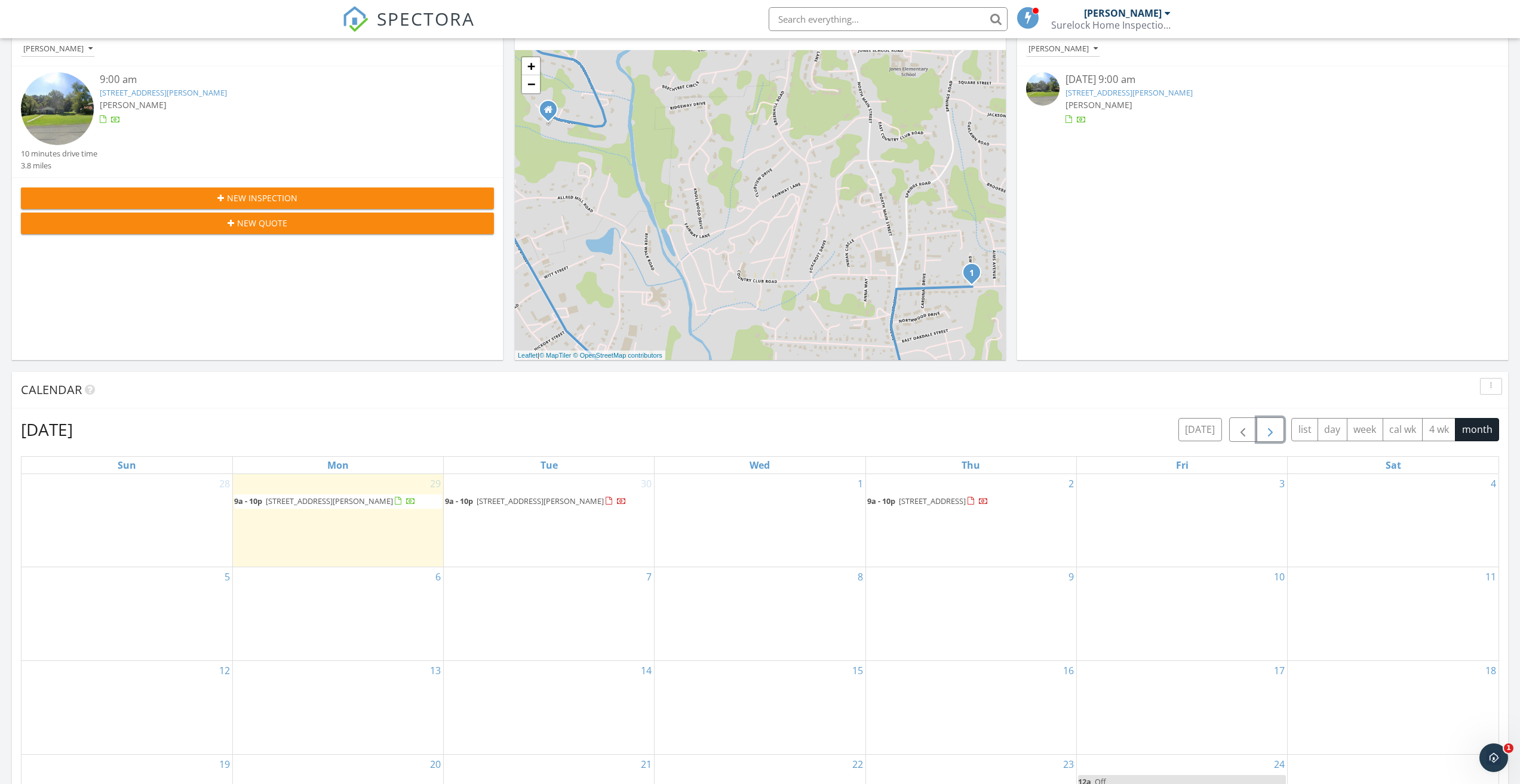
scroll to position [239, 0]
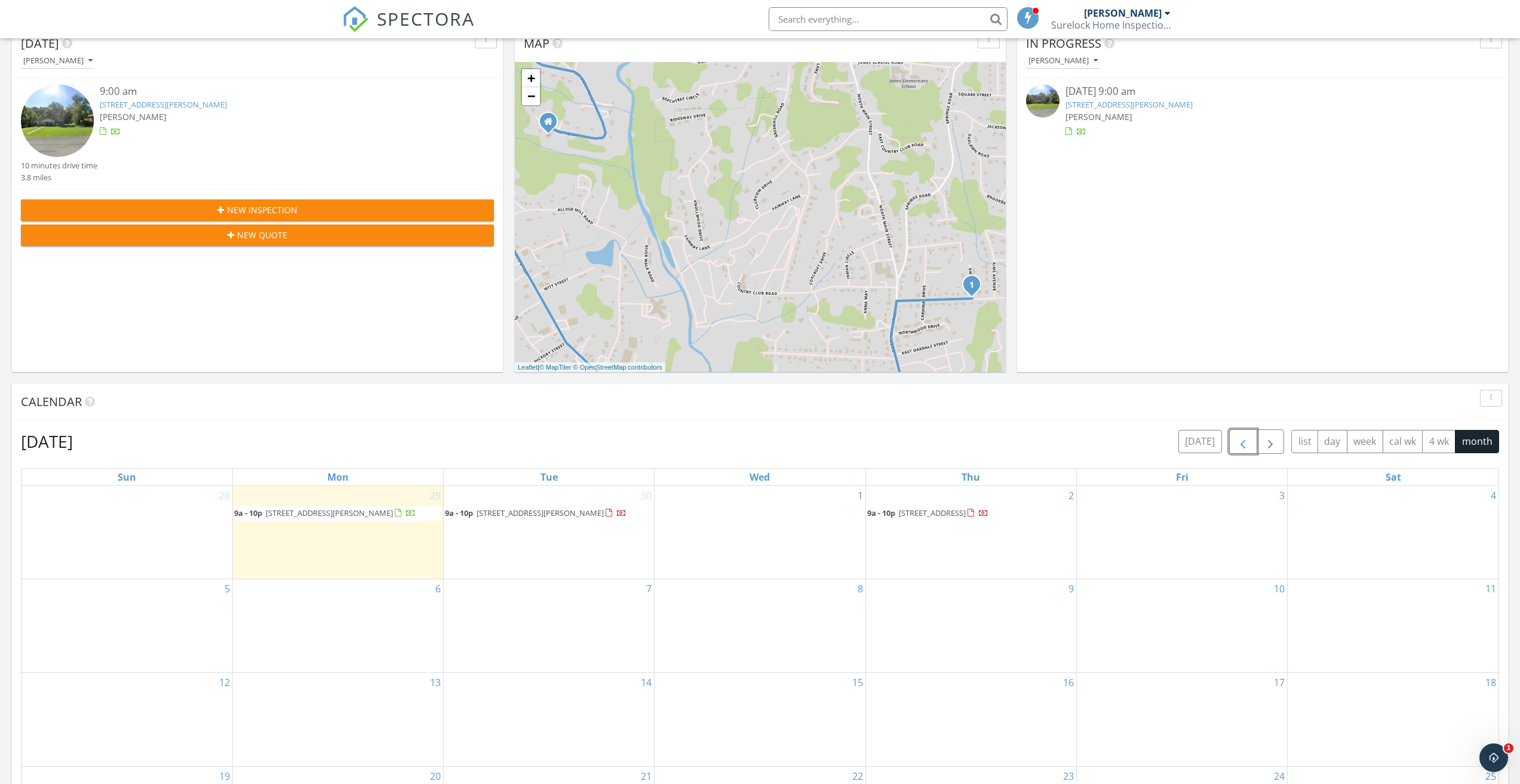
click at [1238, 443] on span "button" at bounding box center [1242, 442] width 15 height 15
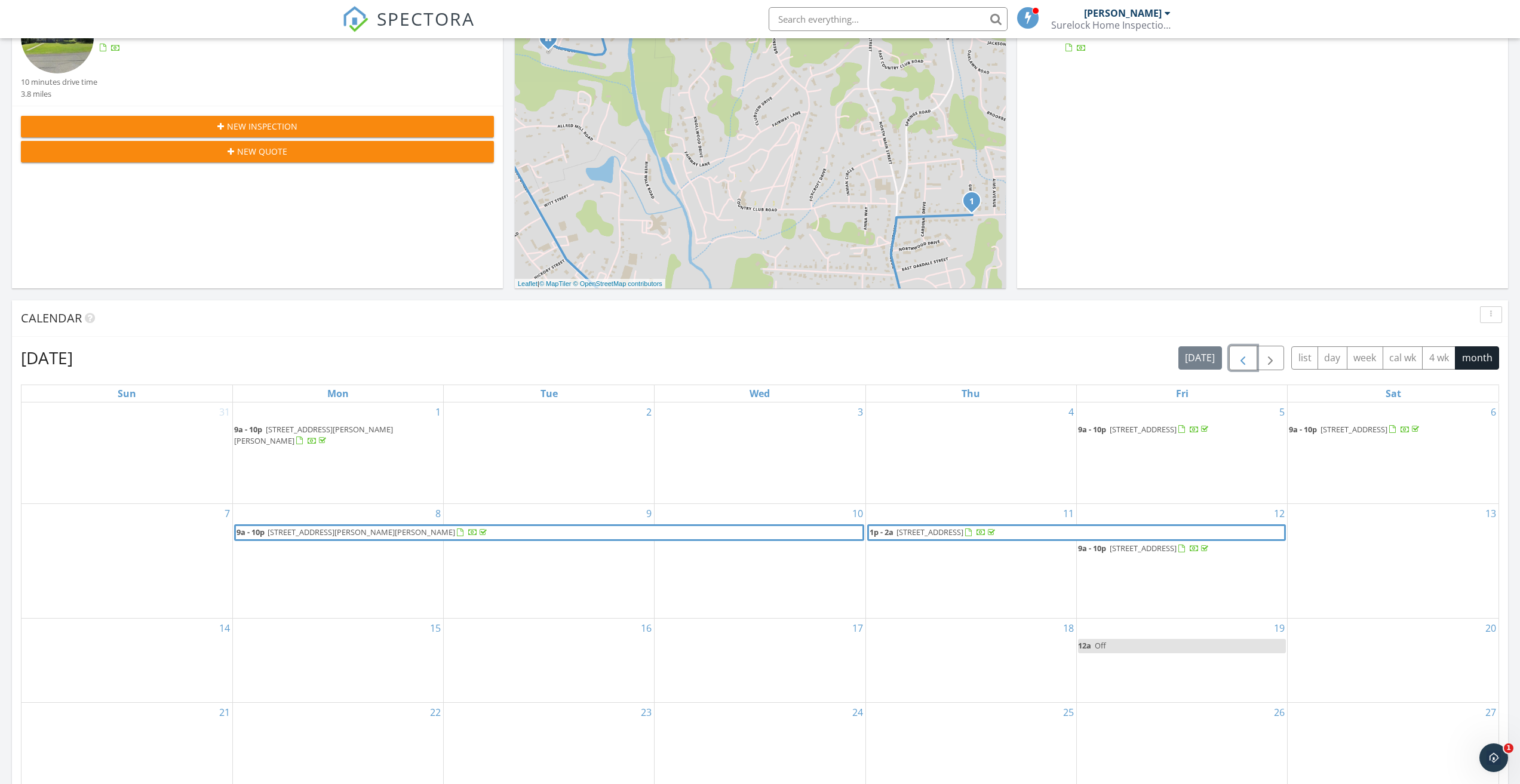
scroll to position [657, 0]
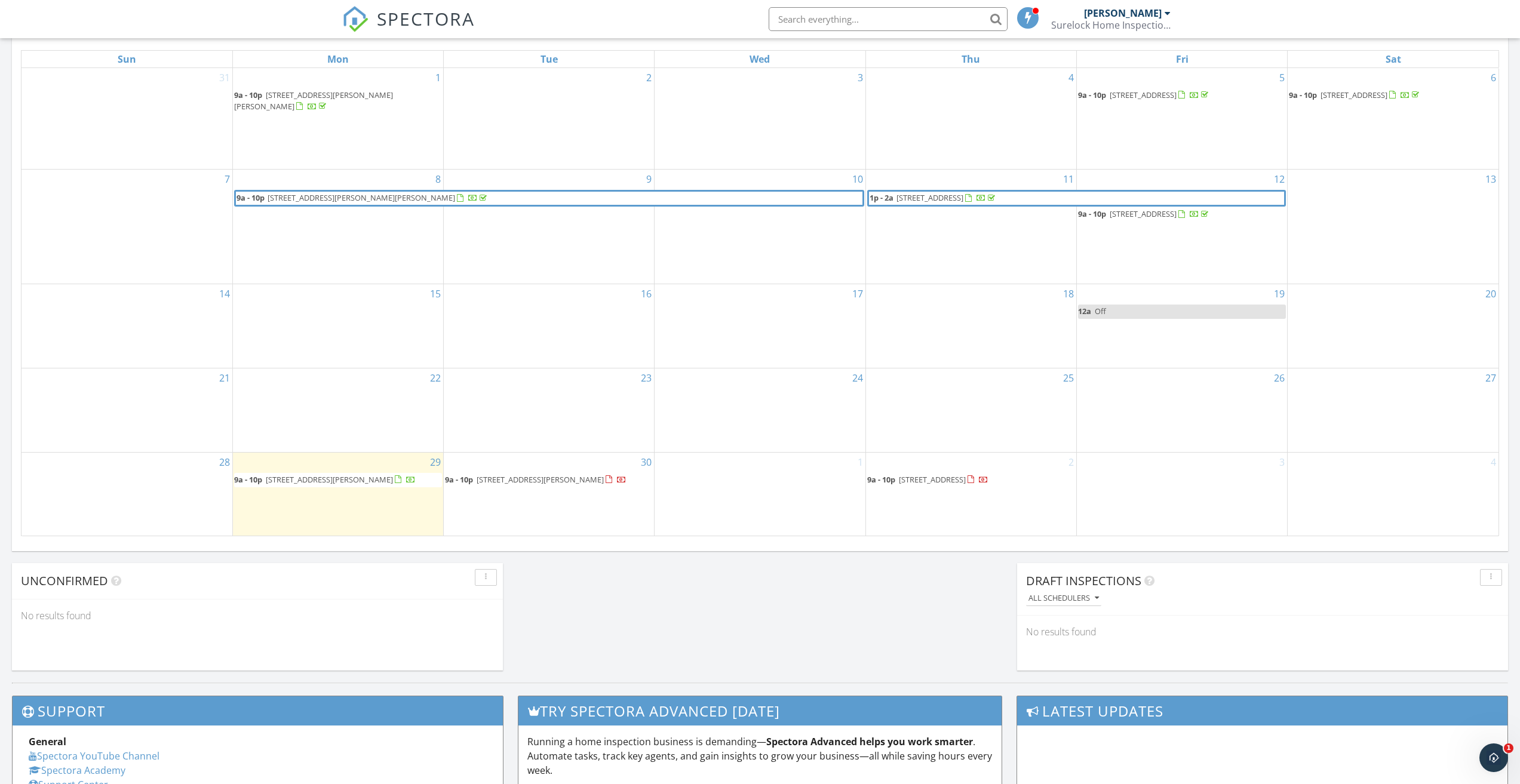
click at [333, 474] on span "1618 Gwyn St, Mount Airy 27030" at bounding box center [329, 480] width 127 height 11
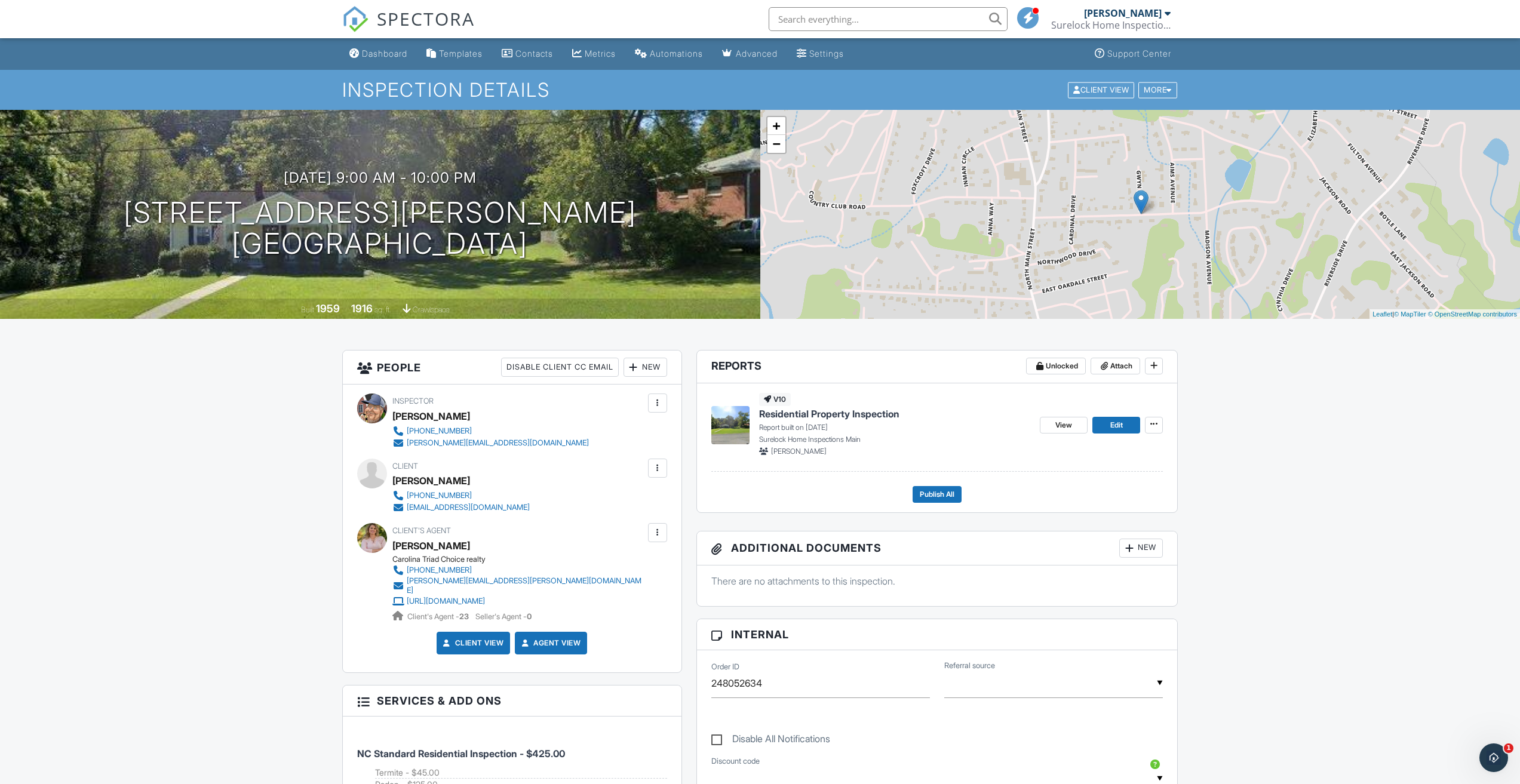
click at [1144, 549] on div "New" at bounding box center [1141, 548] width 43 height 19
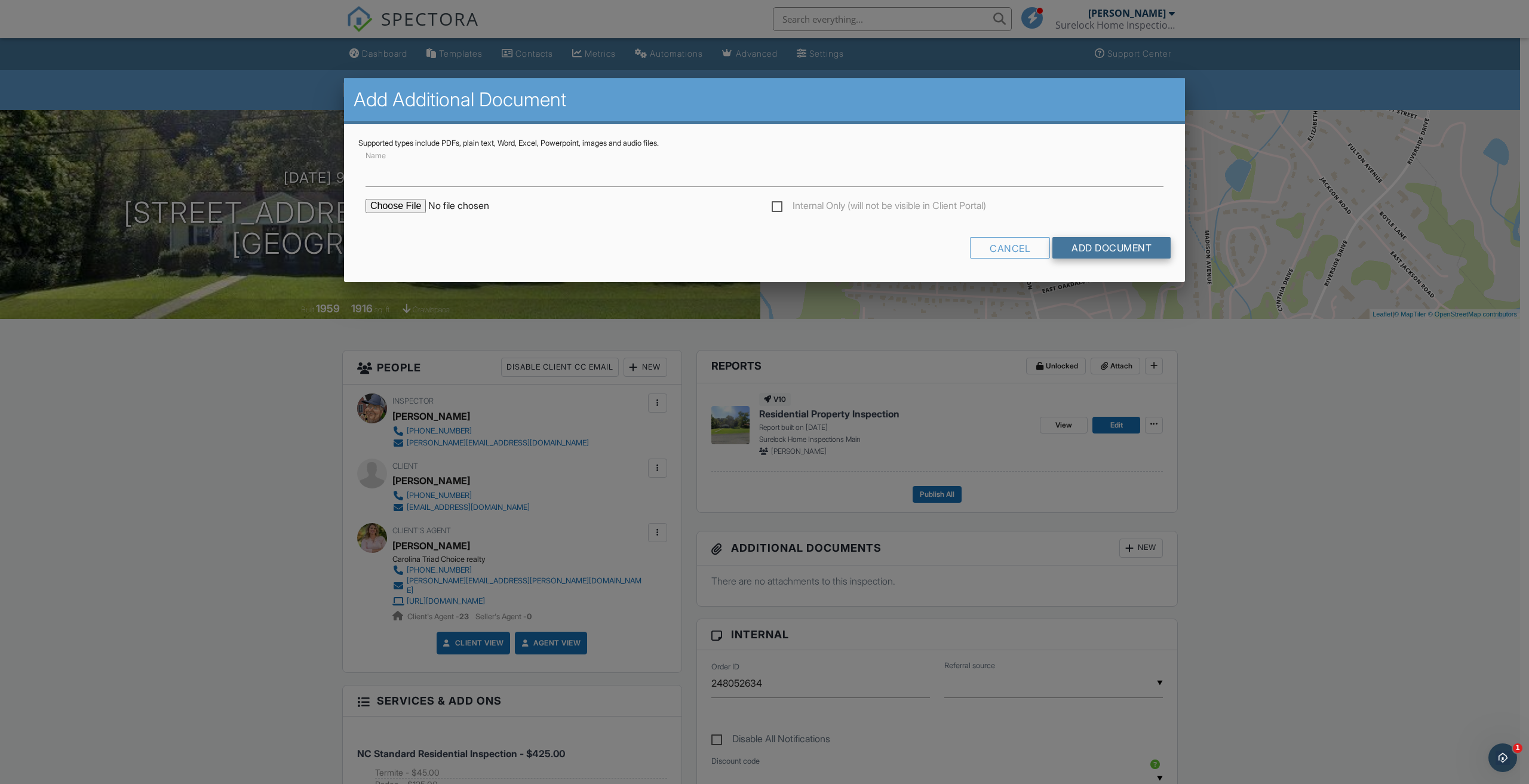
click at [1100, 246] on input "Add Document" at bounding box center [1112, 248] width 118 height 22
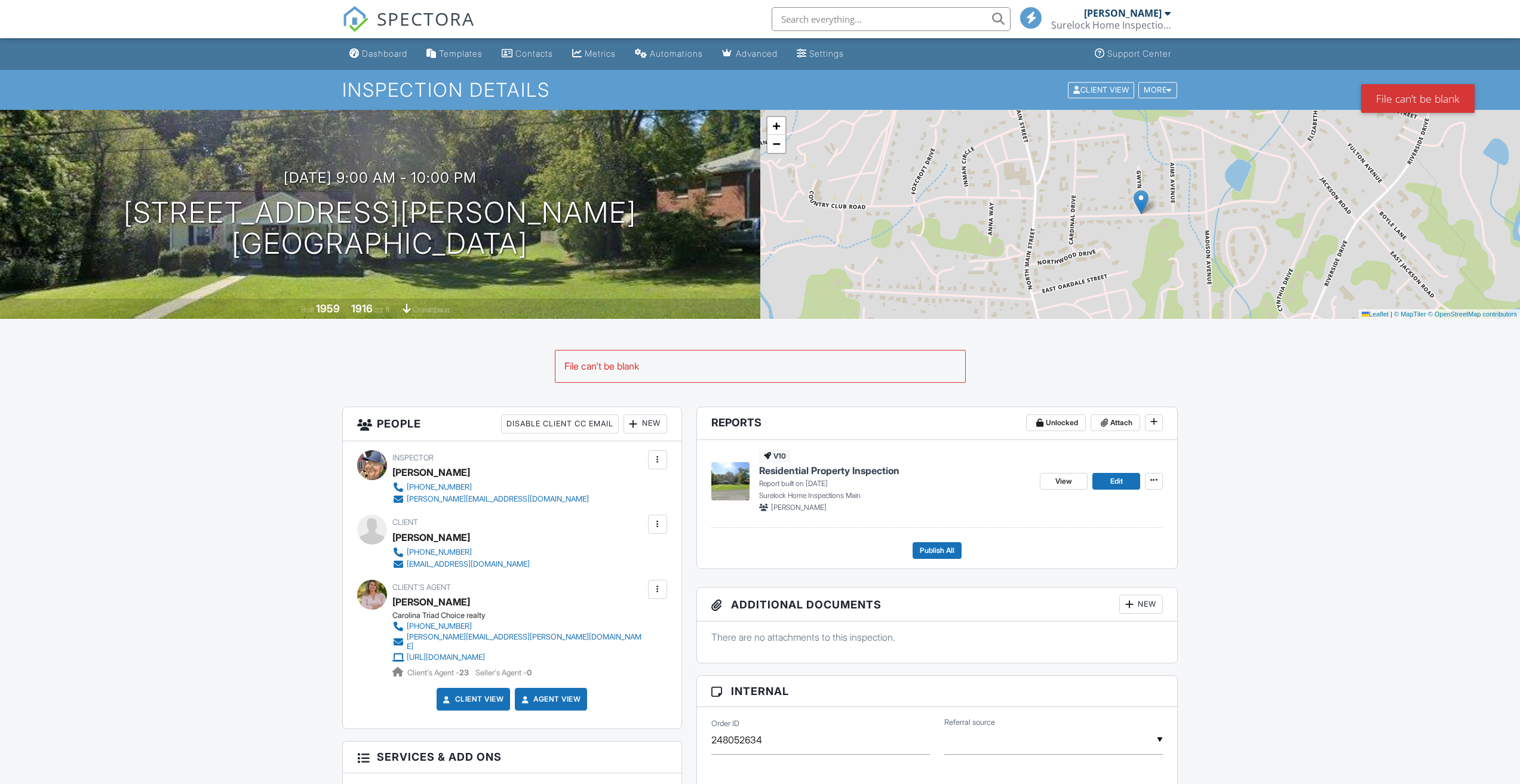
click at [1142, 511] on div "View Edit" at bounding box center [1101, 481] width 123 height 63
click at [1133, 602] on div at bounding box center [1128, 604] width 12 height 12
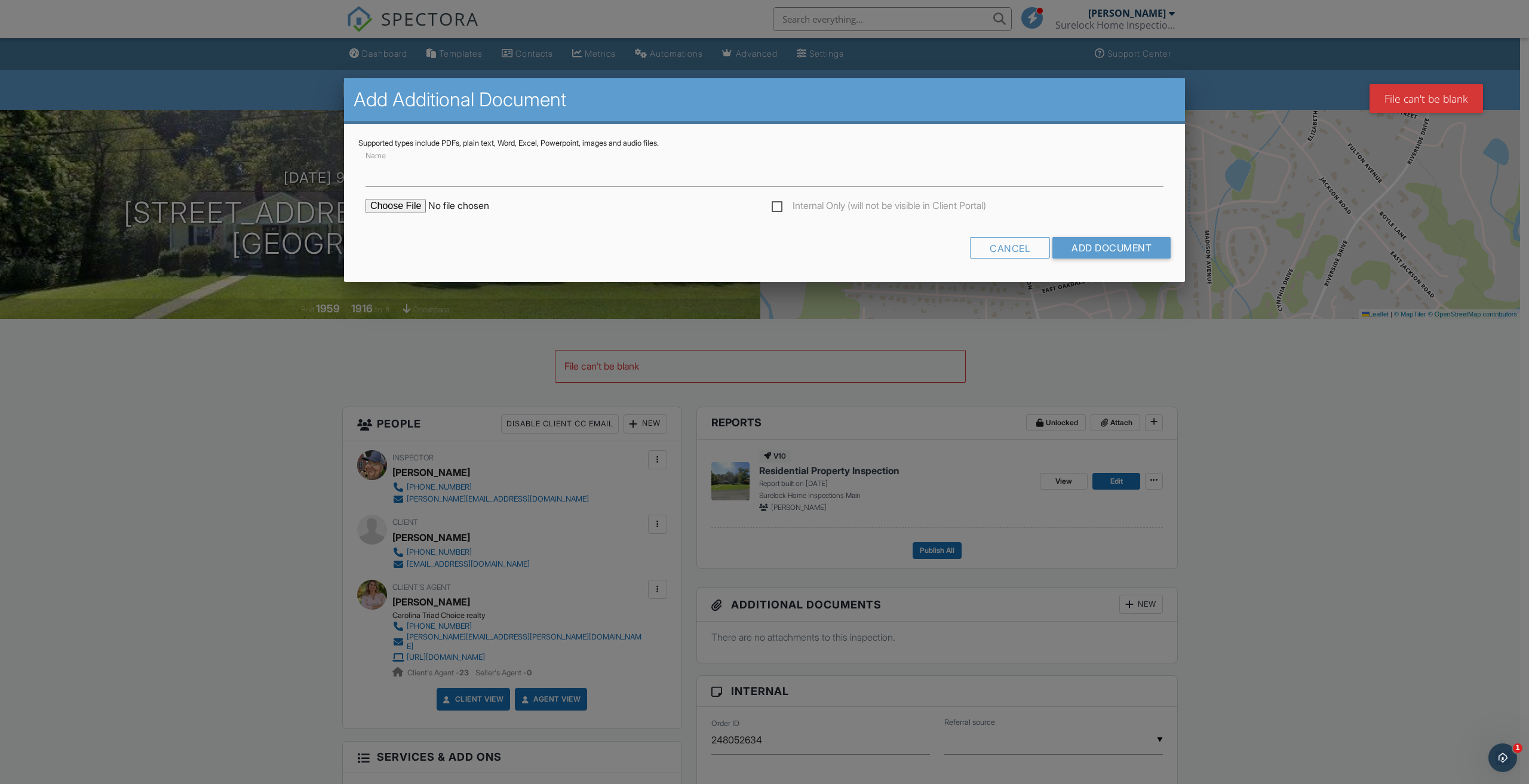
click at [389, 202] on input "file" at bounding box center [467, 206] width 203 height 15
type input "C:\fakepath\RadonPRO Report - Date_ 2025-09-26- Address_ 1816 Gwyn St.pdf"
click at [1114, 251] on input "Add Document" at bounding box center [1112, 248] width 118 height 22
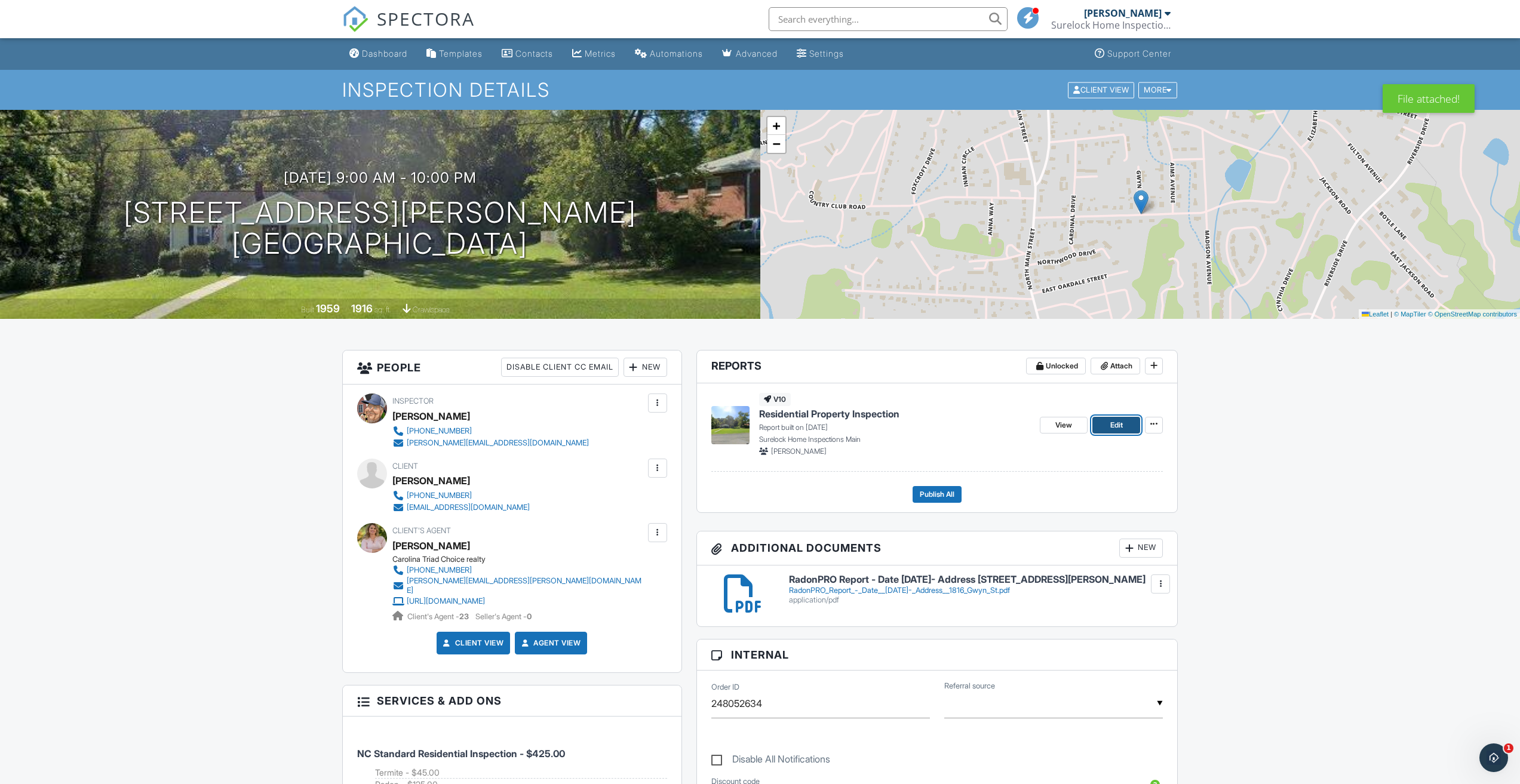
click at [1119, 423] on span "Edit" at bounding box center [1116, 425] width 12 height 12
